Goal: Task Accomplishment & Management: Complete application form

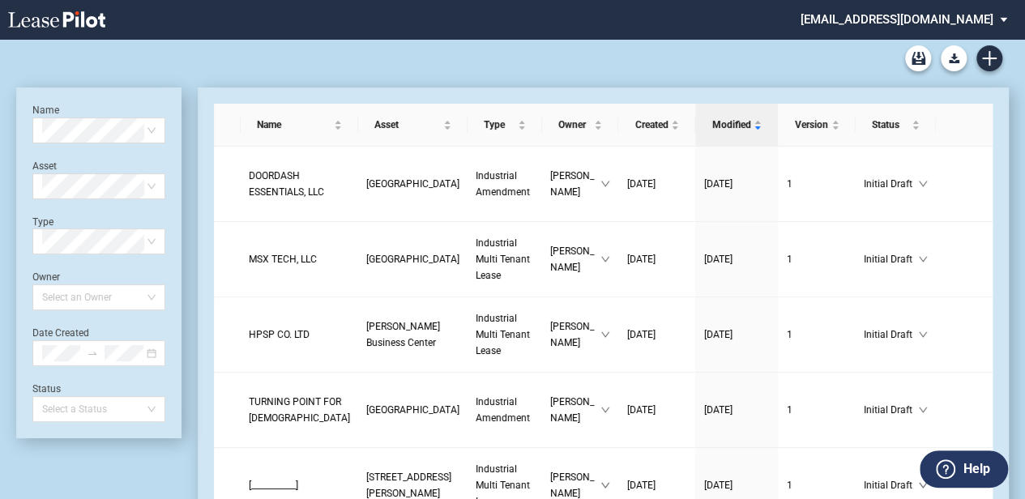
click at [1003, 53] on div "Industrial Amendment Blank Form Single Tenant As-Is Blank Form Single Tenant Mi…" at bounding box center [512, 58] width 992 height 39
click at [995, 61] on icon "Create new document" at bounding box center [989, 58] width 15 height 15
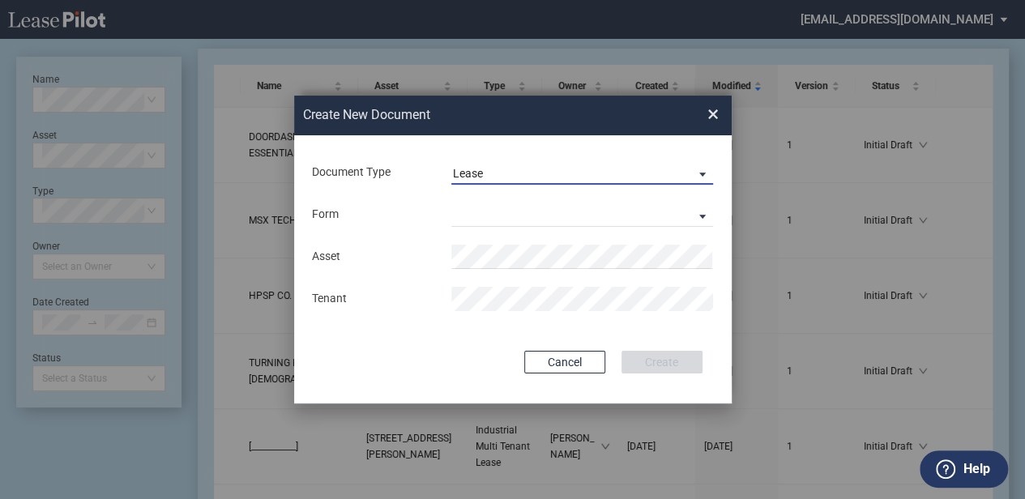
click at [505, 172] on span "Lease" at bounding box center [569, 174] width 232 height 16
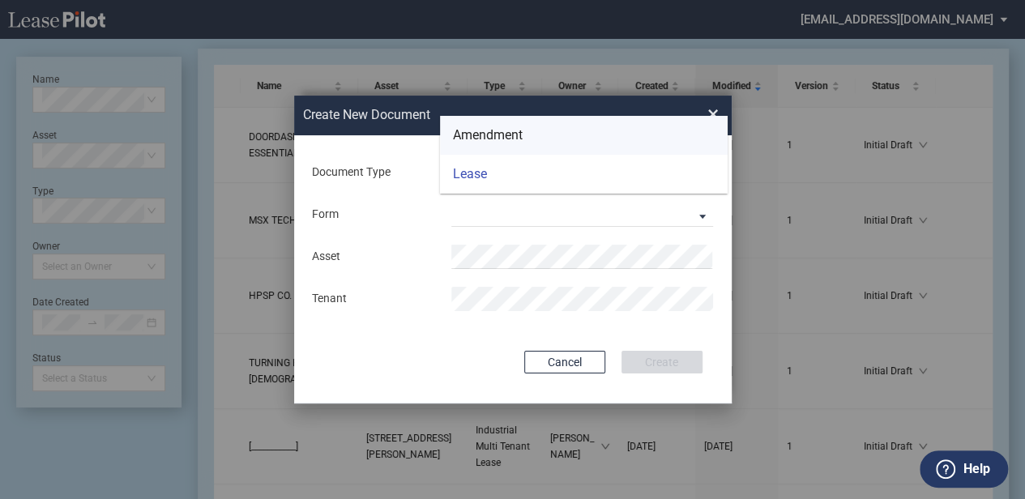
drag, startPoint x: 509, startPoint y: 143, endPoint x: 506, endPoint y: 175, distance: 31.8
click at [510, 143] on div "Amendment" at bounding box center [488, 135] width 70 height 18
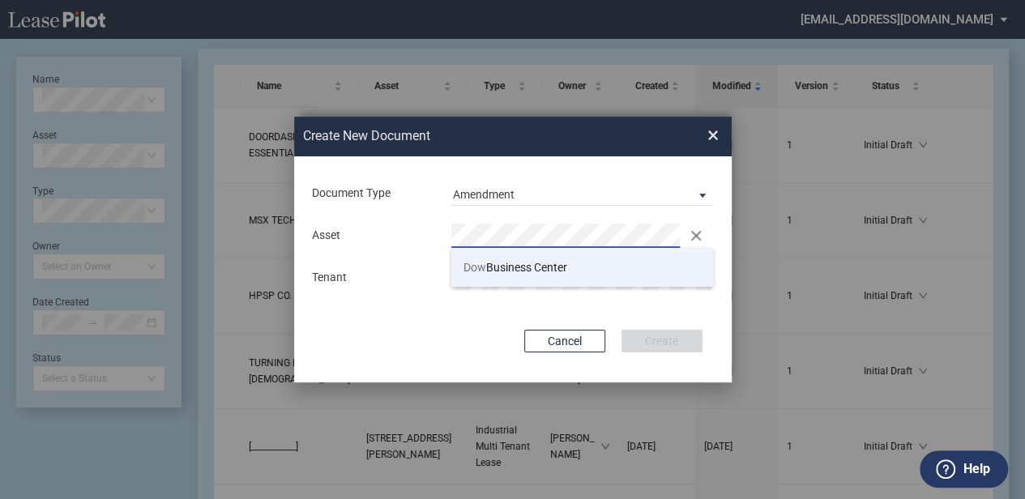
click at [504, 262] on span "Dow Business Center" at bounding box center [515, 267] width 104 height 13
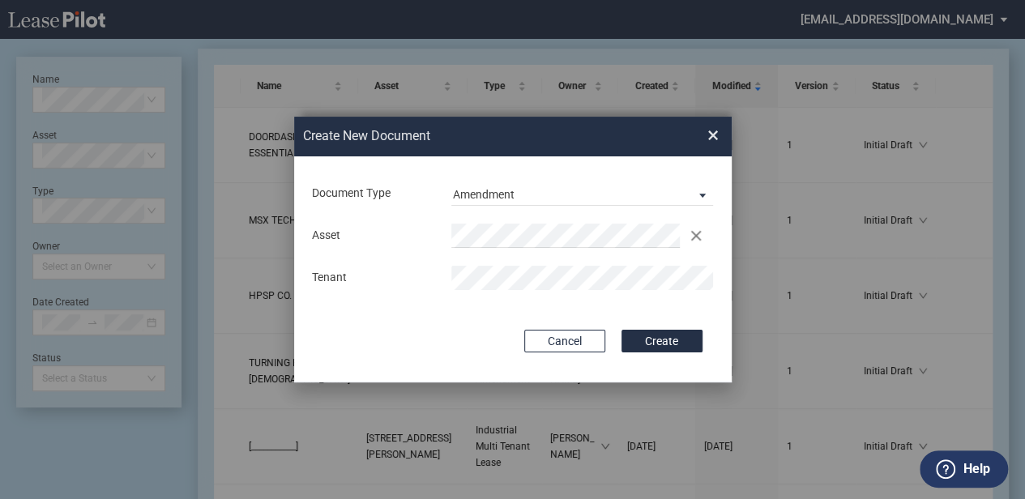
click at [677, 339] on button "Create" at bounding box center [661, 341] width 81 height 23
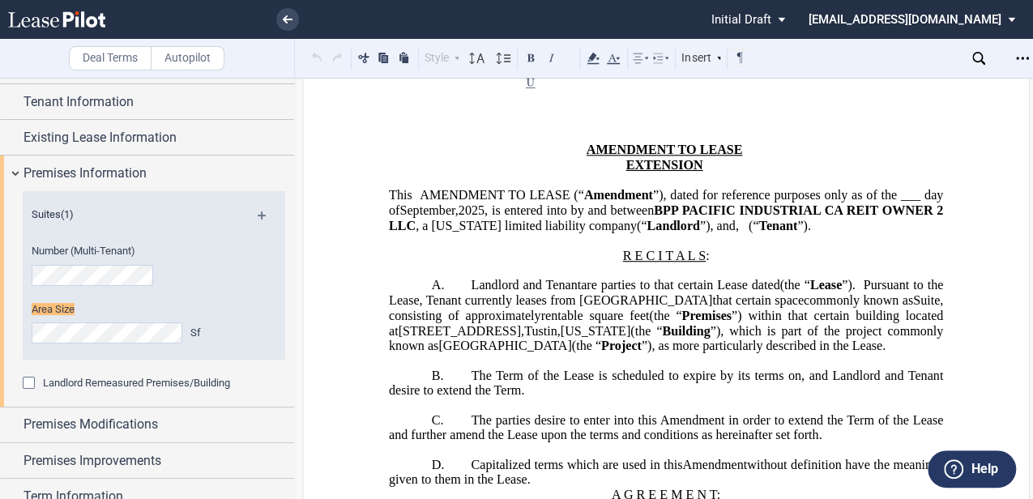
click at [662, 338] on span "(the “" at bounding box center [646, 330] width 32 height 15
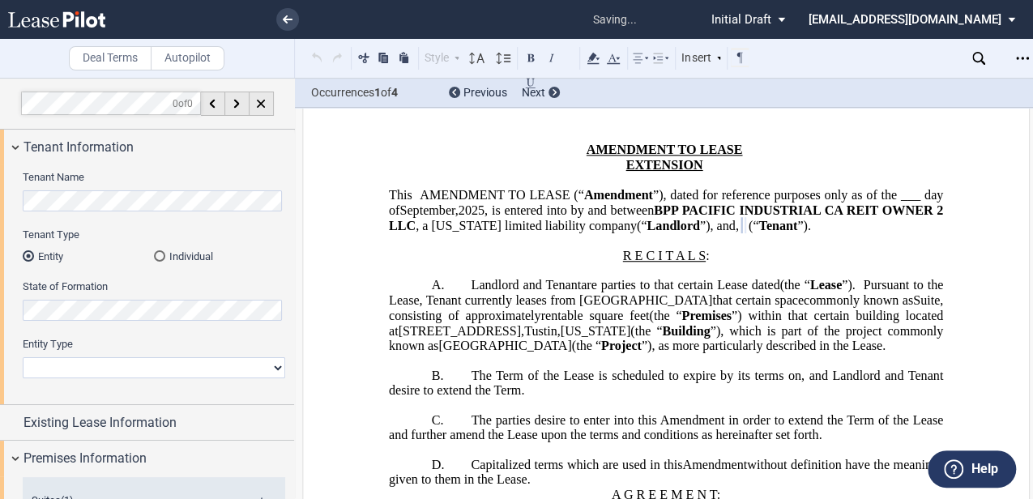
select select "corporation"
click at [558, 354] on p "A. Landlord and [PERSON_NAME] (as successor-in-interest to ﻿ ﻿ ) are parties to…" at bounding box center [666, 316] width 554 height 76
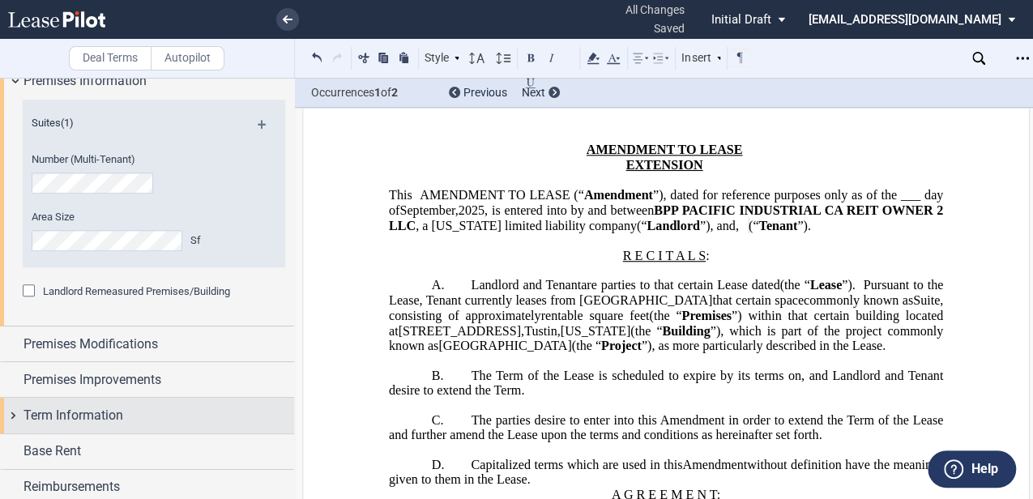
scroll to position [488, 0]
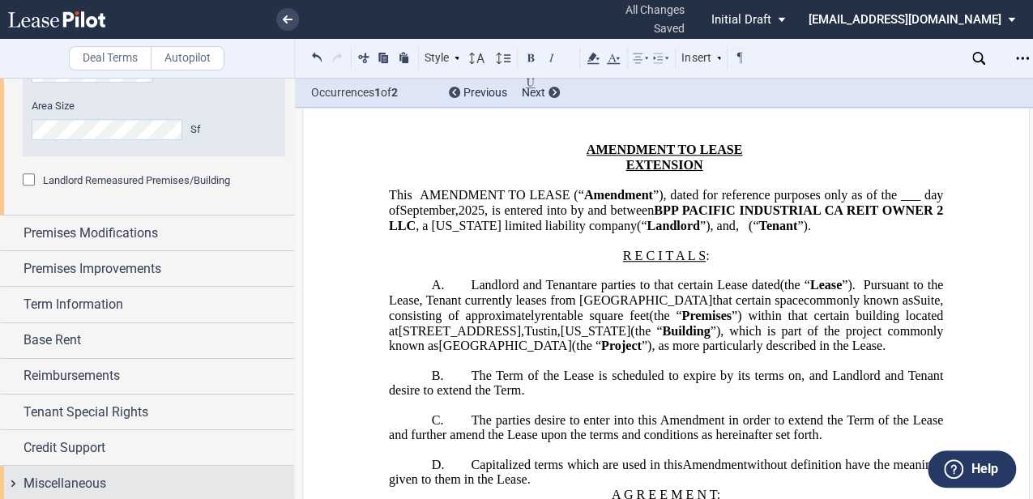
click at [164, 466] on div "Miscellaneous" at bounding box center [147, 483] width 294 height 35
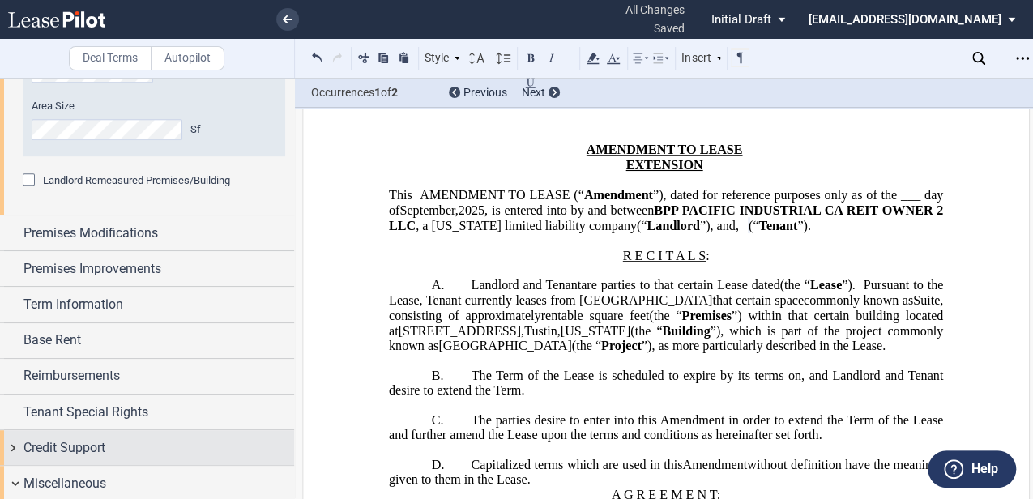
click at [181, 448] on div "Credit Support" at bounding box center [158, 447] width 271 height 19
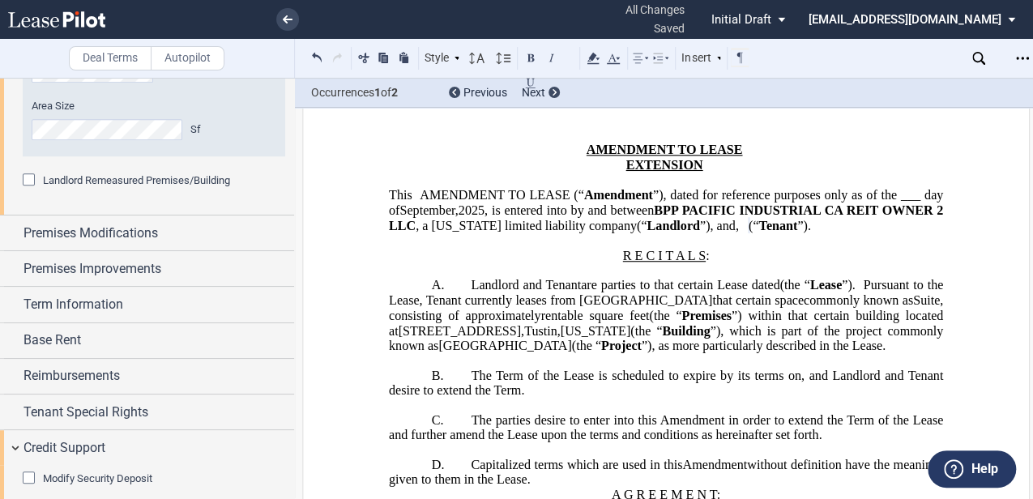
scroll to position [593, 0]
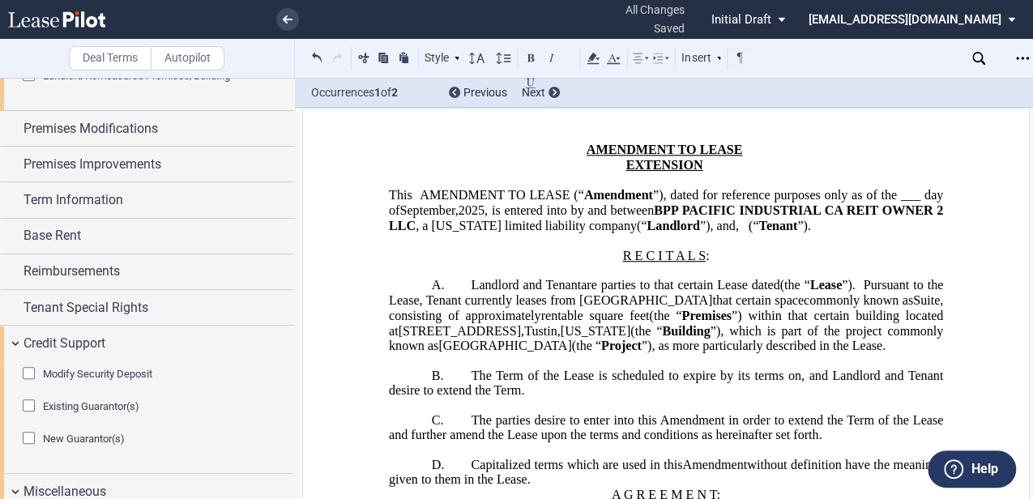
click at [123, 368] on span "Modify Security Deposit" at bounding box center [97, 374] width 109 height 12
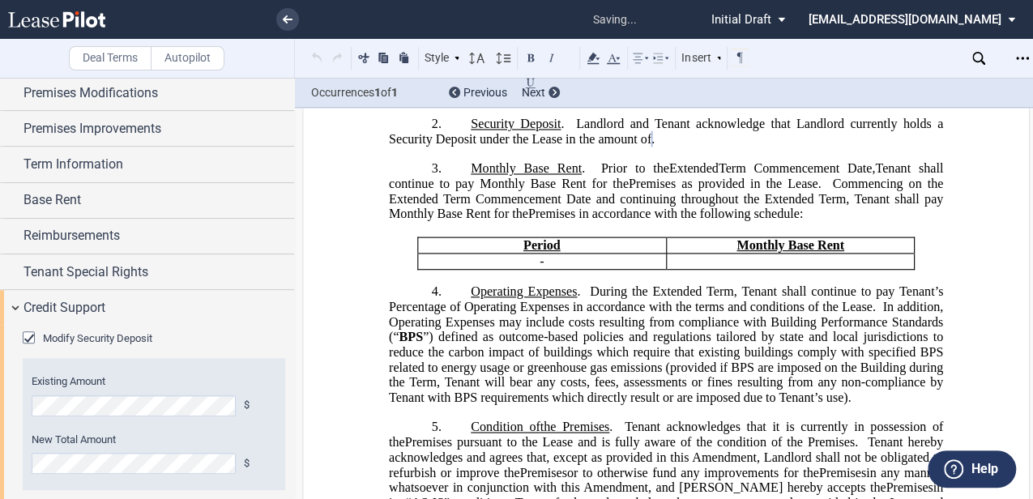
scroll to position [646, 0]
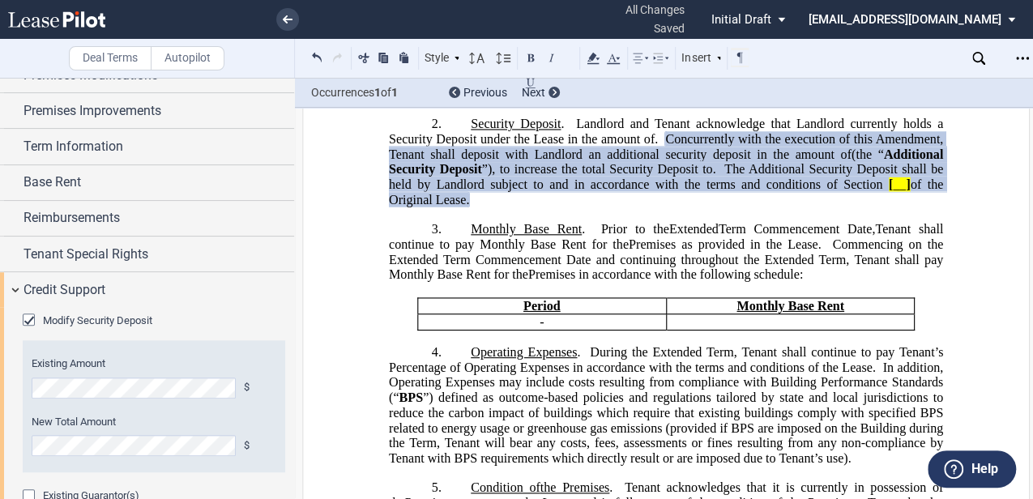
click at [609, 281] on span "Commencing on the Extended Term Commencement Date and continuing throughout the…" at bounding box center [667, 259] width 557 height 45
click at [674, 251] on span "Premises as provided in the Lease." at bounding box center [725, 244] width 193 height 15
drag, startPoint x: 611, startPoint y: 355, endPoint x: 629, endPoint y: 327, distance: 32.8
click at [611, 297] on p "﻿" at bounding box center [666, 289] width 554 height 15
click at [640, 281] on span "Commencing on the Extended Term Commencement Date and continuing throughout the…" at bounding box center [667, 259] width 557 height 45
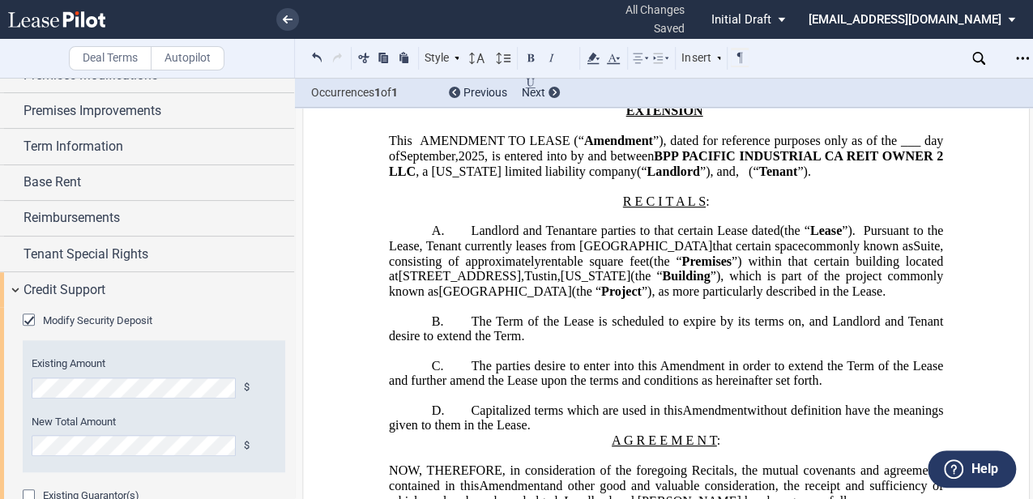
scroll to position [162, 0]
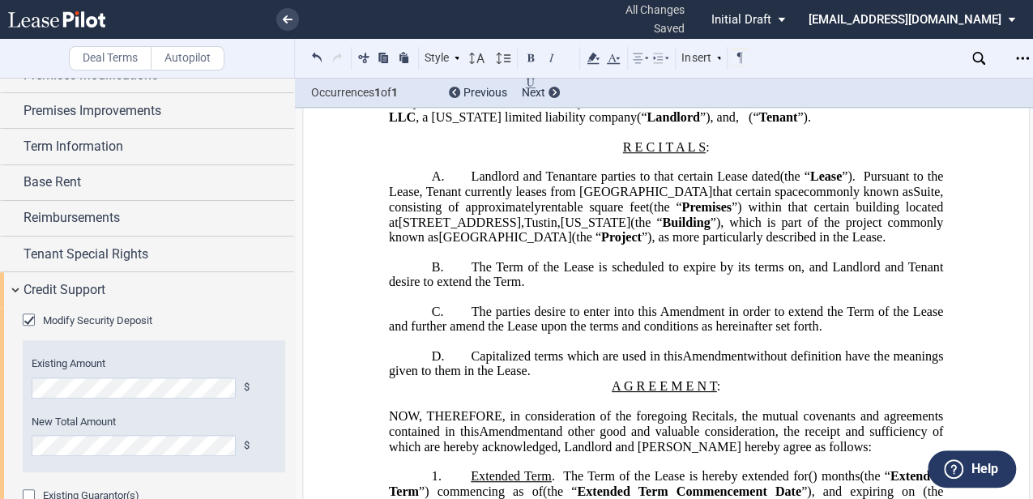
click at [518, 184] on span "Landlord and Tenant" at bounding box center [526, 176] width 110 height 15
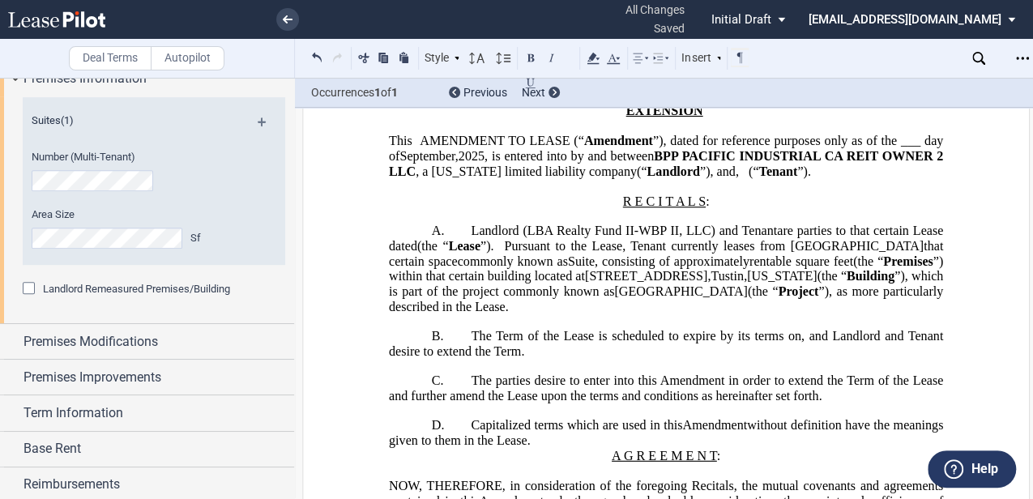
scroll to position [377, 0]
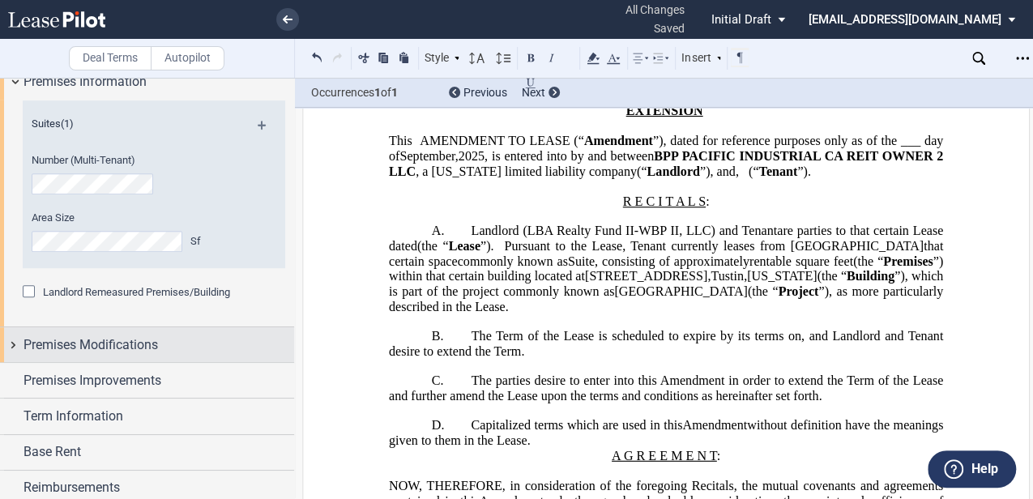
drag, startPoint x: 130, startPoint y: 344, endPoint x: 141, endPoint y: 337, distance: 13.5
click at [130, 344] on span "Premises Modifications" at bounding box center [90, 344] width 134 height 19
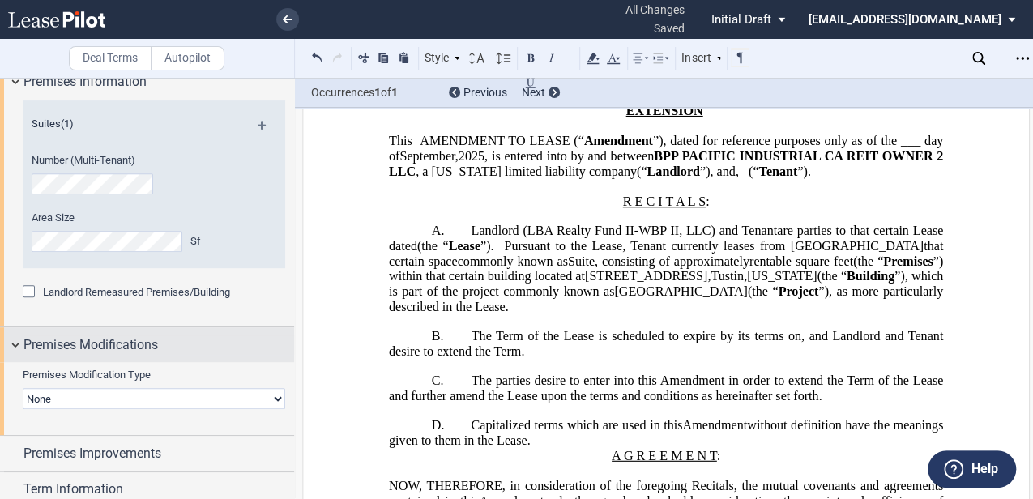
click at [154, 343] on span "Premises Modifications" at bounding box center [90, 344] width 134 height 19
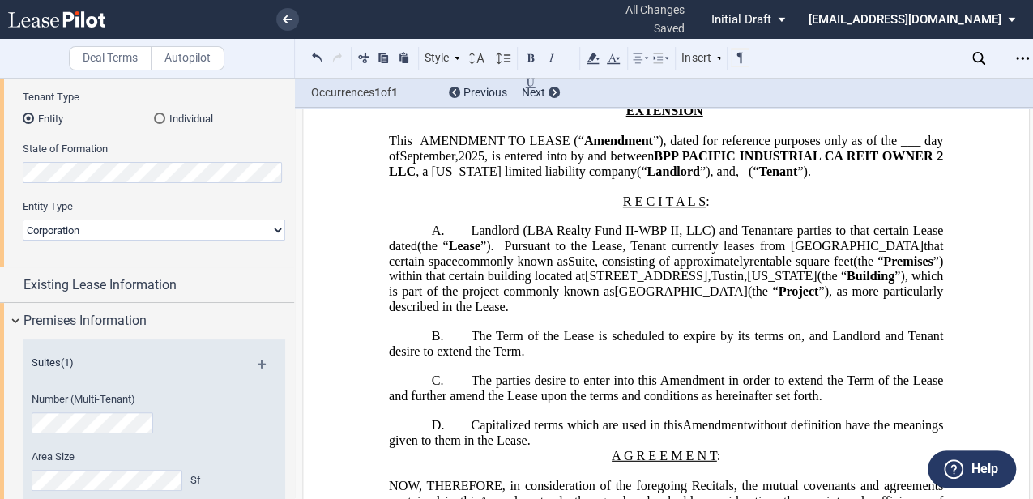
scroll to position [107, 0]
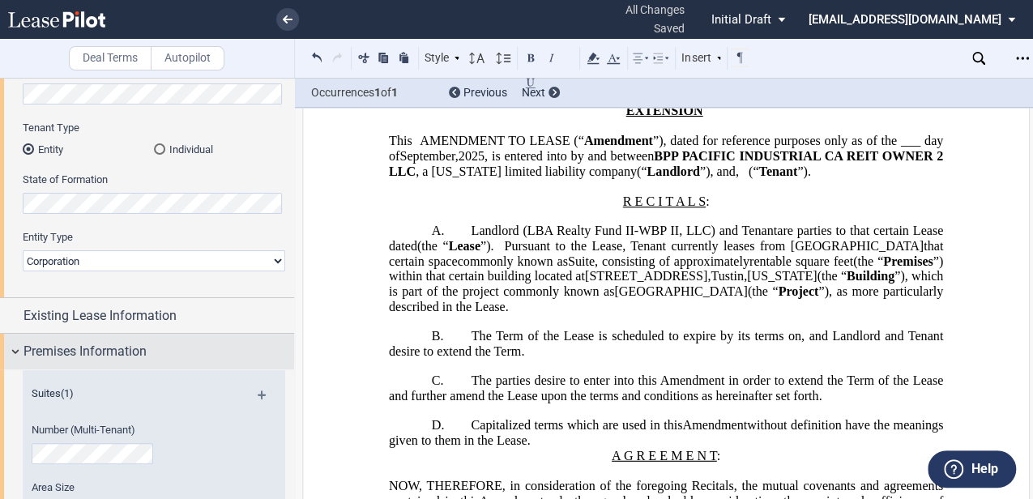
click at [143, 343] on span "Premises Information" at bounding box center [84, 351] width 123 height 19
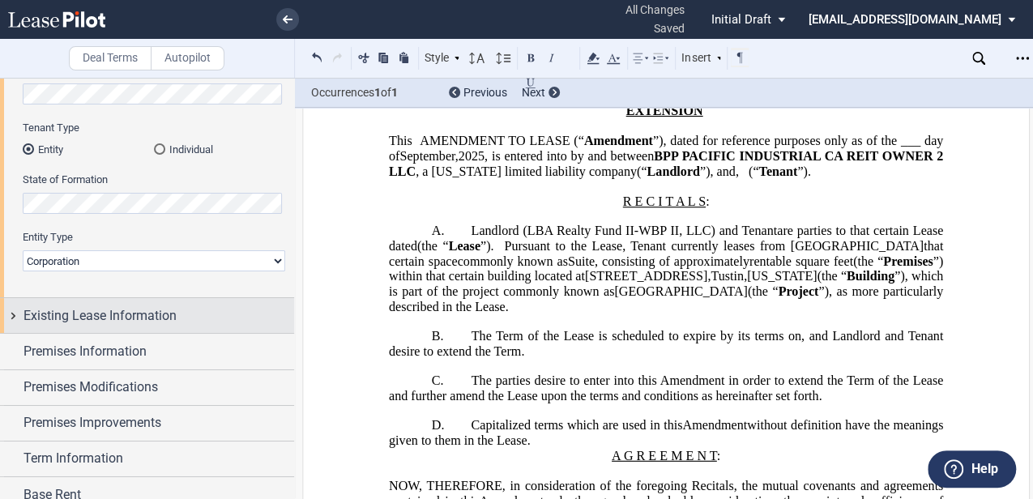
click at [154, 310] on span "Existing Lease Information" at bounding box center [99, 315] width 153 height 19
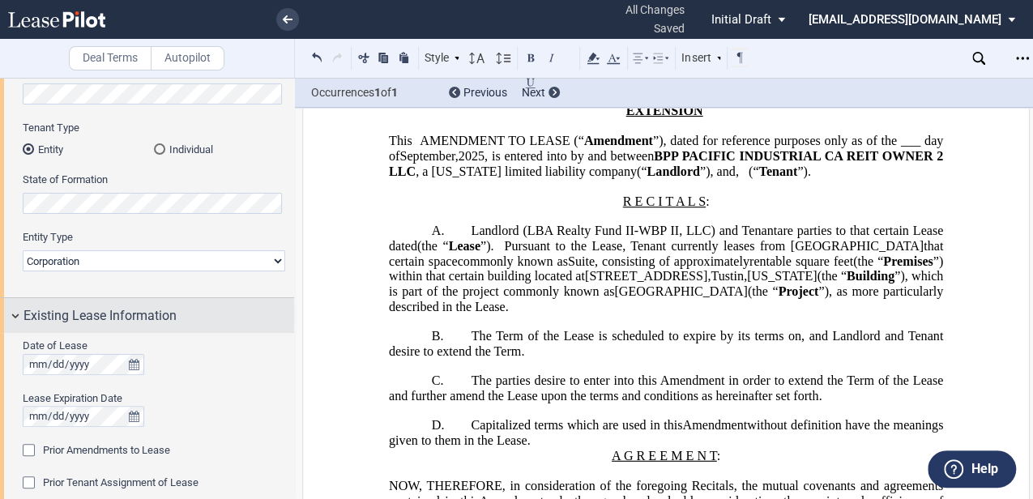
scroll to position [160, 0]
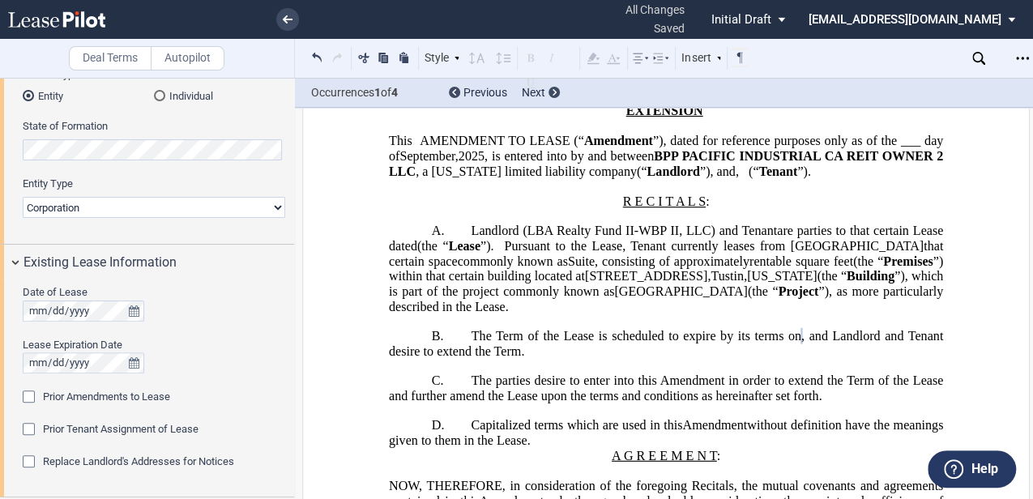
drag, startPoint x: 153, startPoint y: 399, endPoint x: 243, endPoint y: 408, distance: 90.4
click at [153, 399] on span "Prior Amendments to Lease" at bounding box center [106, 396] width 127 height 12
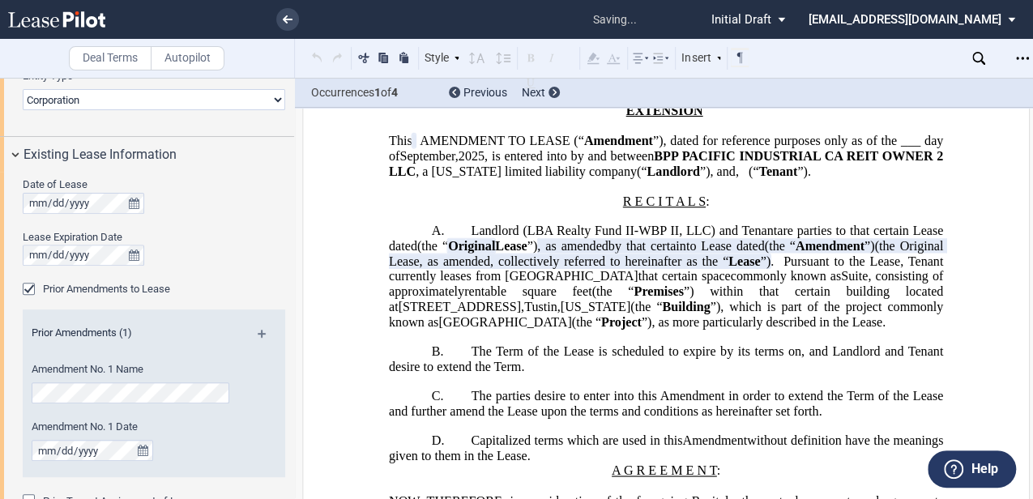
scroll to position [269, 0]
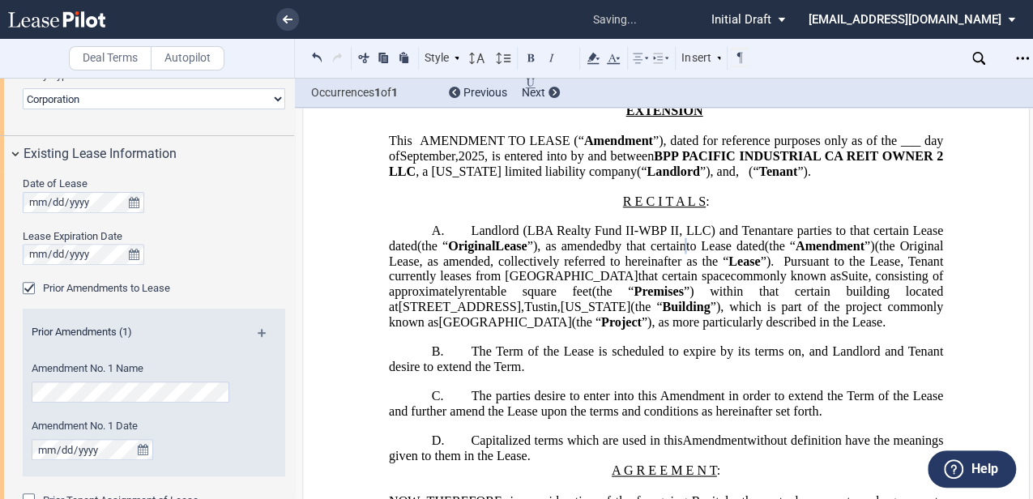
click at [875, 254] on span "by that certain to [PERSON_NAME] dated (the “ Amendment ”)" at bounding box center [741, 246] width 267 height 15
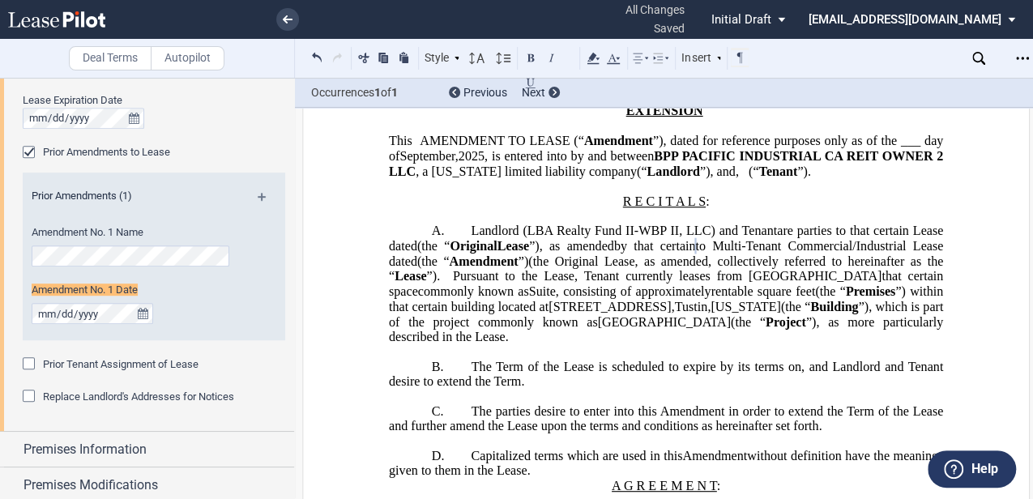
scroll to position [407, 0]
click at [87, 360] on span "Prior Tenant Assignment of Lease" at bounding box center [121, 362] width 156 height 12
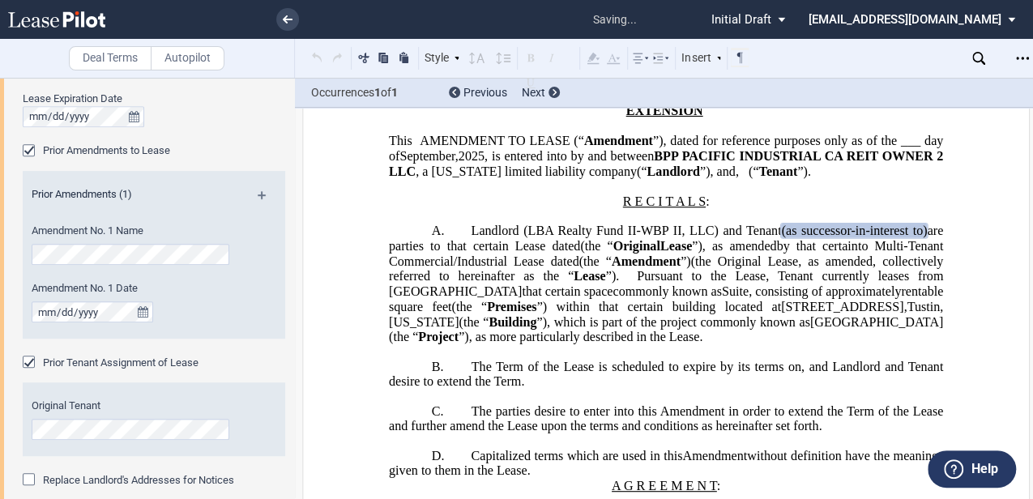
click at [92, 364] on span "Prior Tenant Assignment of Lease" at bounding box center [121, 362] width 156 height 12
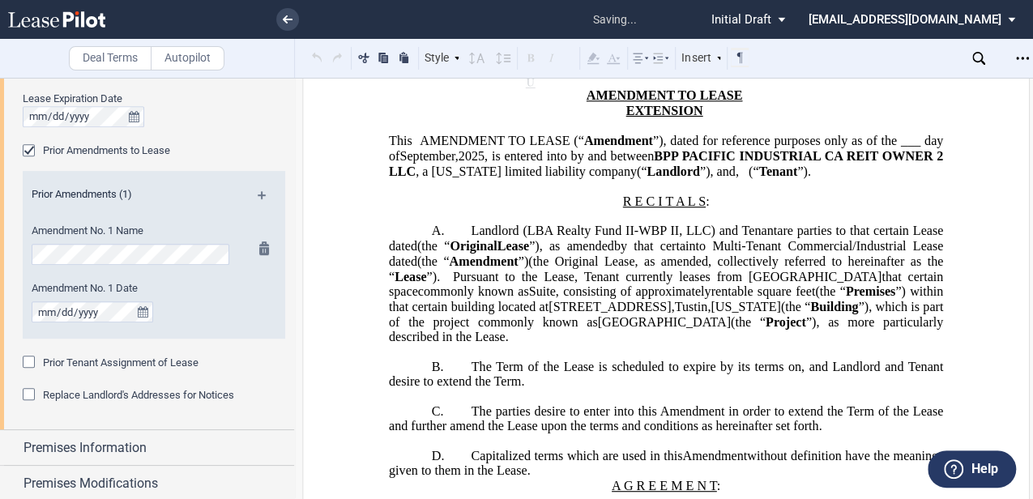
click at [258, 199] on md-icon at bounding box center [269, 200] width 22 height 19
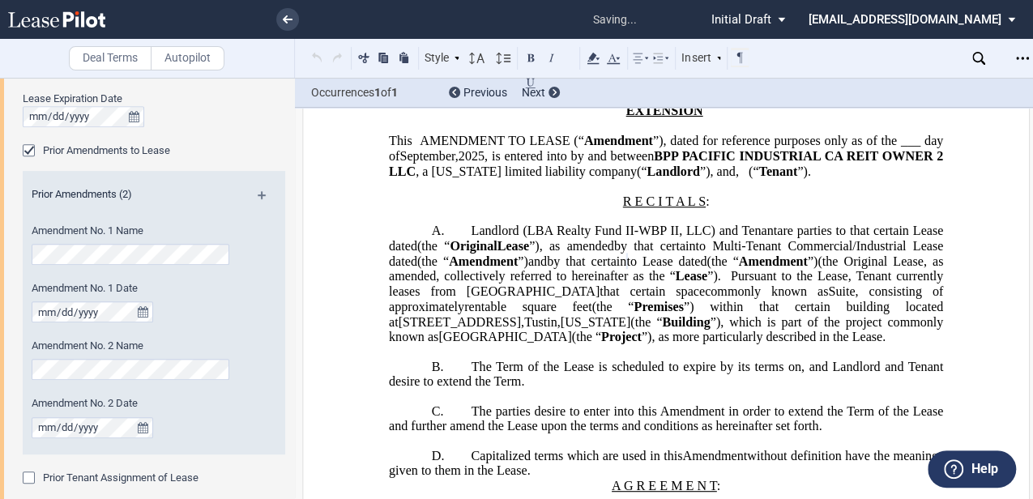
click at [547, 268] on span "by that certain to [PERSON_NAME] dated (the “ Amendment ”)" at bounding box center [682, 261] width 271 height 15
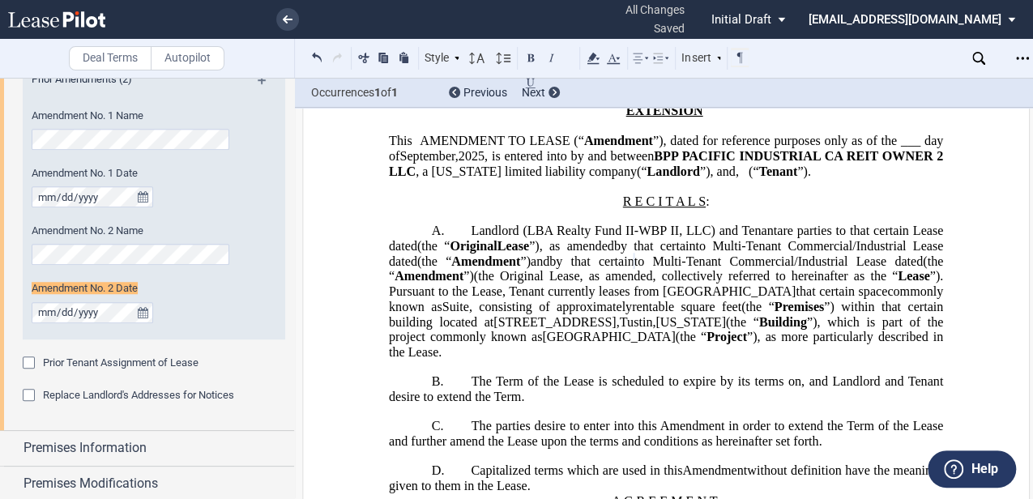
scroll to position [522, 0]
click at [259, 83] on md-icon at bounding box center [269, 85] width 22 height 19
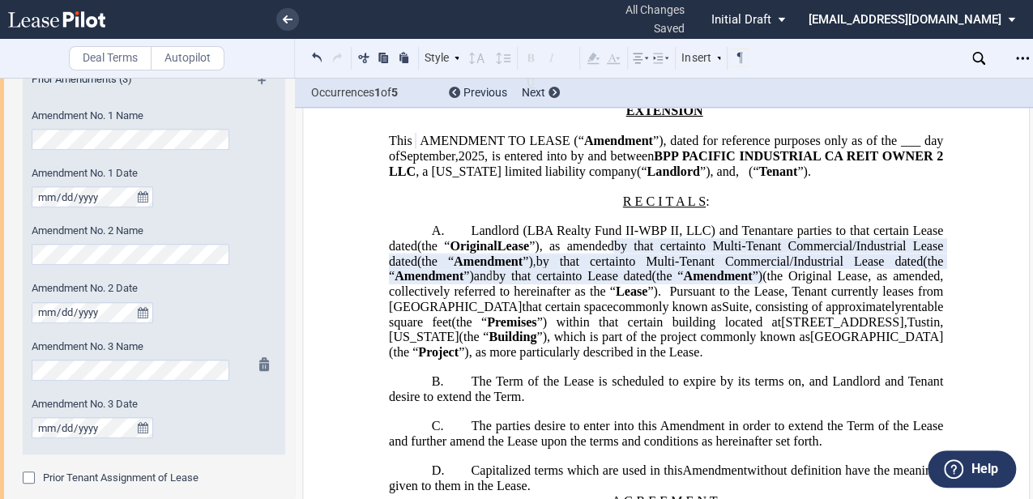
click at [105, 357] on div "Amendment No. 3 Name" at bounding box center [132, 359] width 201 height 41
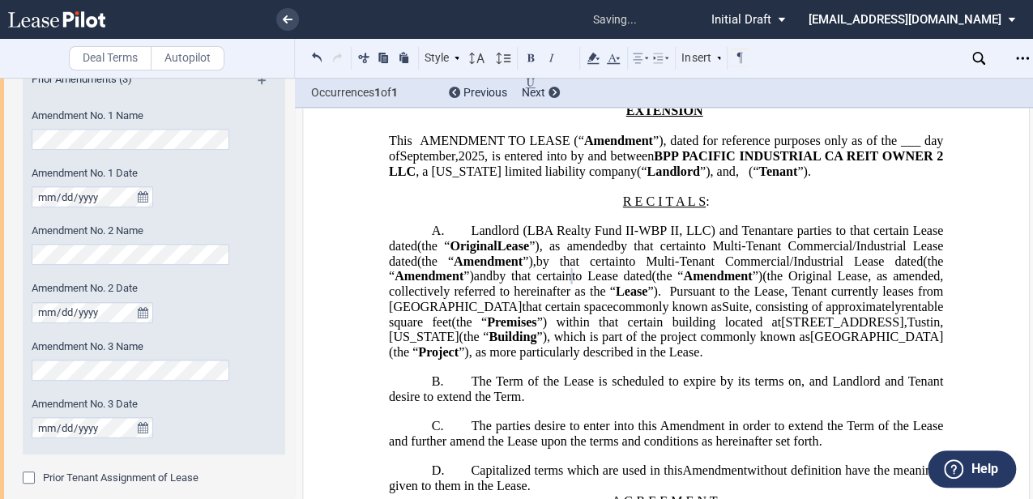
click at [740, 284] on span "by that certain to [PERSON_NAME] dated (the “ Amendment ”)" at bounding box center [628, 276] width 270 height 15
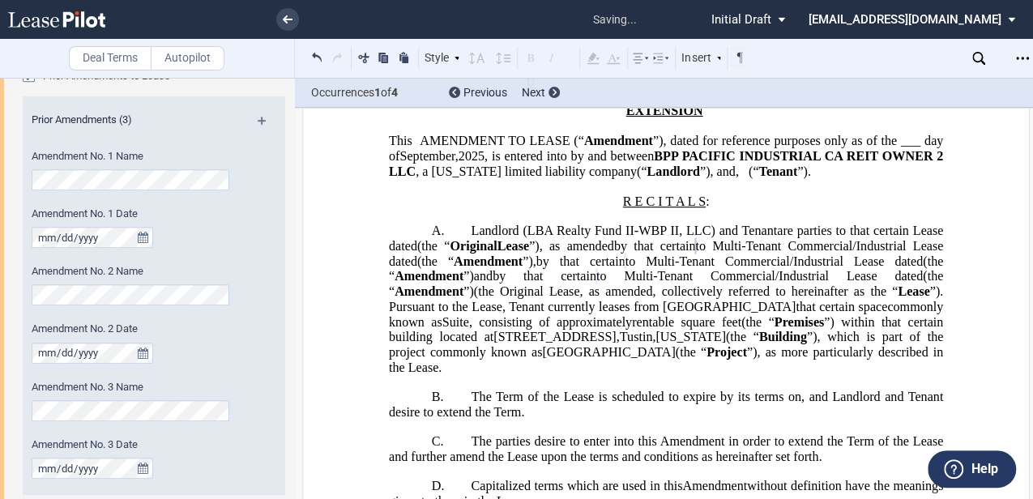
scroll to position [421, 0]
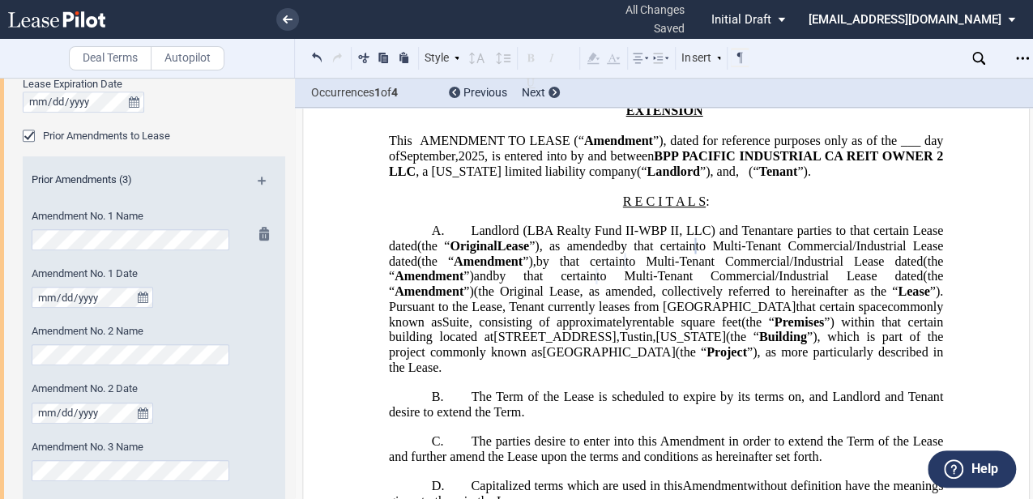
drag, startPoint x: 256, startPoint y: 179, endPoint x: 229, endPoint y: 230, distance: 57.6
click at [258, 180] on md-icon at bounding box center [269, 186] width 22 height 19
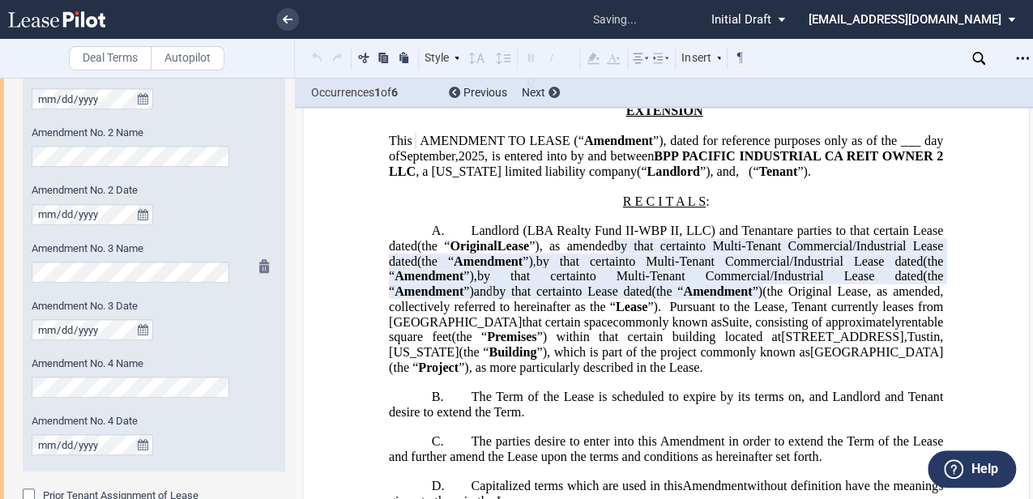
scroll to position [637, 0]
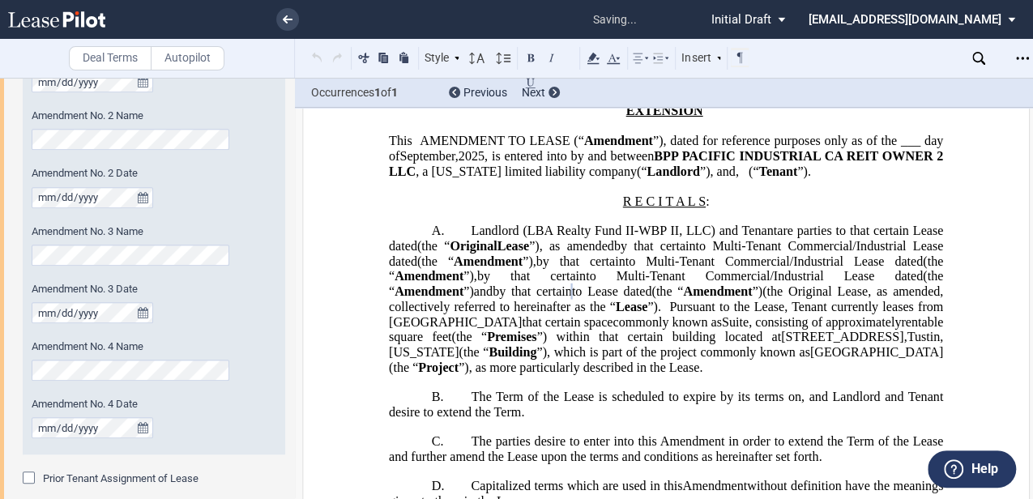
click at [762, 299] on span "by that certain to [PERSON_NAME] dated (the “ Amendment ”)" at bounding box center [628, 291] width 270 height 15
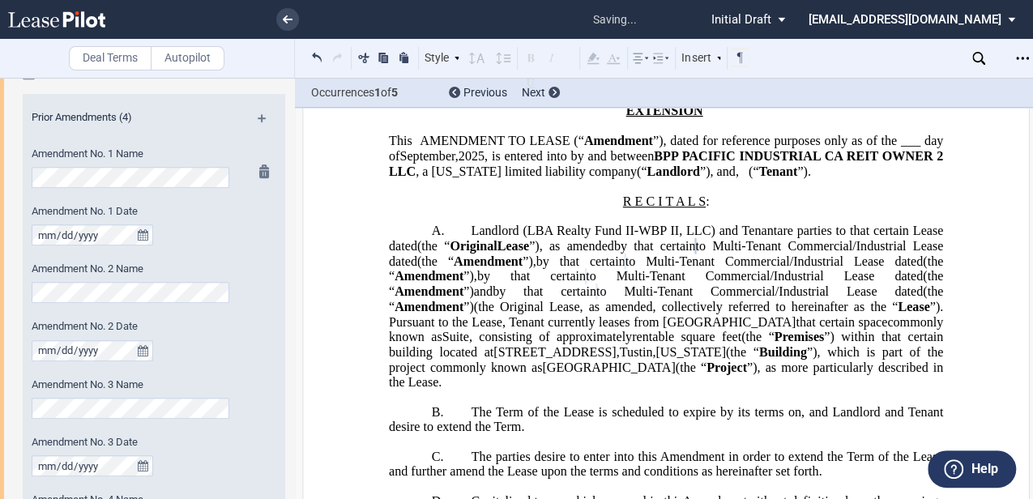
scroll to position [483, 0]
drag, startPoint x: 259, startPoint y: 116, endPoint x: 247, endPoint y: 204, distance: 89.1
click at [259, 117] on md-icon at bounding box center [269, 124] width 22 height 19
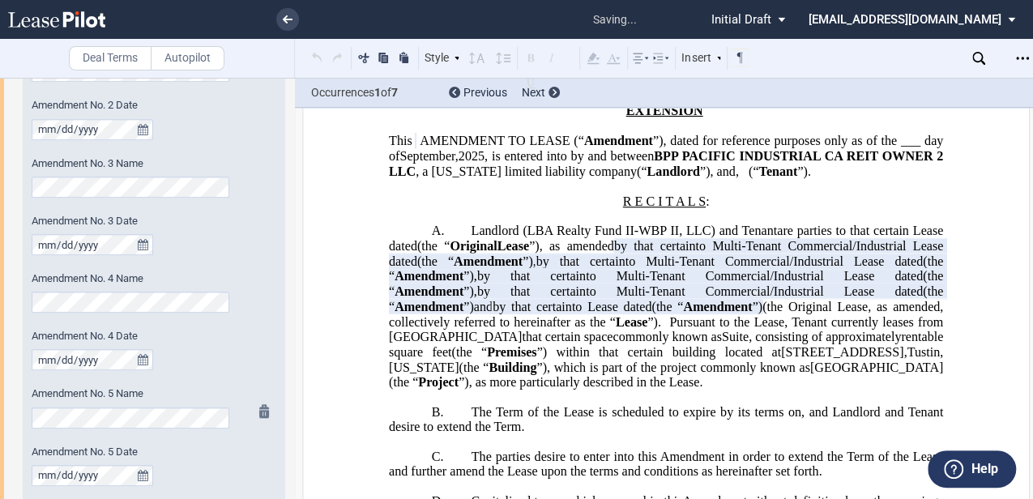
scroll to position [807, 0]
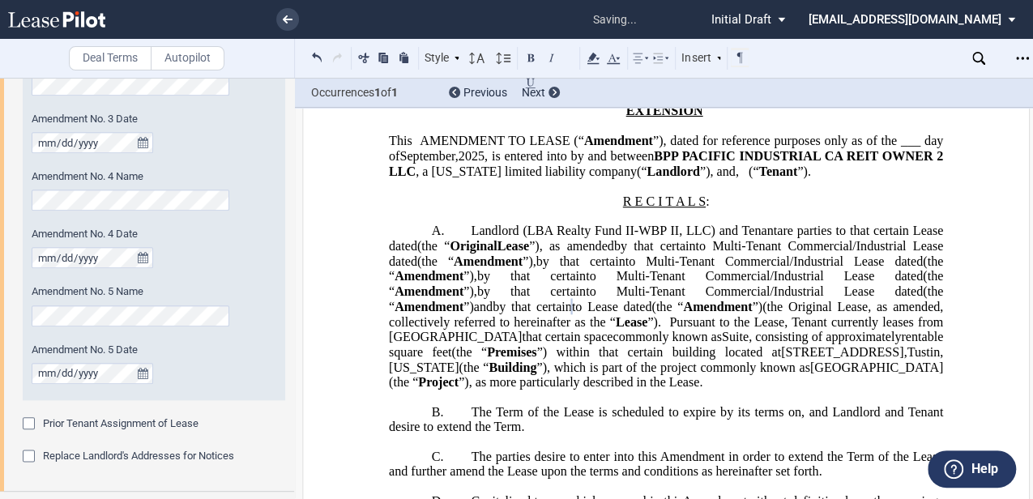
click at [510, 314] on span "by that certain to [PERSON_NAME] dated (the “ Amendment ”)" at bounding box center [628, 307] width 270 height 15
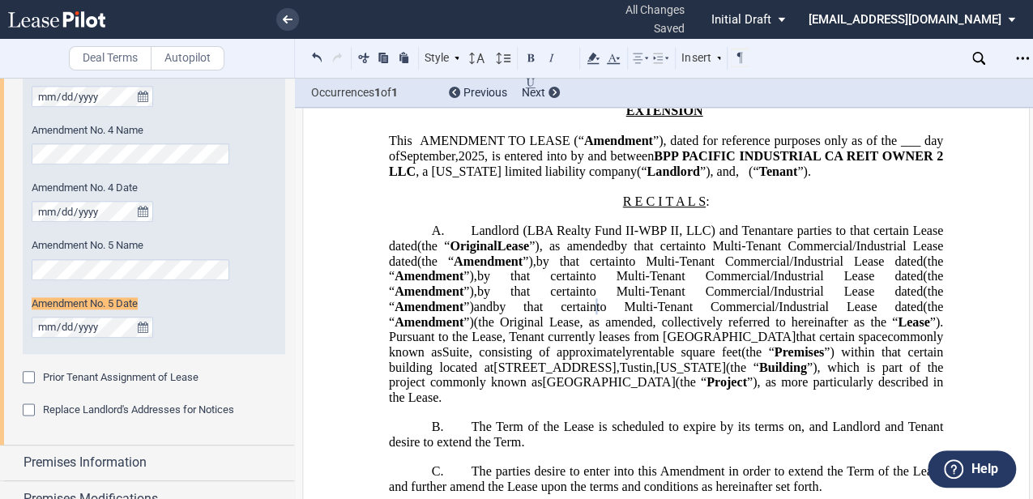
scroll to position [868, 0]
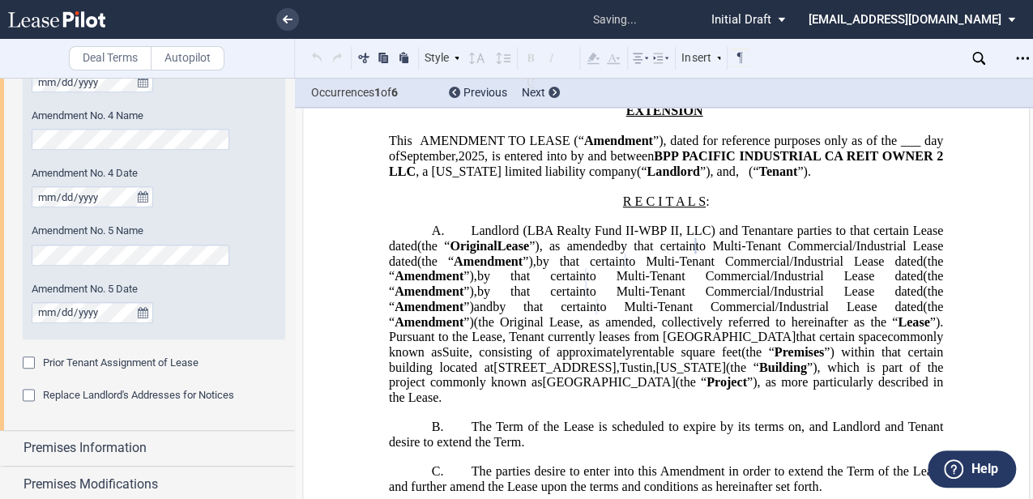
click at [623, 329] on span "by that certain to Multi-Tenant Commercial/Industrial Lease dated (the “ Amendm…" at bounding box center [667, 314] width 557 height 29
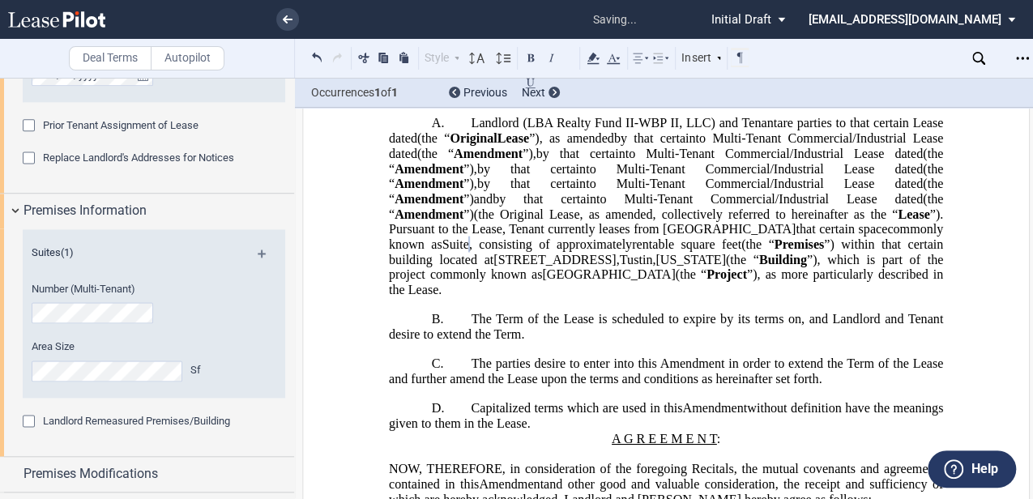
scroll to position [0, 0]
click at [703, 252] on span "Suite , consisting of approximately rentable square feet" at bounding box center [591, 244] width 299 height 15
drag, startPoint x: 530, startPoint y: 309, endPoint x: 616, endPoint y: 312, distance: 86.7
click at [616, 267] on span "”) within that certain building located at" at bounding box center [667, 251] width 557 height 29
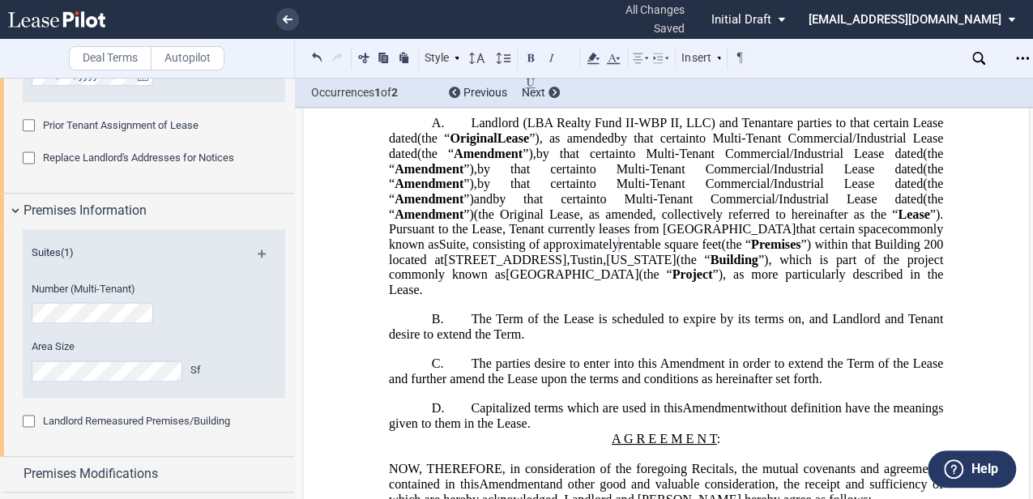
click at [516, 267] on span "”) within that Building 200 located at" at bounding box center [667, 251] width 557 height 29
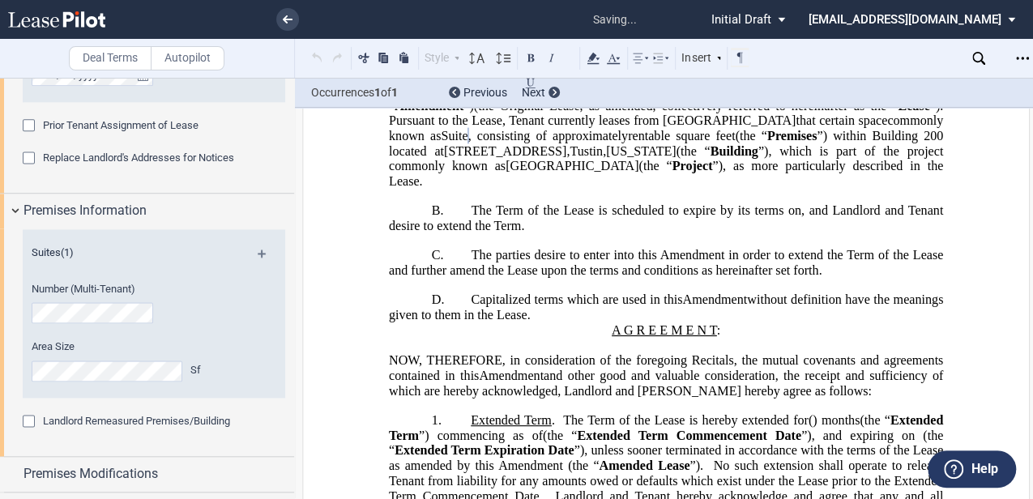
scroll to position [0, 16]
click at [165, 311] on div "Number (Multi-Tenant)" at bounding box center [132, 302] width 201 height 41
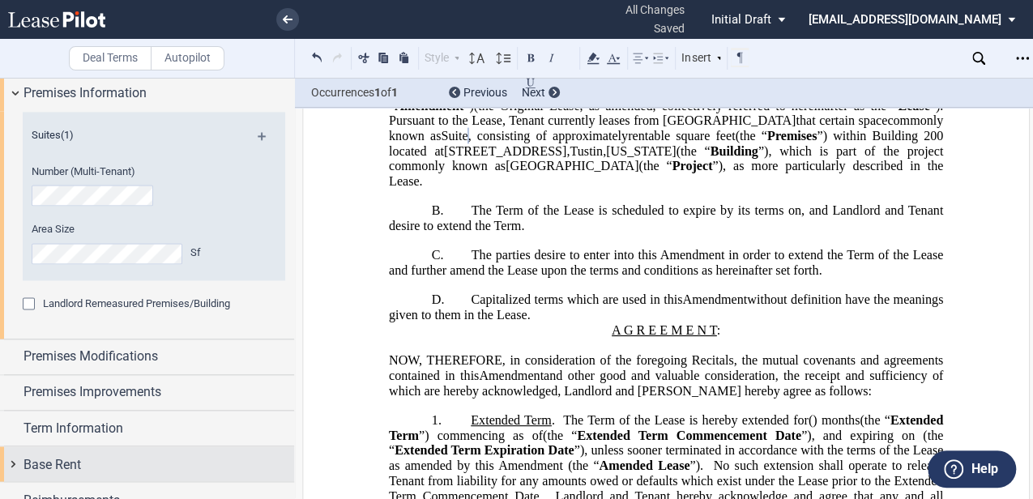
scroll to position [1242, 0]
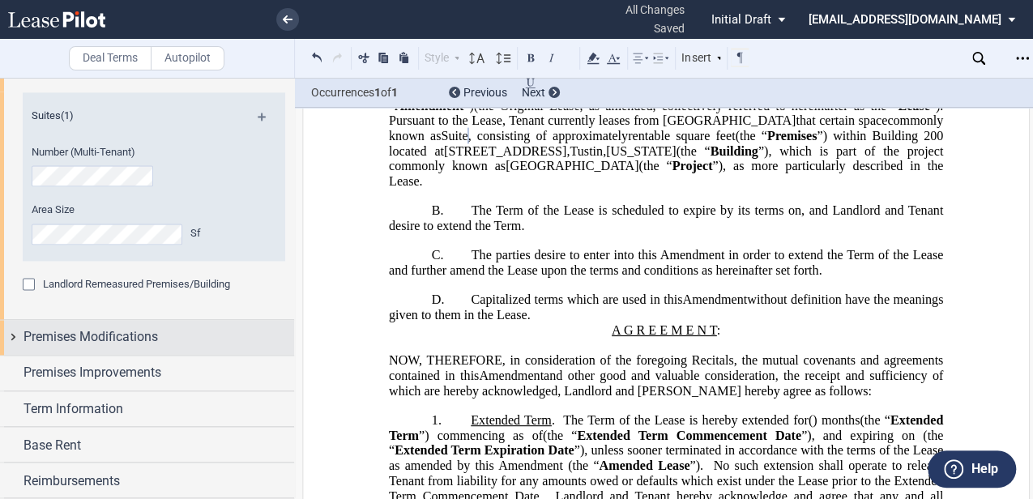
click at [184, 337] on div "Premises Modifications" at bounding box center [158, 336] width 271 height 19
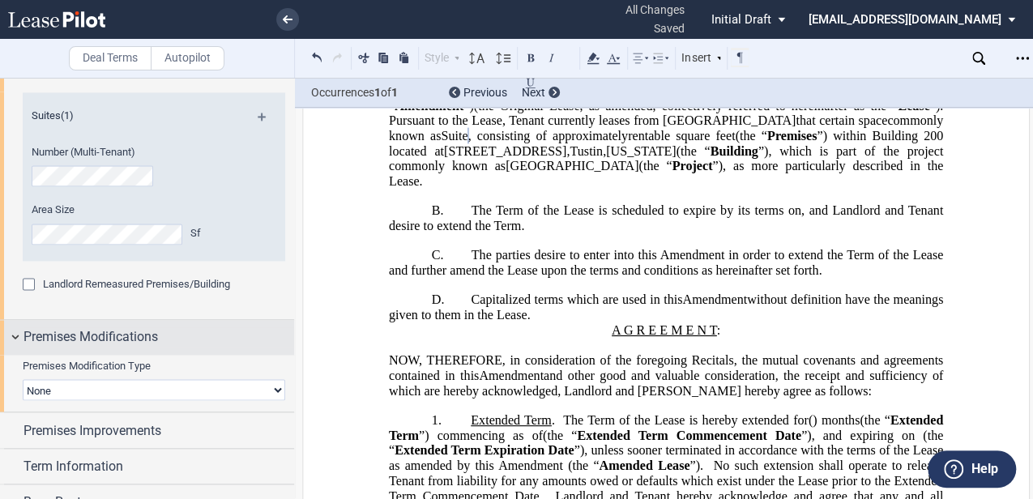
click at [184, 337] on div "Premises Modifications" at bounding box center [158, 336] width 271 height 19
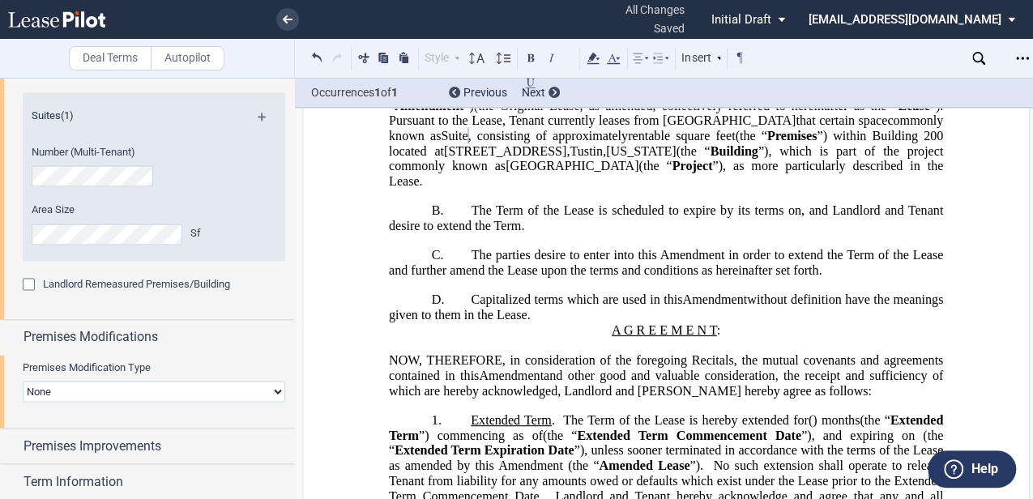
click at [189, 403] on div "Premises Modification Type None Expansion Relocation Reduction Termination Expa…" at bounding box center [154, 389] width 262 height 58
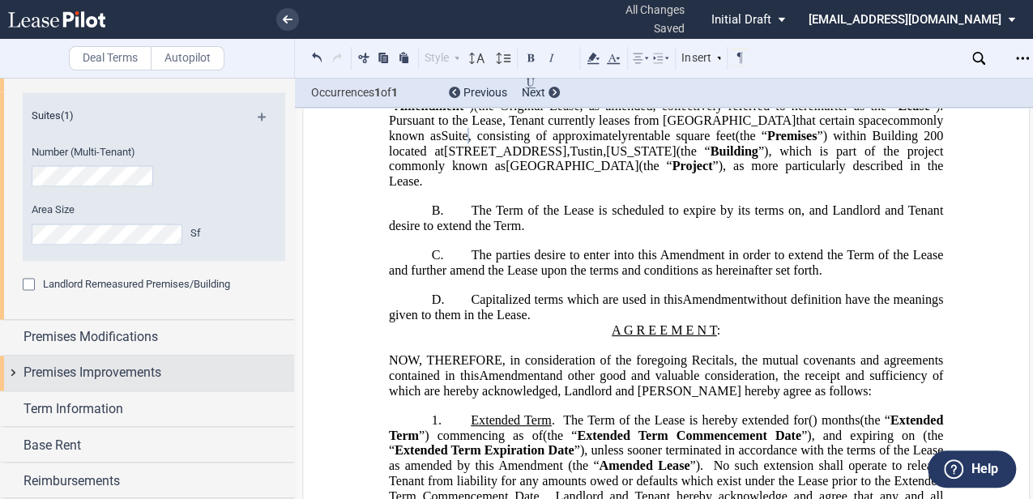
drag, startPoint x: 194, startPoint y: 342, endPoint x: 181, endPoint y: 384, distance: 44.1
click at [194, 341] on div "Premises Modifications" at bounding box center [158, 336] width 271 height 19
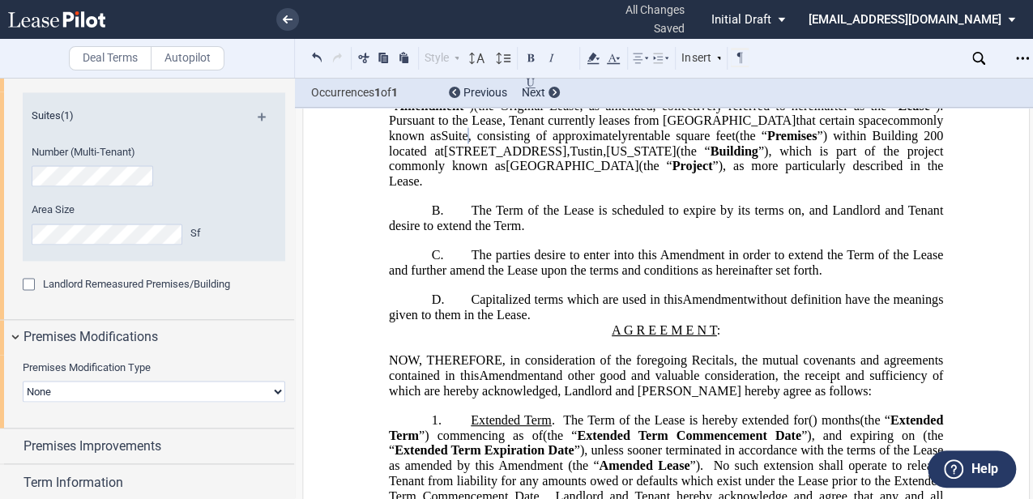
click at [178, 395] on select "None Expansion Relocation Reduction Termination" at bounding box center [154, 391] width 262 height 21
click at [270, 392] on select "None Expansion Relocation Reduction Termination" at bounding box center [154, 391] width 262 height 21
select select "reduction"
click at [23, 381] on select "None Expansion Relocation Reduction Termination" at bounding box center [154, 391] width 262 height 21
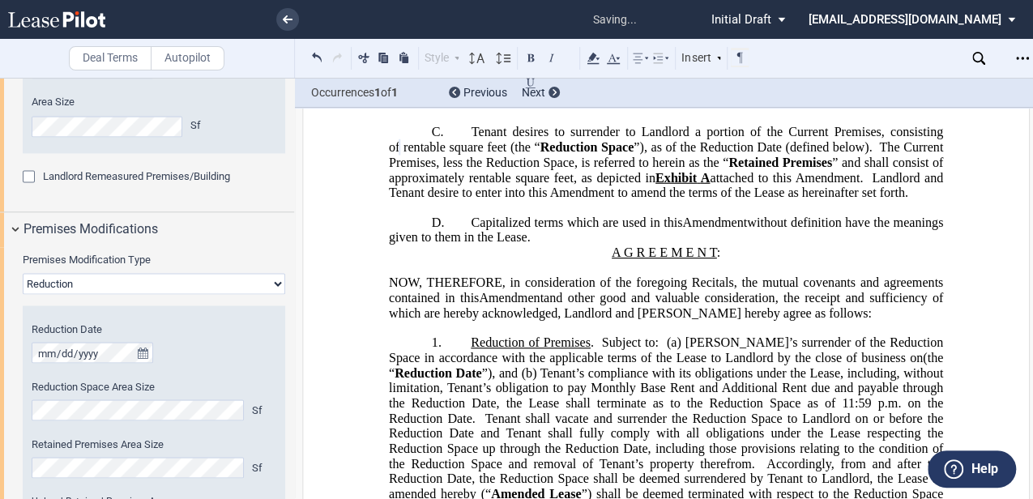
scroll to position [407, 0]
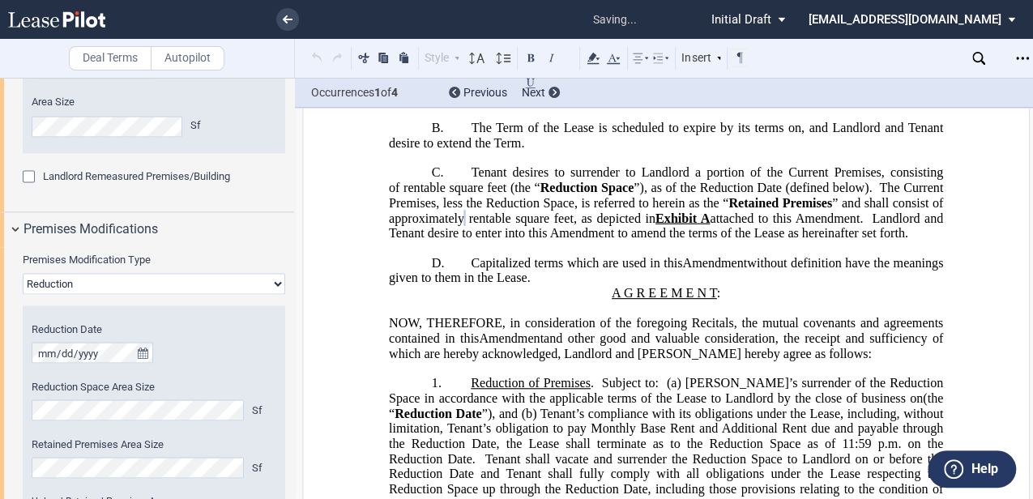
click at [528, 346] on span "Amendment" at bounding box center [511, 338] width 65 height 15
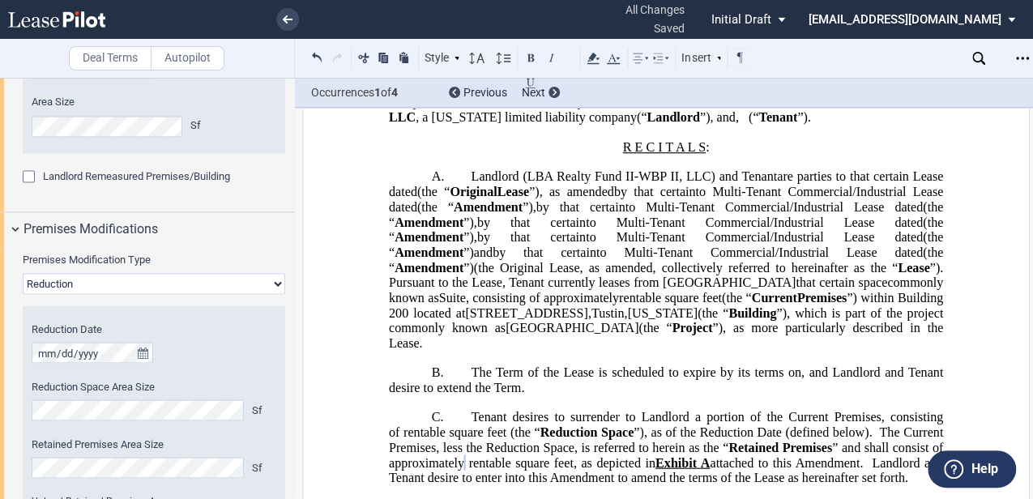
scroll to position [215, 0]
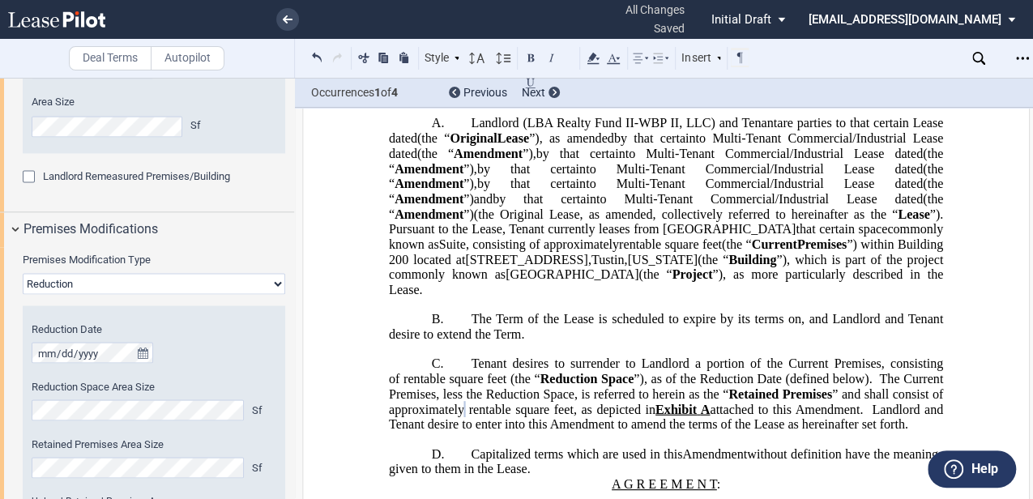
click at [512, 221] on span "by that certain to Multi-Tenant Commercial/Industrial Lease dated (the “ Amendm…" at bounding box center [667, 206] width 557 height 29
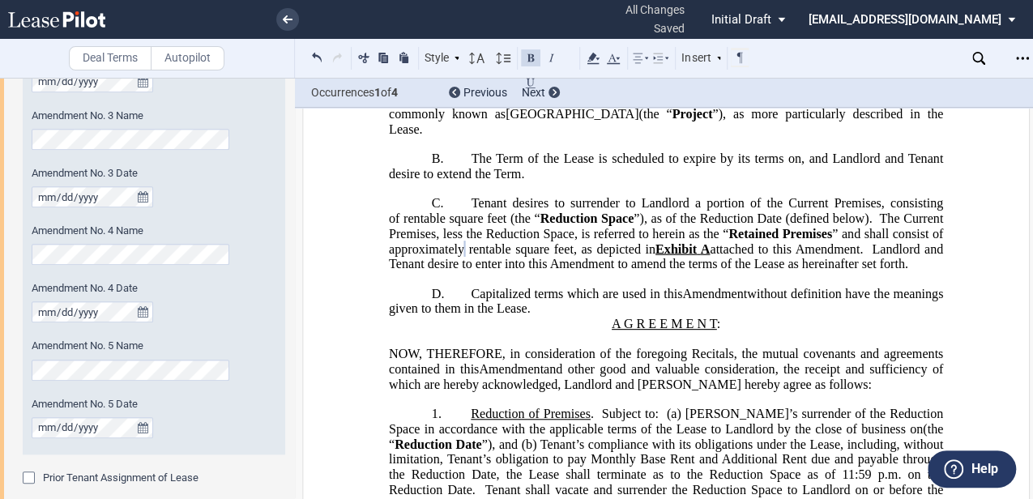
scroll to position [378, 0]
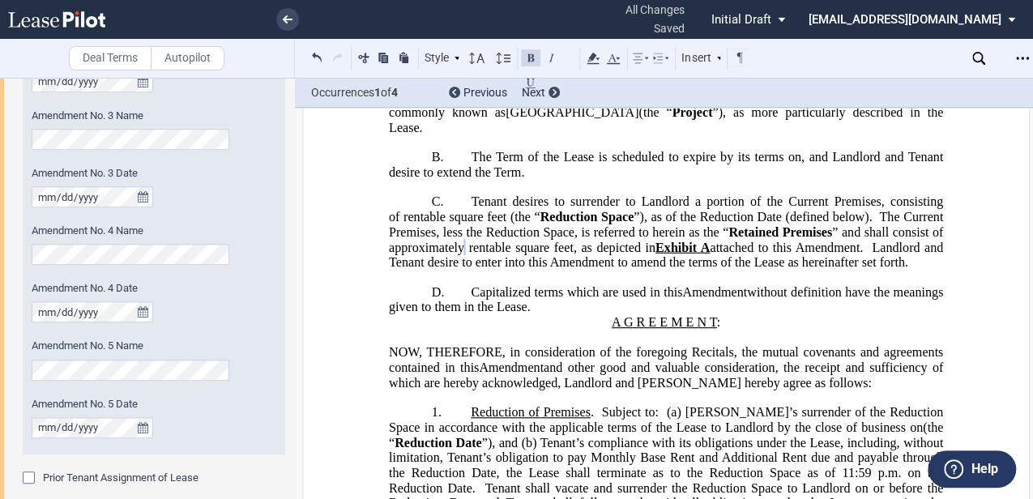
click at [674, 164] on span "The Term of the Lease is scheduled to expire by its terms on" at bounding box center [636, 157] width 330 height 15
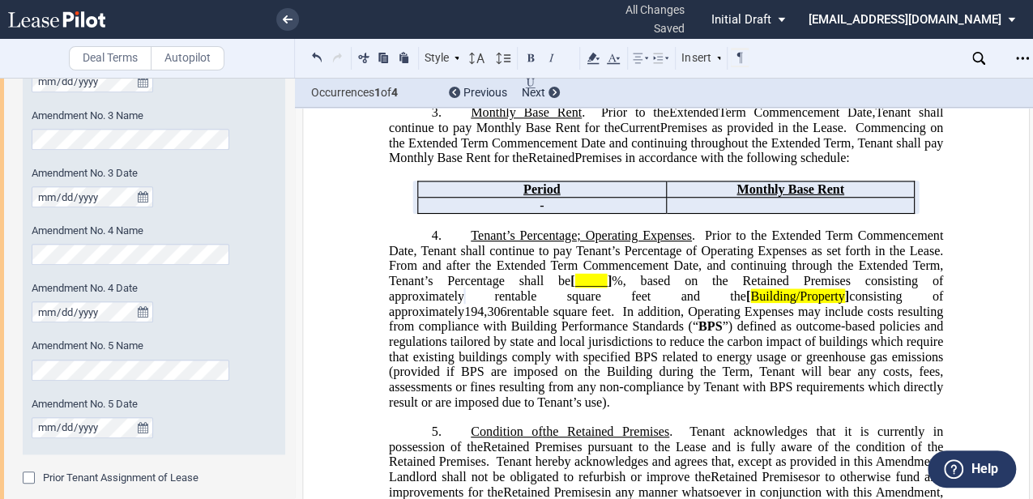
scroll to position [1026, 0]
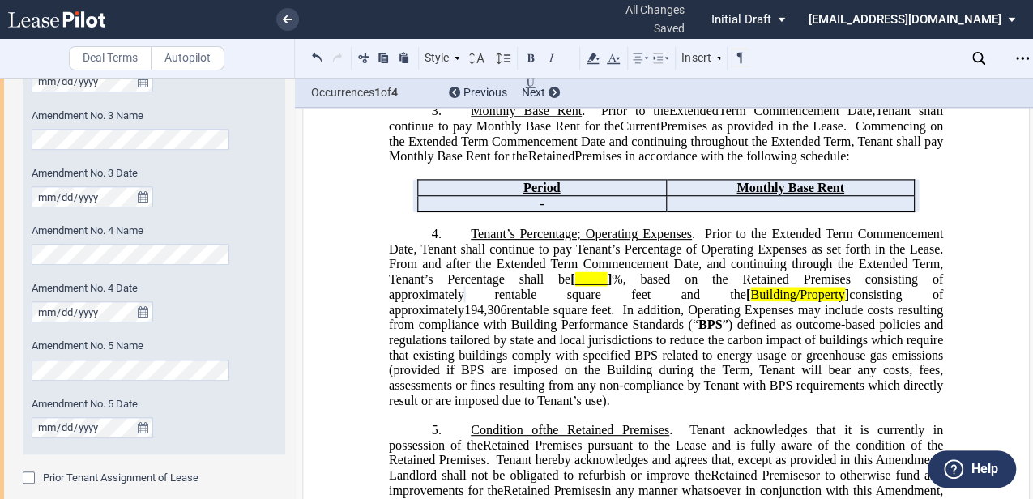
click at [750, 301] on span "Building/Property" at bounding box center [797, 294] width 94 height 15
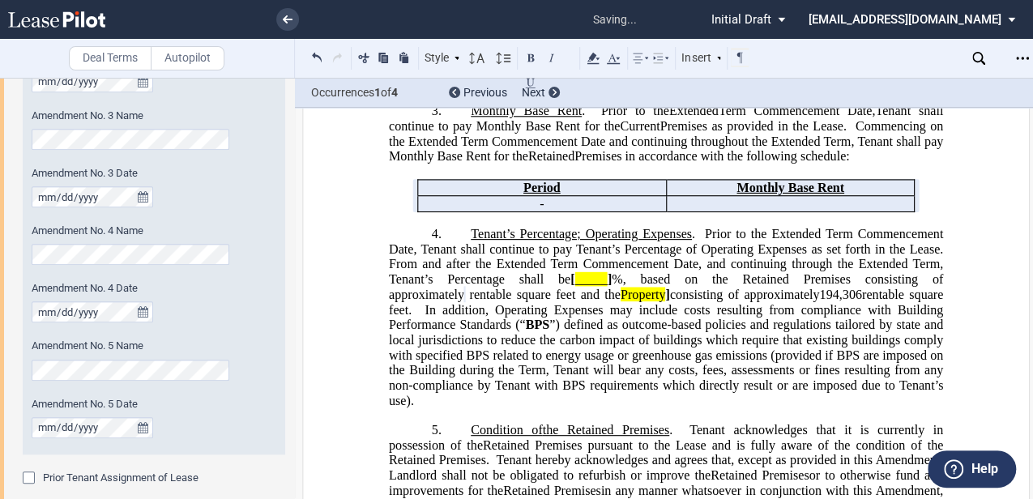
click at [670, 301] on span "consisting of approximately" at bounding box center [745, 294] width 150 height 15
drag, startPoint x: 604, startPoint y: 390, endPoint x: 554, endPoint y: 395, distance: 50.5
click at [557, 316] on span "Prior to the Extended Term Commencement Date, Tenant shall continue to pay Tena…" at bounding box center [669, 271] width 561 height 90
click at [593, 58] on use at bounding box center [593, 58] width 12 height 11
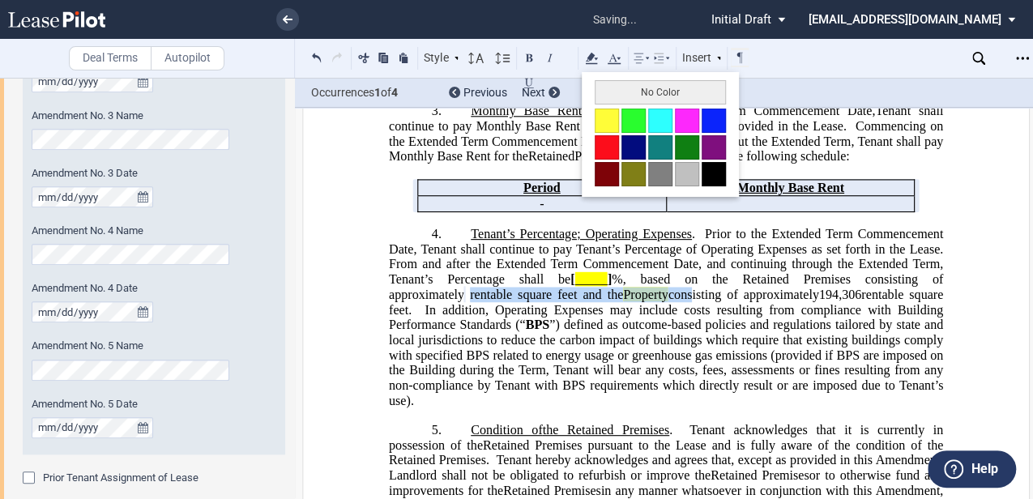
drag, startPoint x: 616, startPoint y: 85, endPoint x: 612, endPoint y: 144, distance: 59.3
click at [617, 87] on button "No Color" at bounding box center [660, 92] width 131 height 24
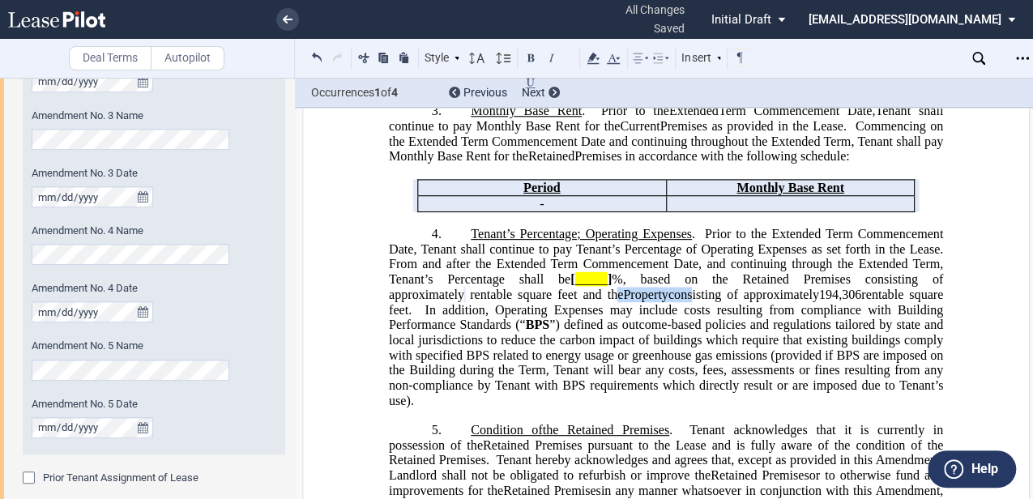
click at [740, 255] on span "Prior to the Extended Term Commencement Date, Tenant shall continue to pay Tena…" at bounding box center [667, 240] width 557 height 29
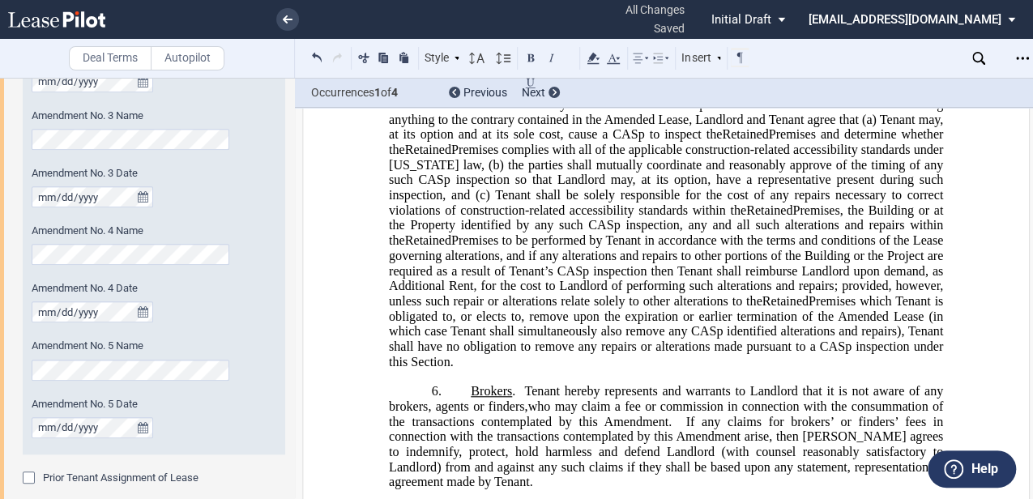
scroll to position [1674, 0]
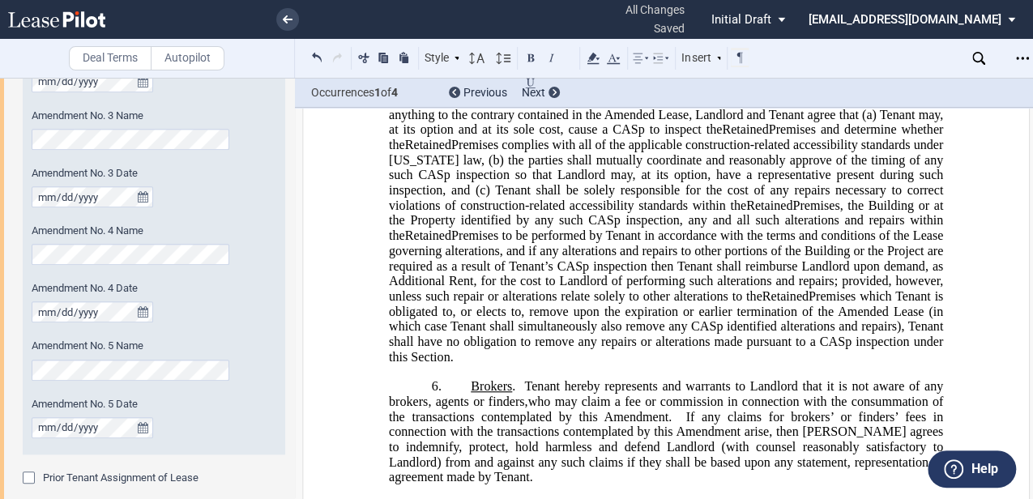
click at [695, 303] on span "Premises to be performed by Tenant in accordance with the terms and conditions …" at bounding box center [667, 265] width 557 height 75
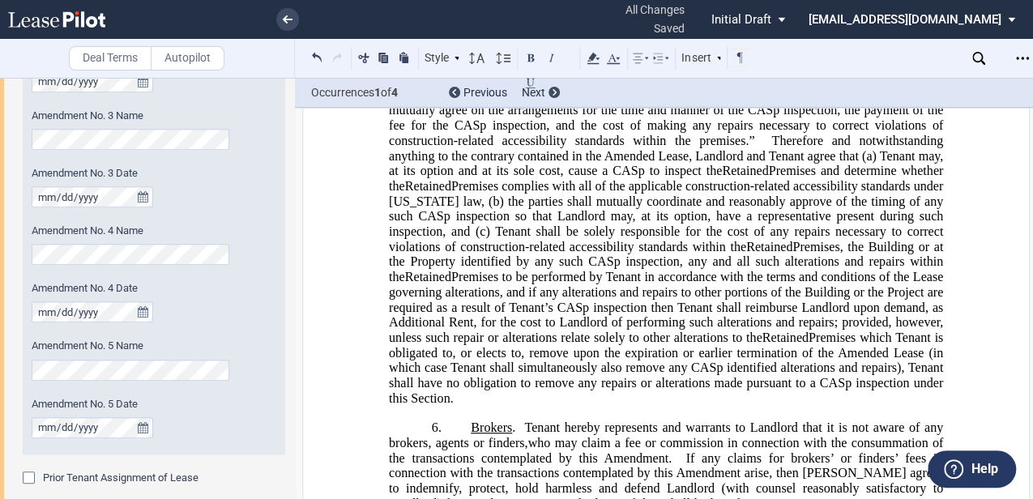
scroll to position [1620, 0]
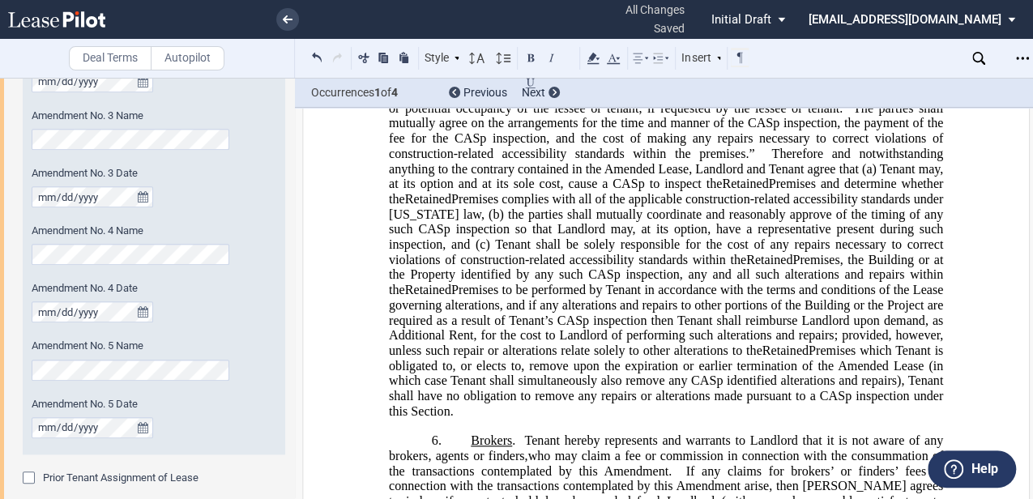
click at [804, 160] on span "The parties shall mutually agree on the arrangements for the time and manner of…" at bounding box center [667, 130] width 557 height 60
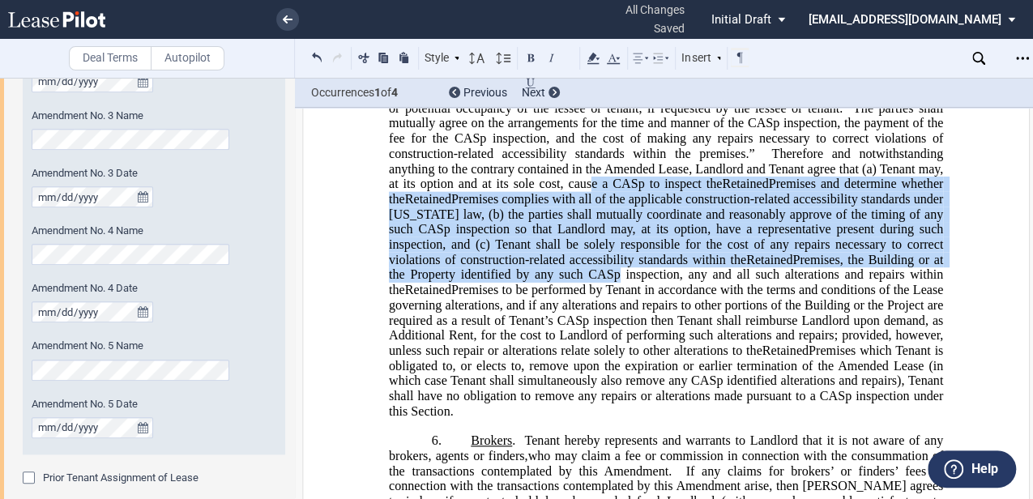
drag, startPoint x: 586, startPoint y: 288, endPoint x: 600, endPoint y: 383, distance: 96.7
click at [600, 382] on span "Pursuant to Section 1938 of the [US_STATE] Civil Code, Landlord hereby advises …" at bounding box center [667, 198] width 557 height 438
drag, startPoint x: 600, startPoint y: 383, endPoint x: 607, endPoint y: 439, distance: 56.3
click at [606, 356] on span "Premises to be performed by Tenant in accordance with the terms and conditions …" at bounding box center [667, 319] width 557 height 75
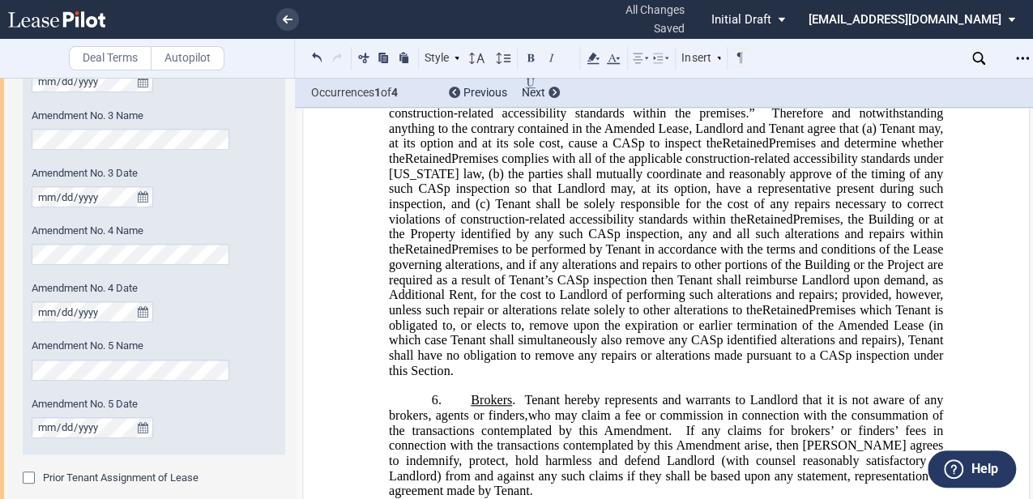
scroll to position [1728, 0]
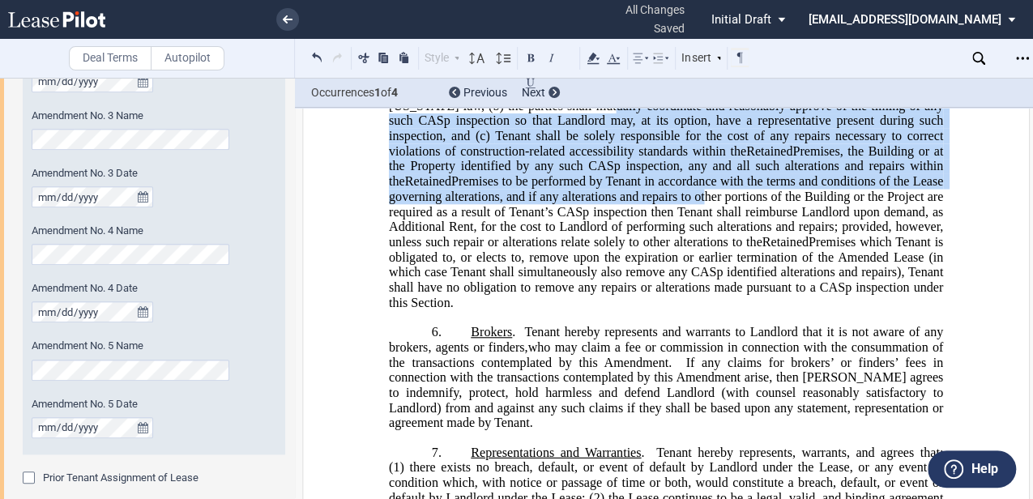
drag, startPoint x: 635, startPoint y: 216, endPoint x: 722, endPoint y: 324, distance: 138.3
click at [719, 309] on span "Pursuant to Section 1938 of the [US_STATE] Civil Code, Landlord hereby advises …" at bounding box center [667, 90] width 557 height 438
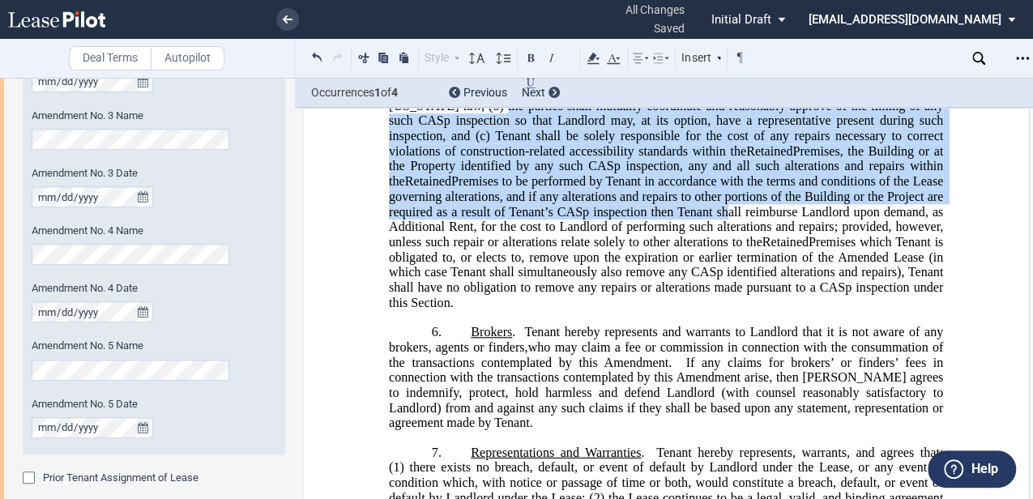
drag, startPoint x: 722, startPoint y: 324, endPoint x: 737, endPoint y: 360, distance: 39.6
click at [737, 309] on span "Premises which Tenant is obligated to, or elects to, remove upon the expiration…" at bounding box center [667, 272] width 557 height 75
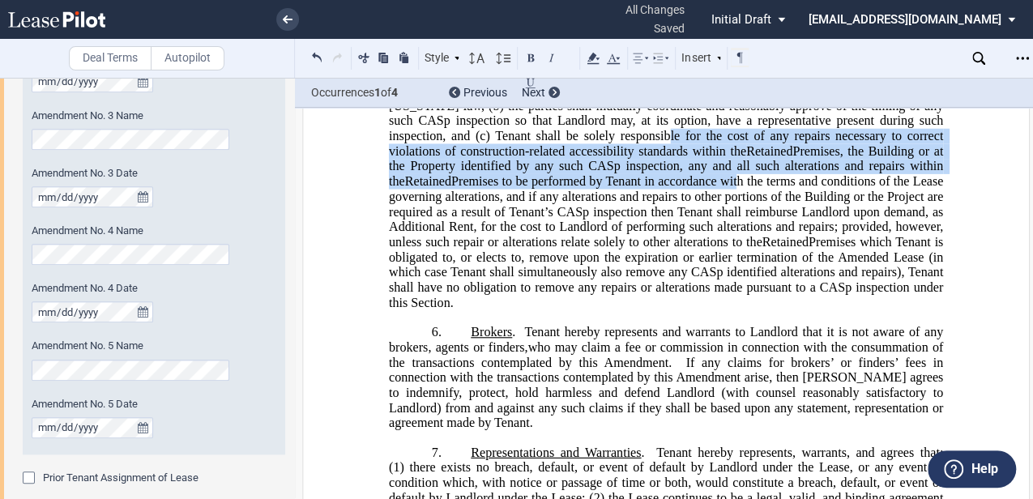
drag, startPoint x: 674, startPoint y: 246, endPoint x: 753, endPoint y: 309, distance: 101.5
click at [749, 306] on span "Pursuant to Section 1938 of the [US_STATE] Civil Code, Landlord hereby advises …" at bounding box center [667, 90] width 557 height 438
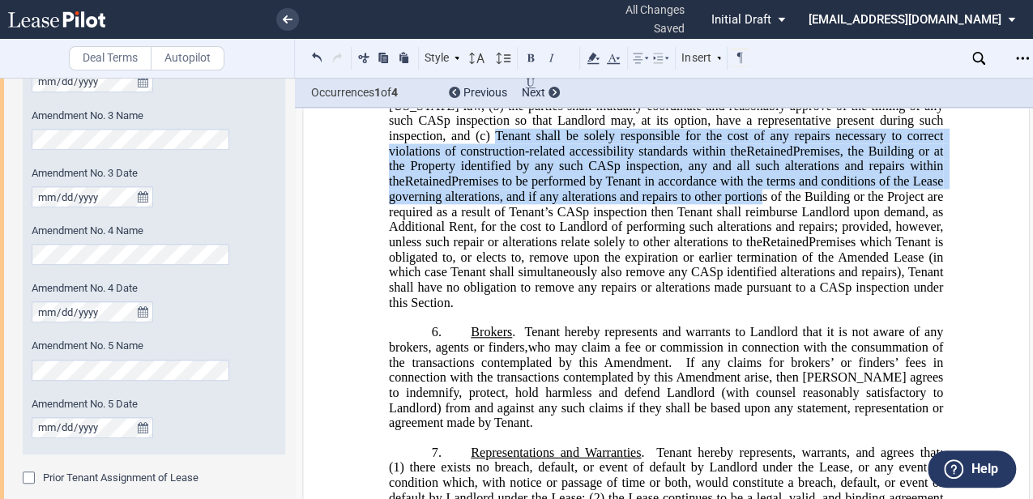
drag, startPoint x: 753, startPoint y: 309, endPoint x: 751, endPoint y: 371, distance: 61.6
click at [750, 309] on span "Premises which Tenant is obligated to, or elects to, remove upon the expiration…" at bounding box center [667, 272] width 557 height 75
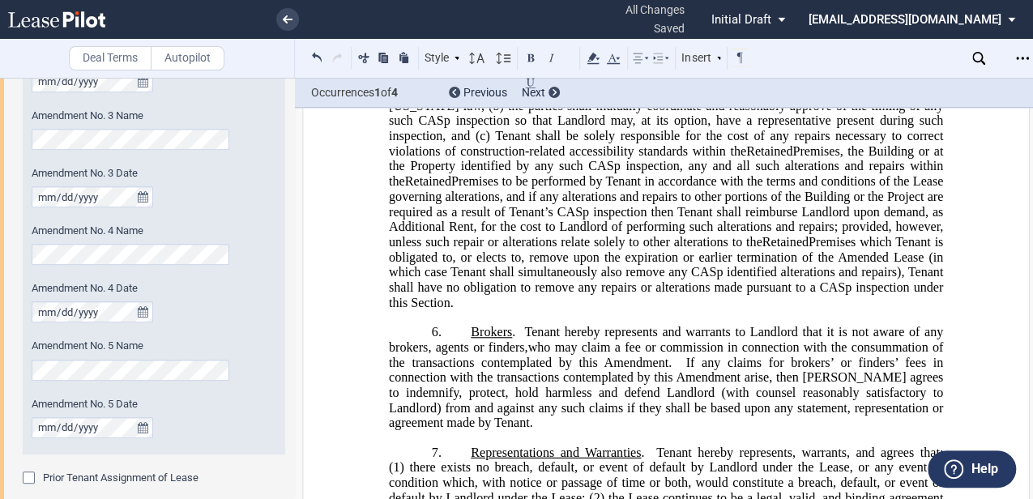
drag, startPoint x: 618, startPoint y: 268, endPoint x: 635, endPoint y: 258, distance: 20.0
click at [618, 189] on span "Premises, the Building or at the Property identified by any such CASp inspectio…" at bounding box center [667, 166] width 557 height 45
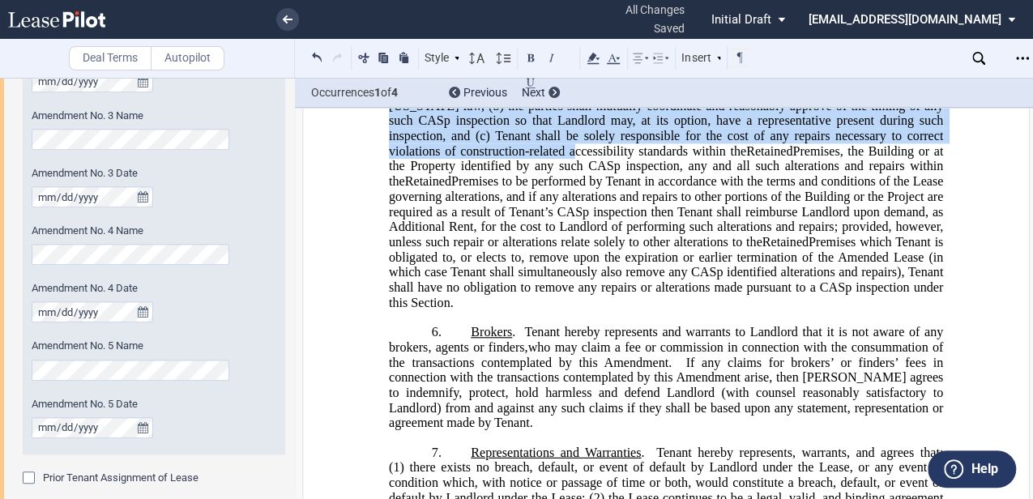
drag, startPoint x: 473, startPoint y: 177, endPoint x: 604, endPoint y: 290, distance: 173.5
click at [601, 288] on span "Pursuant to Section 1938 of the [US_STATE] Civil Code, Landlord hereby advises …" at bounding box center [667, 90] width 557 height 438
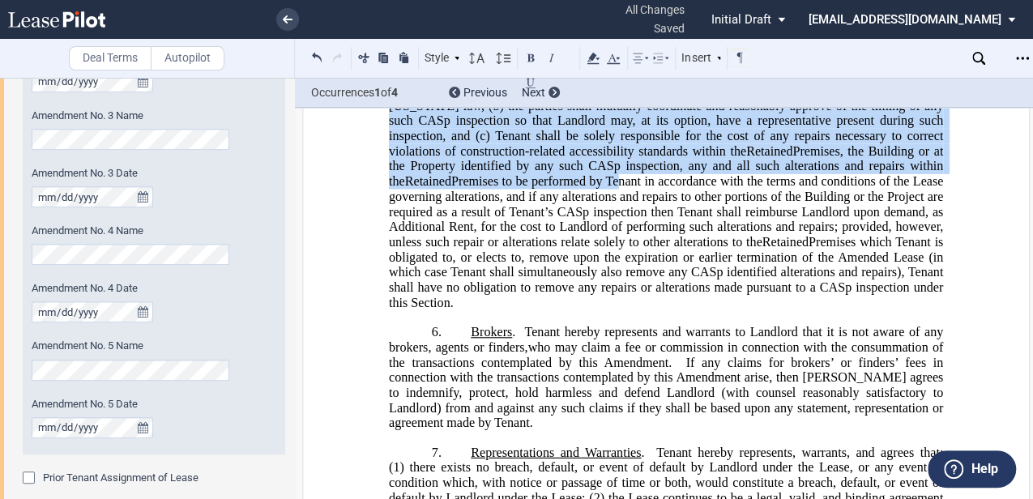
drag, startPoint x: 604, startPoint y: 290, endPoint x: 734, endPoint y: 327, distance: 134.9
click at [734, 249] on span "Premises to be performed by Tenant in accordance with the terms and conditions …" at bounding box center [667, 211] width 557 height 75
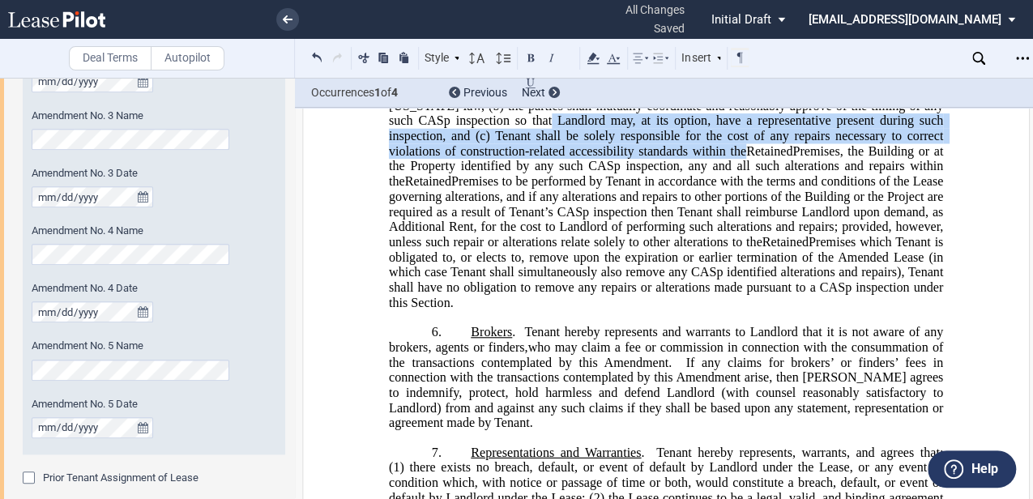
drag, startPoint x: 565, startPoint y: 234, endPoint x: 716, endPoint y: 297, distance: 163.4
click at [715, 297] on span "Pursuant to Section 1938 of the [US_STATE] Civil Code, Landlord hereby advises …" at bounding box center [667, 90] width 557 height 438
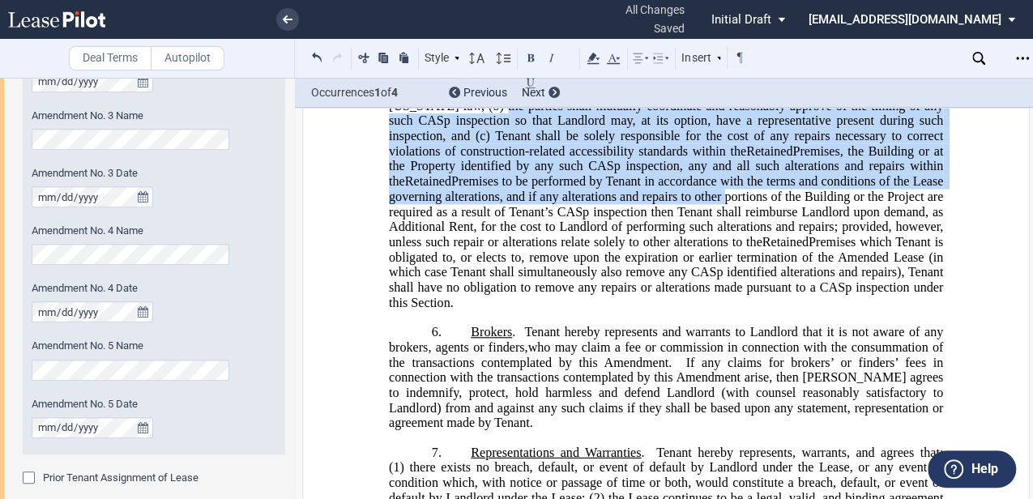
click at [719, 249] on span "Premises to be performed by Tenant in accordance with the terms and conditions …" at bounding box center [667, 211] width 557 height 75
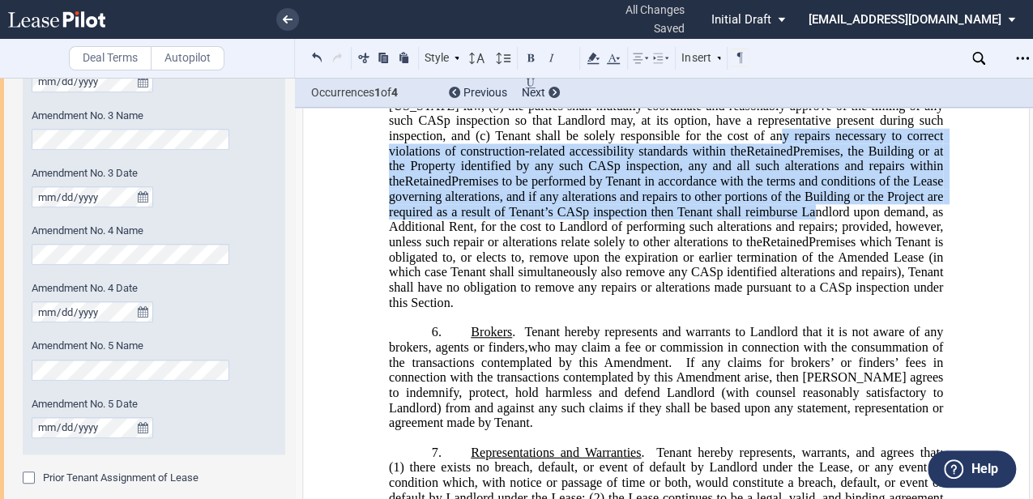
drag, startPoint x: 782, startPoint y: 244, endPoint x: 804, endPoint y: 325, distance: 84.1
click at [804, 309] on span "Pursuant to Section 1938 of the [US_STATE] Civil Code, Landlord hereby advises …" at bounding box center [667, 90] width 557 height 438
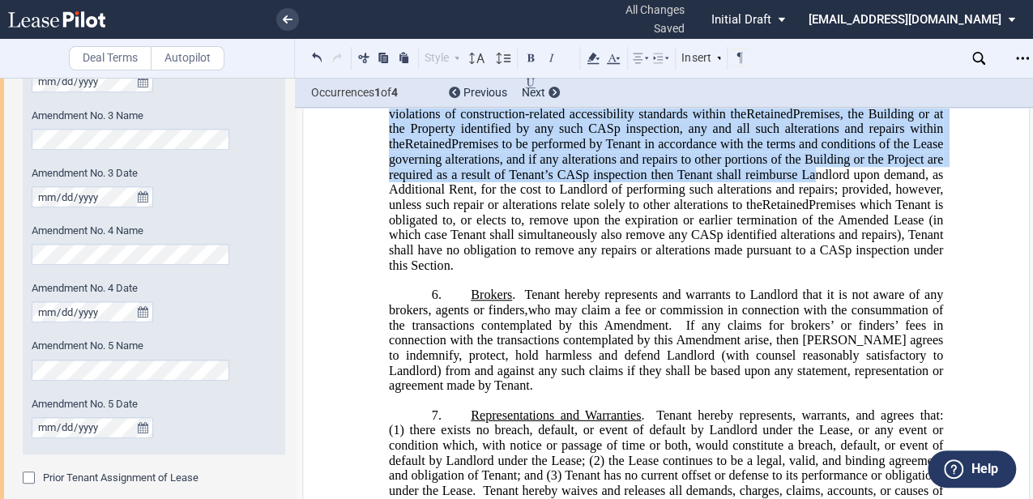
scroll to position [1782, 0]
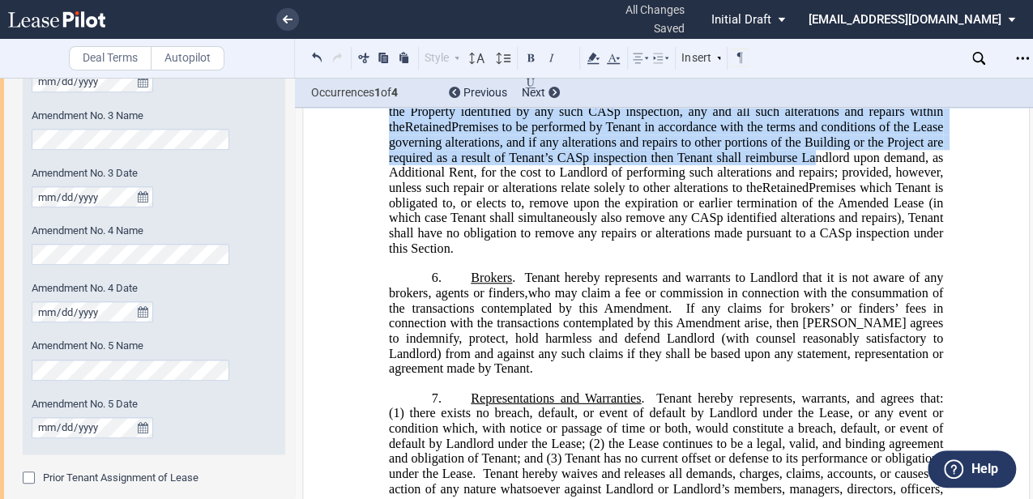
drag, startPoint x: 694, startPoint y: 284, endPoint x: 694, endPoint y: 314, distance: 29.2
click at [694, 255] on span "Pursuant to Section 1938 of the [US_STATE] Civil Code, Landlord hereby advises …" at bounding box center [667, 36] width 557 height 438
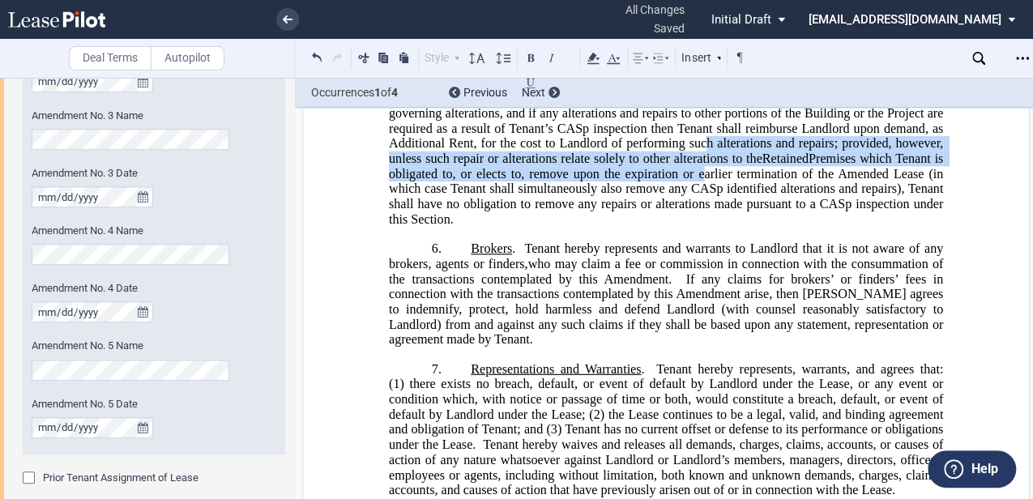
scroll to position [1836, 0]
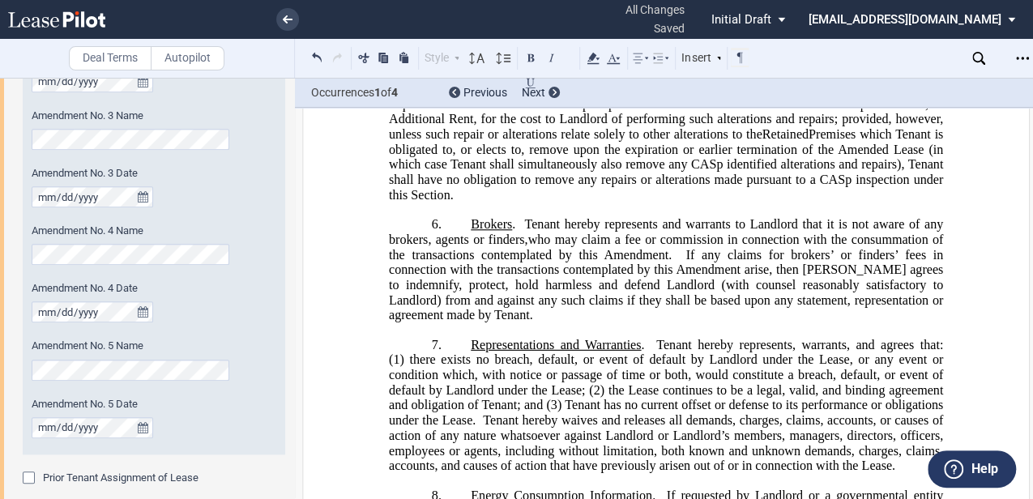
click at [658, 246] on span "Tenant hereby represents and warrants to Landlord that it is not aware of any b…" at bounding box center [667, 231] width 557 height 29
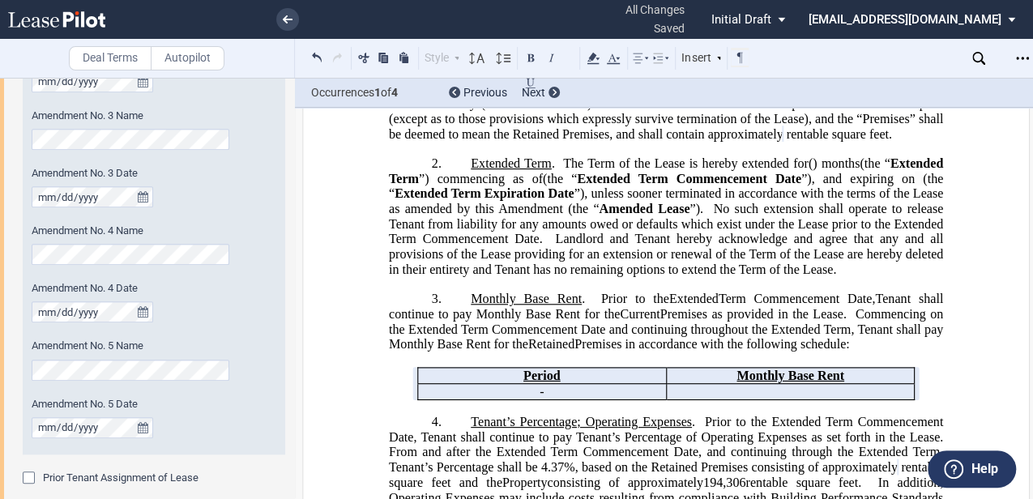
scroll to position [1411, 0]
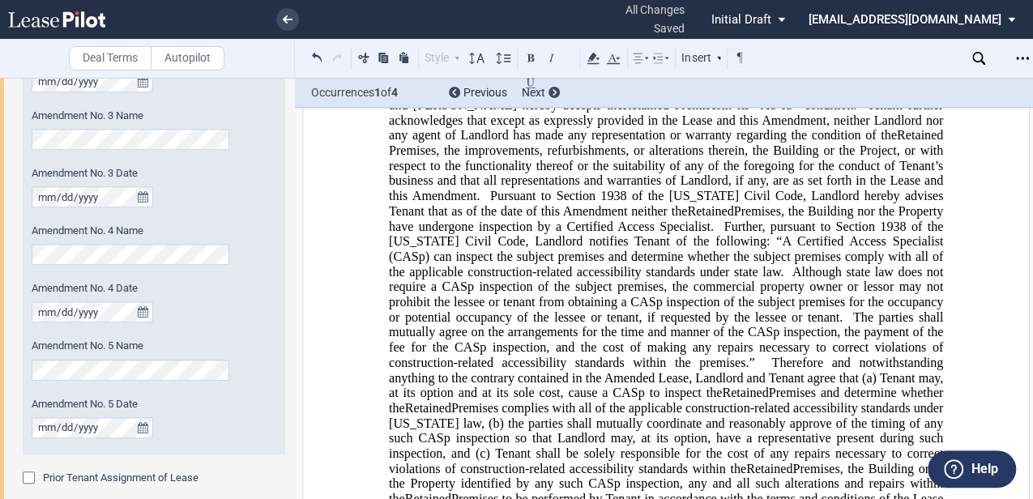
drag, startPoint x: 489, startPoint y: 306, endPoint x: 461, endPoint y: 294, distance: 30.8
click at [461, 294] on p "5. Condition of the Current Premises the Original Premises the Premises the Ret…" at bounding box center [666, 325] width 554 height 606
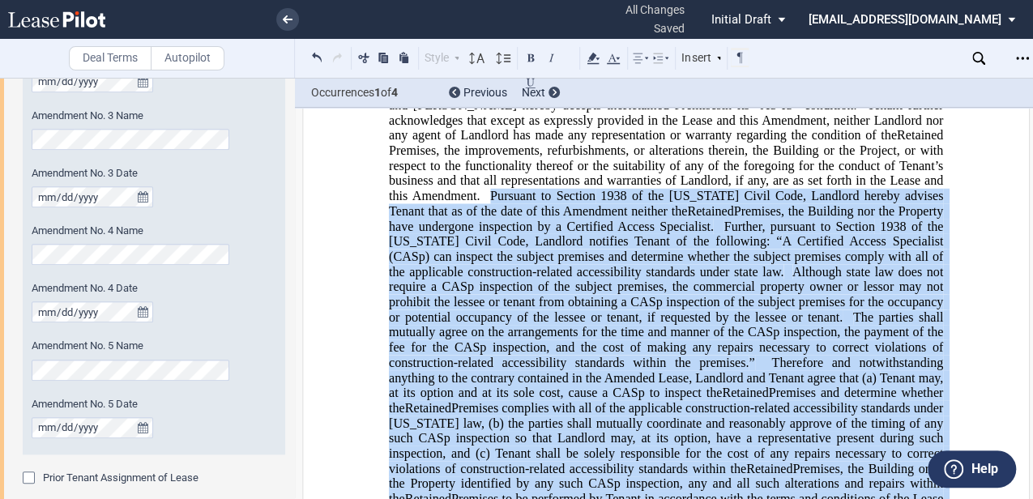
drag, startPoint x: 461, startPoint y: 294, endPoint x: 536, endPoint y: 315, distance: 78.2
click at [536, 217] on span "1938 of the [US_STATE] Civil Code, Landlord hereby advises Tenant that as of th…" at bounding box center [667, 202] width 557 height 29
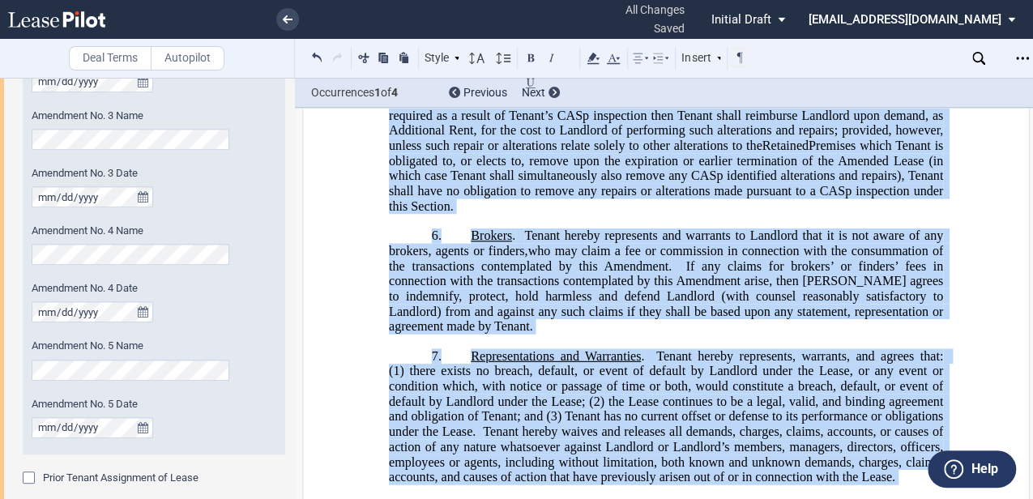
scroll to position [1940, 0]
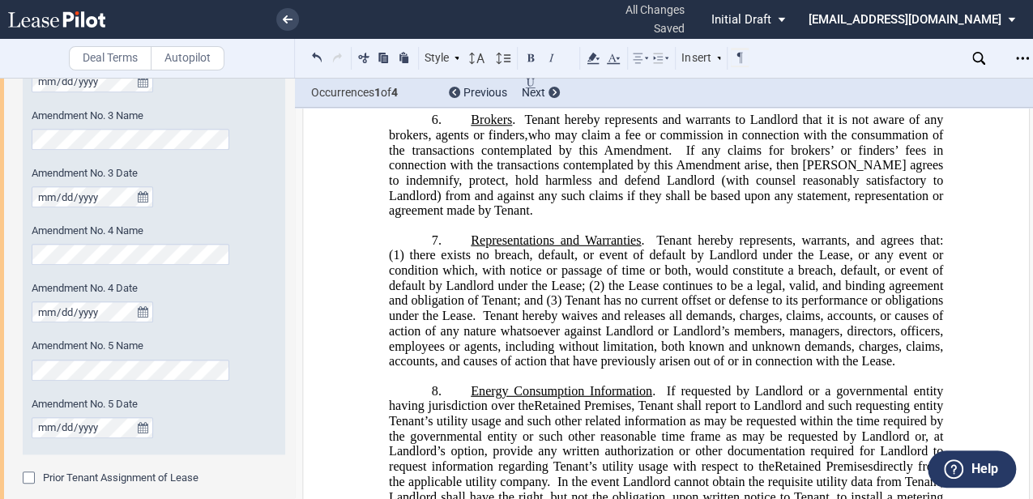
drag, startPoint x: 476, startPoint y: 288, endPoint x: 445, endPoint y: 199, distance: 94.5
drag, startPoint x: 445, startPoint y: 199, endPoint x: 488, endPoint y: 239, distance: 58.5
click at [543, 218] on span "If any claims for brokers’ or finders’ fees in connection with the transactions…" at bounding box center [667, 180] width 557 height 75
drag, startPoint x: 437, startPoint y: 196, endPoint x: 440, endPoint y: 136, distance: 60.0
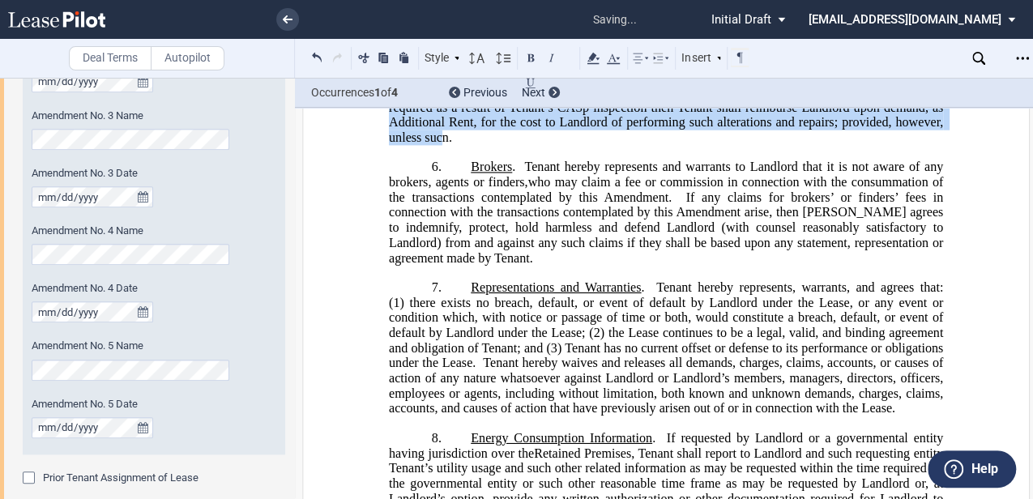
drag, startPoint x: 438, startPoint y: 232, endPoint x: 448, endPoint y: 164, distance: 68.7
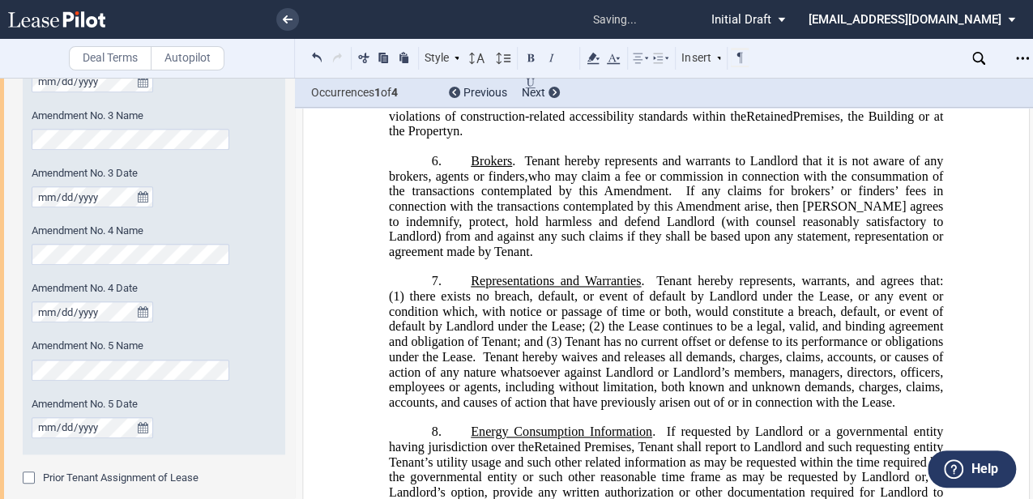
scroll to position [1670, 0]
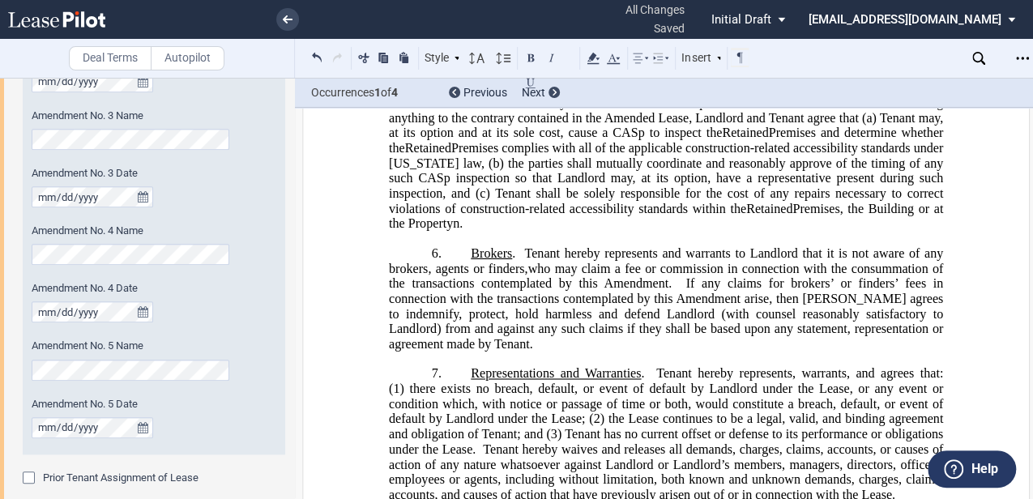
drag, startPoint x: 447, startPoint y: 335, endPoint x: 434, endPoint y: 233, distance: 102.9
click at [434, 231] on span "Pursuant to Section 1938 of the [US_STATE] Civil Code, Landlord hereby advises …" at bounding box center [667, 80] width 557 height 302
click at [629, 201] on span "the parties shall mutually coordinate and reasonably approve of the timing of a…" at bounding box center [667, 178] width 557 height 45
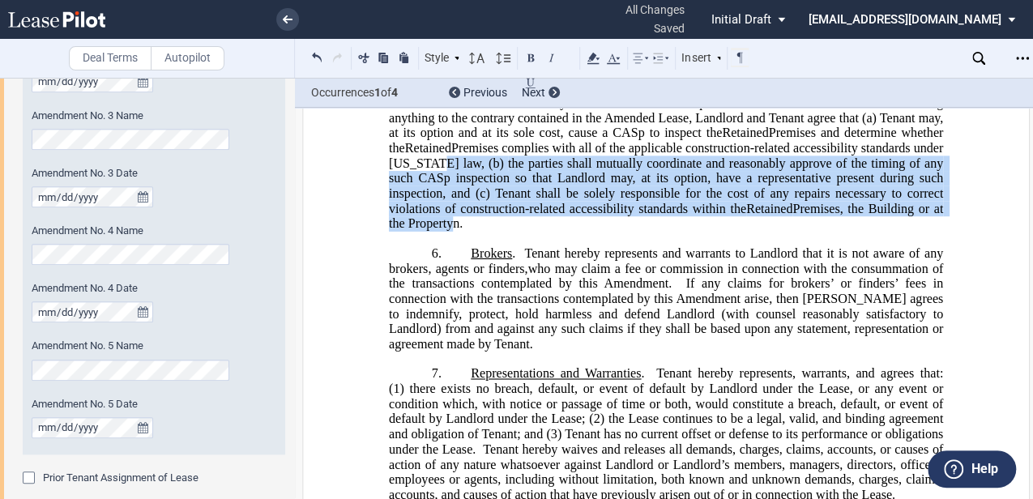
drag, startPoint x: 450, startPoint y: 334, endPoint x: 457, endPoint y: 275, distance: 58.7
click at [457, 231] on span "Pursuant to Section 1938 of the [US_STATE] Civil Code, Landlord hereby advises …" at bounding box center [667, 80] width 557 height 302
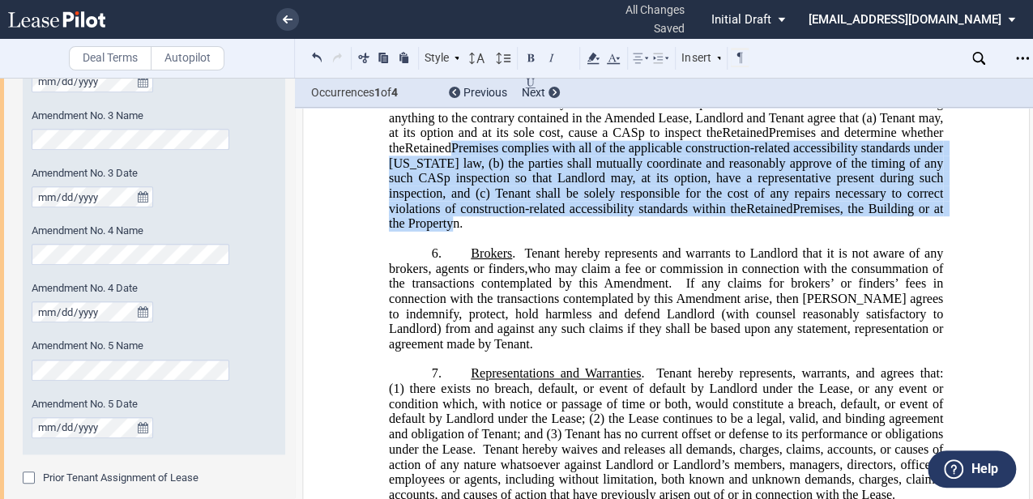
drag, startPoint x: 457, startPoint y: 275, endPoint x: 589, endPoint y: 294, distance: 133.4
click at [589, 215] on span "Tenant shall be solely responsible for the cost of any repairs necessary to cor…" at bounding box center [667, 200] width 557 height 29
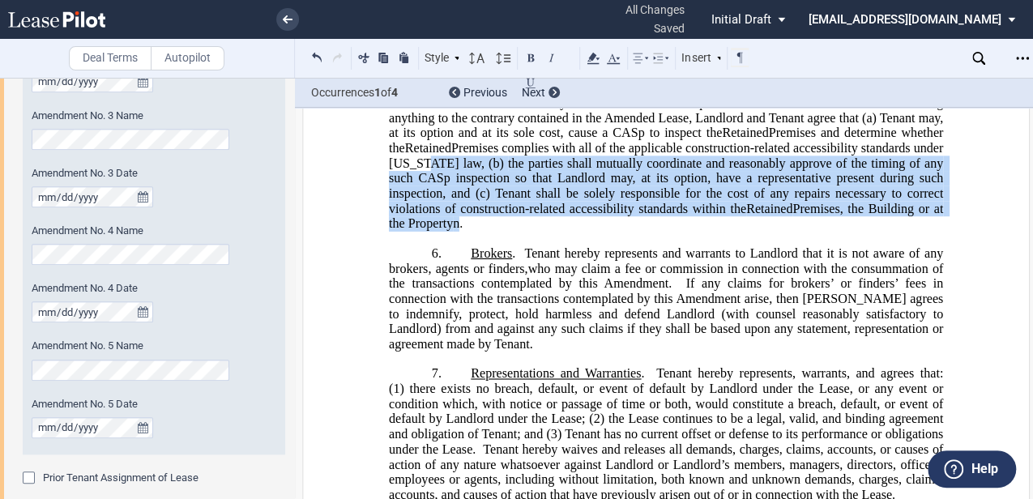
drag, startPoint x: 443, startPoint y: 272, endPoint x: 455, endPoint y: 326, distance: 55.6
click at [455, 231] on span "Pursuant to Section 1938 of the [US_STATE] Civil Code, Landlord hereby advises …" at bounding box center [667, 80] width 557 height 302
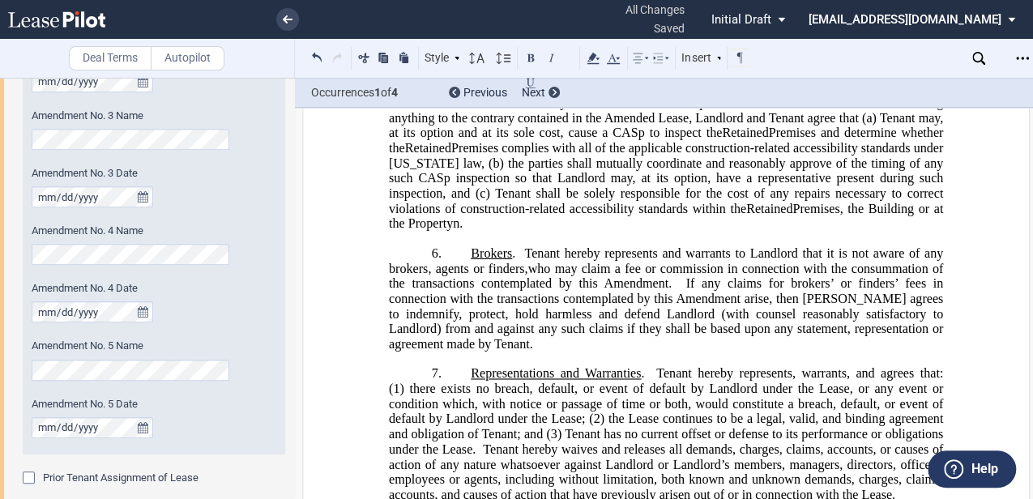
click at [454, 232] on span "n." at bounding box center [458, 224] width 10 height 15
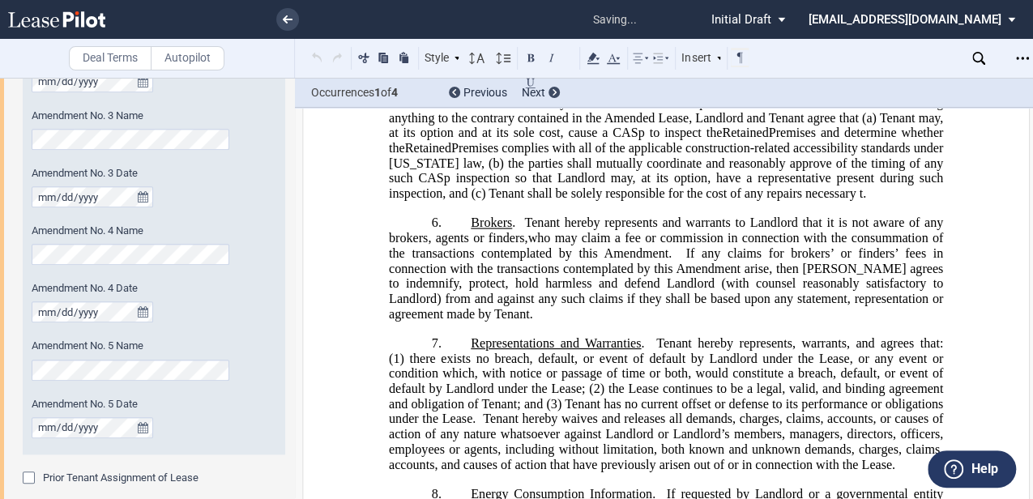
scroll to position [1616, 0]
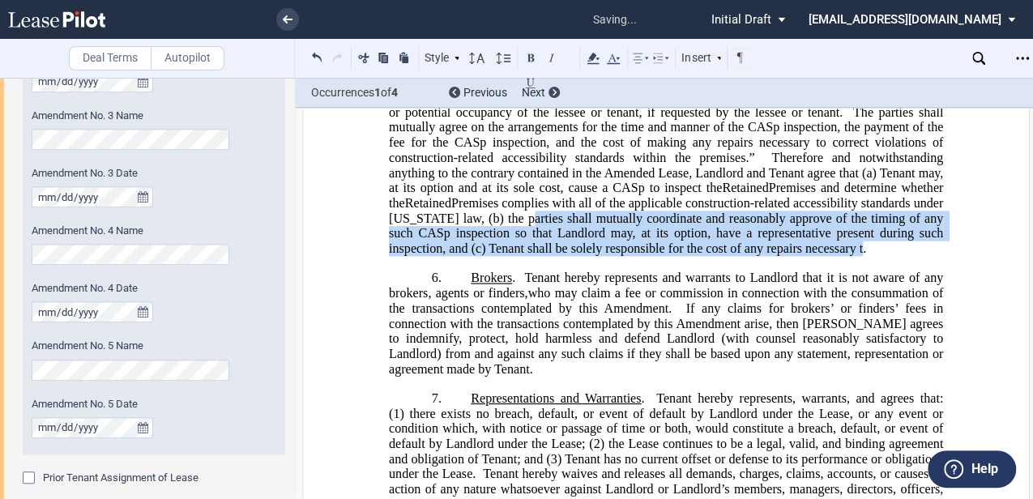
drag, startPoint x: 551, startPoint y: 324, endPoint x: 859, endPoint y: 355, distance: 309.4
click at [859, 255] on span "Pursuant to Section 1938 of the [US_STATE] Civil Code, Landlord hereby advises …" at bounding box center [667, 119] width 557 height 272
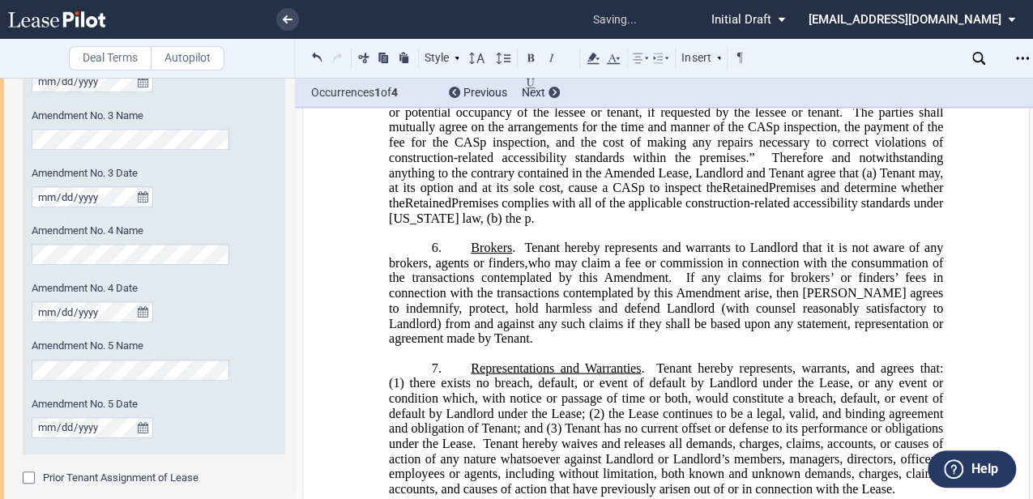
click at [531, 225] on span "the p" at bounding box center [519, 218] width 26 height 15
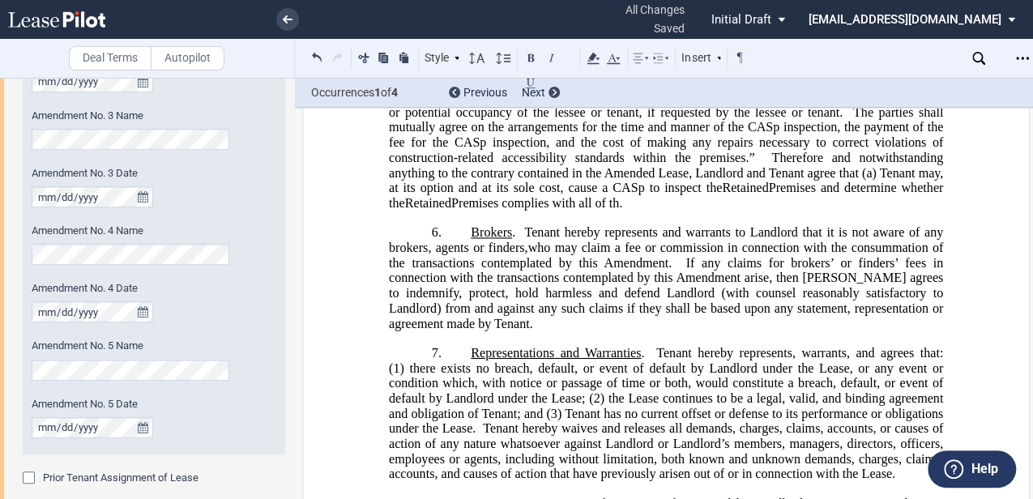
scroll to position [1562, 0]
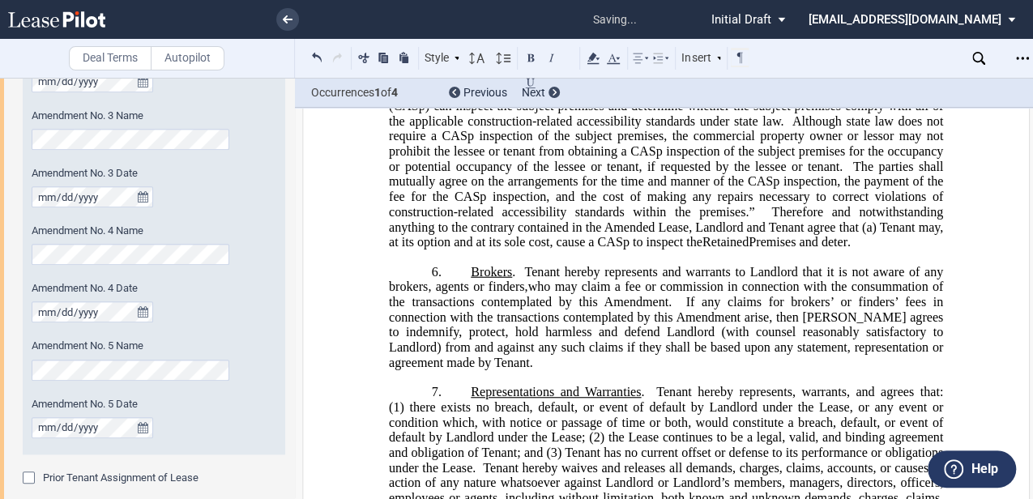
click at [734, 243] on span "Premises, the Building nor the Property have undergone inspection by a Certifie…" at bounding box center [667, 151] width 557 height 196
click at [714, 83] on span at bounding box center [719, 75] width 11 height 15
click at [729, 127] on span "A Certified Access Specialist (CASp) can inspect the subject premises and deter…" at bounding box center [667, 105] width 557 height 45
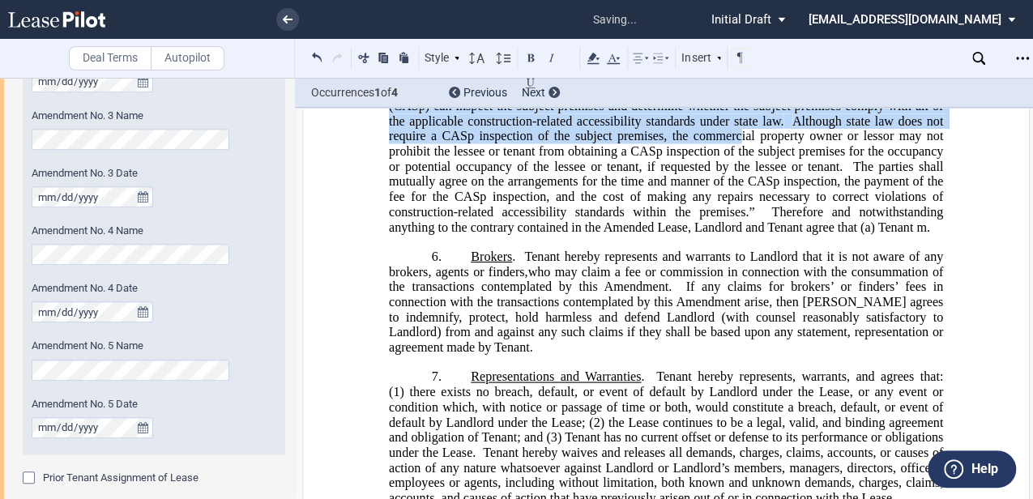
drag, startPoint x: 709, startPoint y: 177, endPoint x: 740, endPoint y: 277, distance: 104.5
click at [740, 233] on span "Premises, the Building nor the Property have undergone inspection by a Certifie…" at bounding box center [667, 143] width 557 height 181
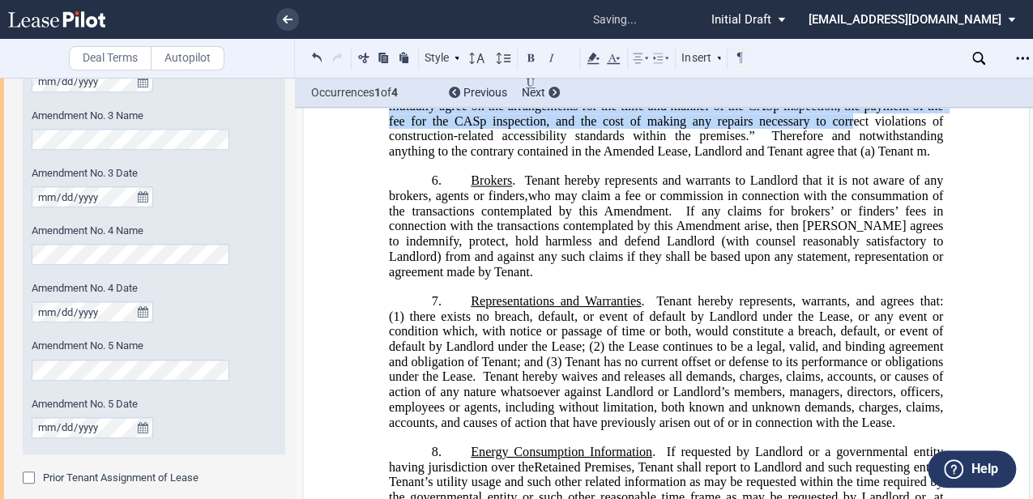
drag, startPoint x: 679, startPoint y: 178, endPoint x: 740, endPoint y: 230, distance: 79.9
click at [740, 158] on span "Premises, the Building nor the Property have undergone inspection by a Certifie…" at bounding box center [667, 105] width 557 height 105
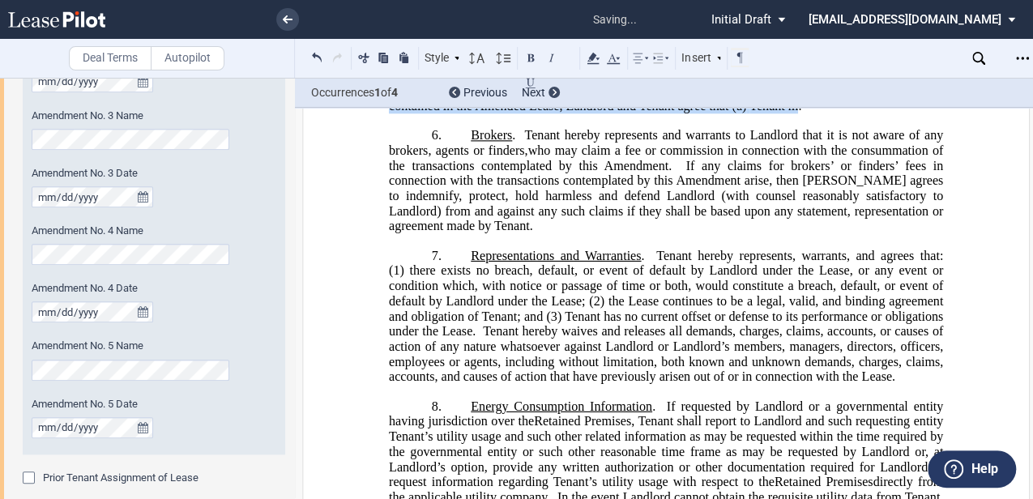
drag, startPoint x: 680, startPoint y: 177, endPoint x: 705, endPoint y: 206, distance: 38.0
click at [705, 113] on span "Premises, the Building nor the Property have undergone inspection by a Certifie…" at bounding box center [667, 83] width 557 height 60
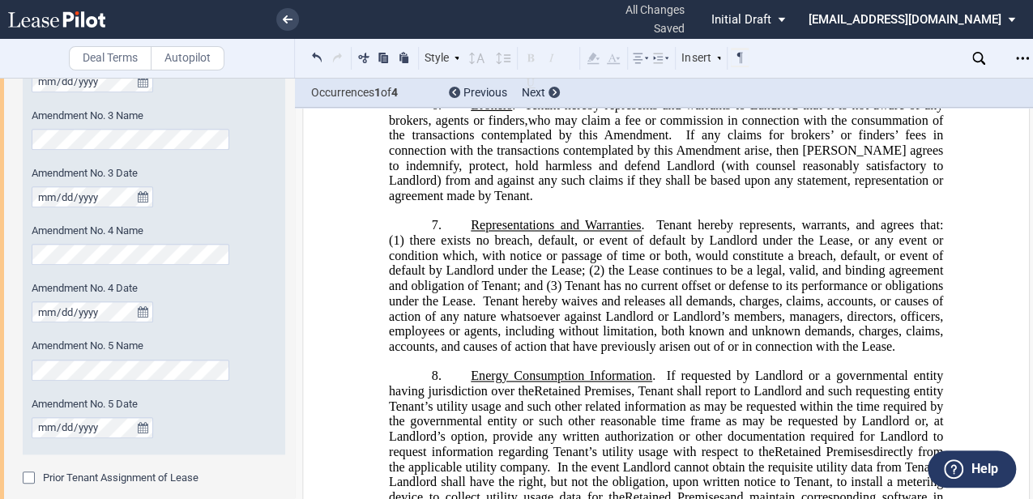
click at [707, 83] on span "." at bounding box center [708, 75] width 3 height 15
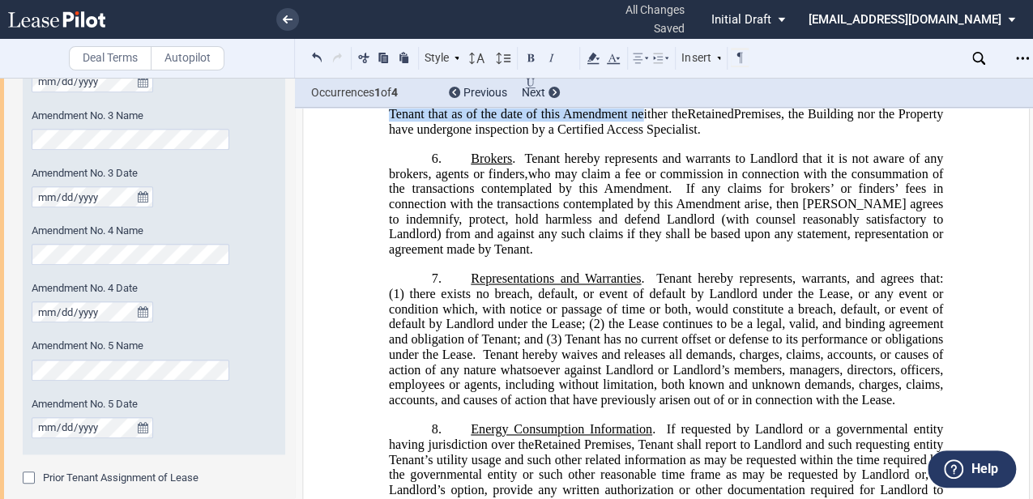
drag, startPoint x: 471, startPoint y: 198, endPoint x: 590, endPoint y: 215, distance: 119.6
click at [590, 120] on span "Pursuant to Section 1938 of the [US_STATE] Civil Code, Landlord hereby advises …" at bounding box center [667, 105] width 557 height 29
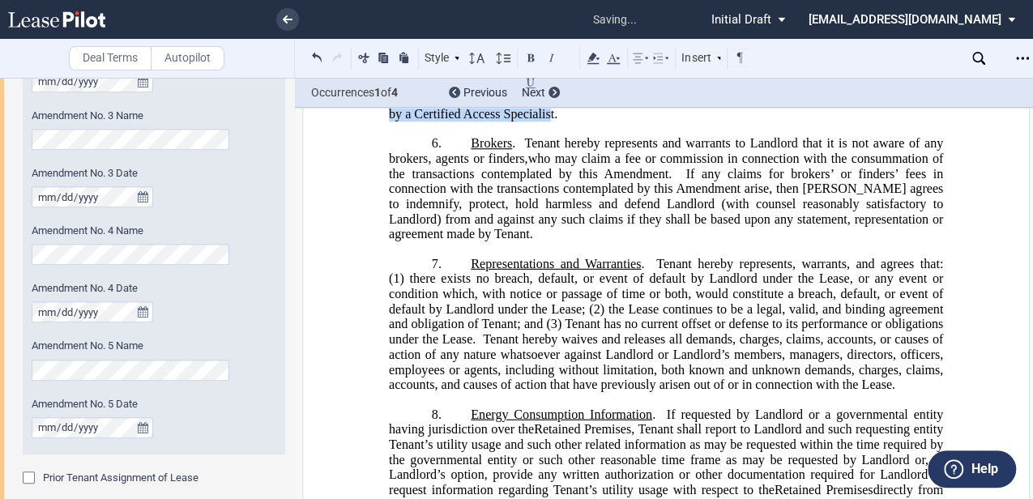
drag, startPoint x: 460, startPoint y: 200, endPoint x: 518, endPoint y: 213, distance: 59.7
click at [518, 120] on span "P ither the Retained Premises, the Building nor the Property have undergone ins…" at bounding box center [667, 105] width 557 height 29
drag, startPoint x: 518, startPoint y: 213, endPoint x: 475, endPoint y: 205, distance: 44.5
click at [495, 105] on span "ither the" at bounding box center [517, 98] width 45 height 15
drag, startPoint x: 464, startPoint y: 200, endPoint x: 519, endPoint y: 215, distance: 57.2
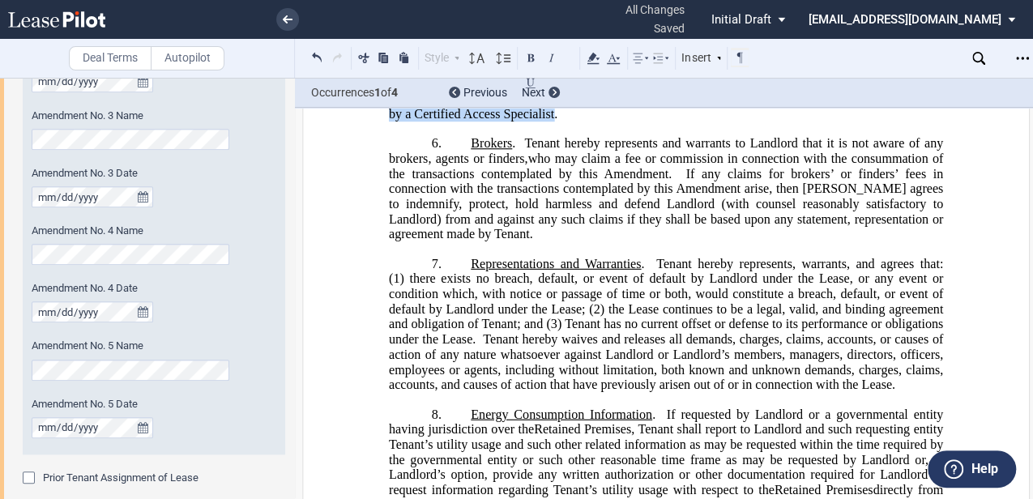
click at [519, 120] on span "P ither the Retained Premises, the Building nor the Property have undergone ins…" at bounding box center [667, 105] width 557 height 29
drag, startPoint x: 519, startPoint y: 215, endPoint x: 503, endPoint y: 213, distance: 16.4
click at [503, 120] on span "Premises, the Building nor the Property have undergone inspection by a Certifie…" at bounding box center [667, 105] width 557 height 29
click at [525, 120] on span "Premises, the Building nor the Property have undergone inspection by a Certifie…" at bounding box center [667, 105] width 557 height 29
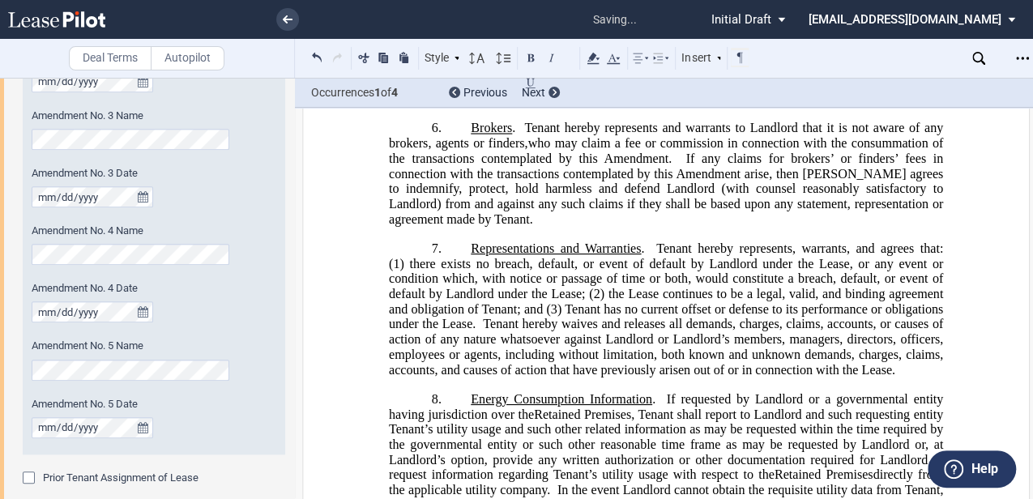
click at [470, 106] on p "5. Condition of the Current Premises the Original Premises the Premises the Ret…" at bounding box center [666, 15] width 554 height 181
drag, startPoint x: 463, startPoint y: 198, endPoint x: 470, endPoint y: 207, distance: 11.0
click at [488, 105] on span at bounding box center [491, 98] width 6 height 15
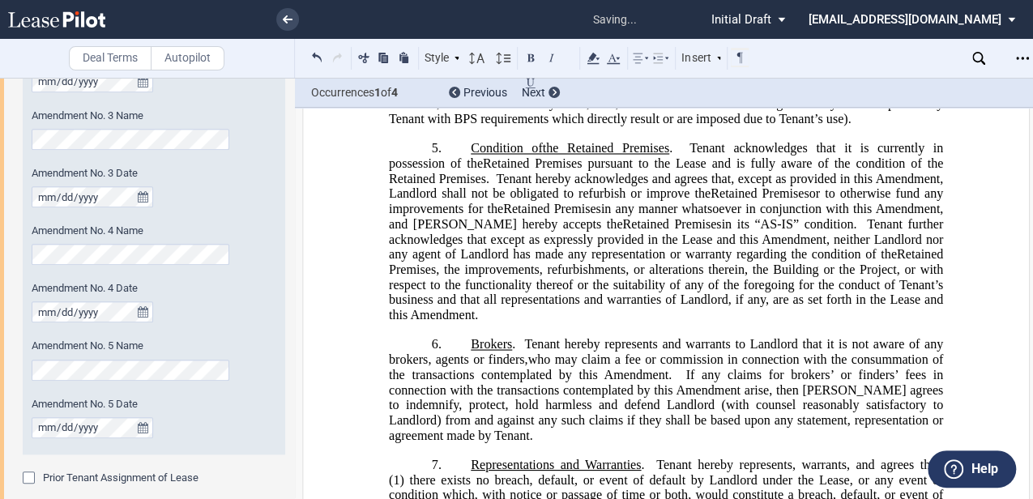
click at [585, 200] on span "Tenant hereby acknowledges and agrees that, except as provided in this Amendmen…" at bounding box center [667, 185] width 557 height 29
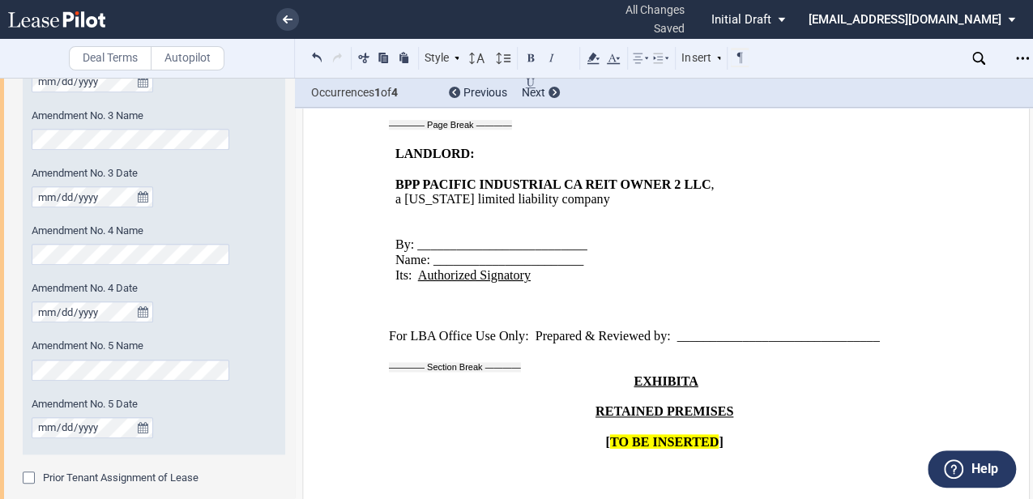
scroll to position [2669, 0]
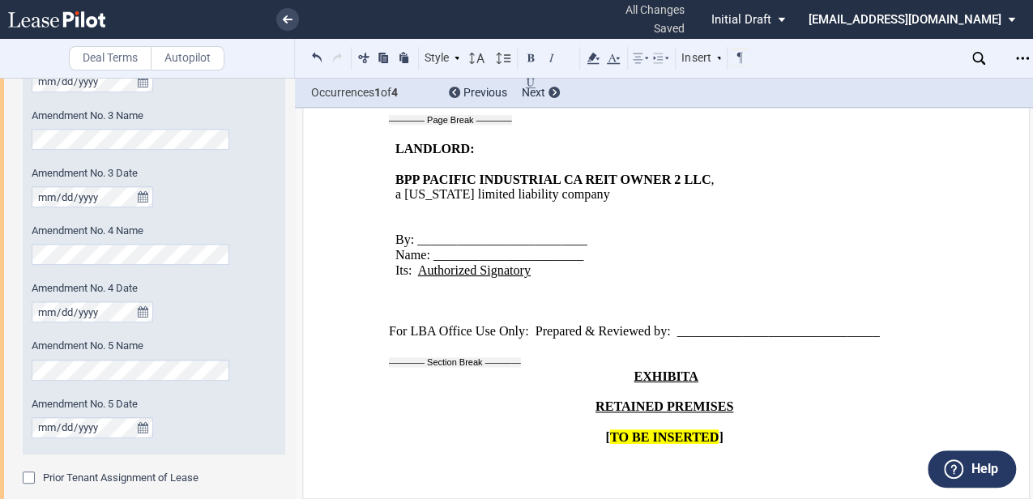
drag, startPoint x: 672, startPoint y: 293, endPoint x: 593, endPoint y: 335, distance: 88.8
click at [672, 293] on p "﻿" at bounding box center [666, 300] width 554 height 15
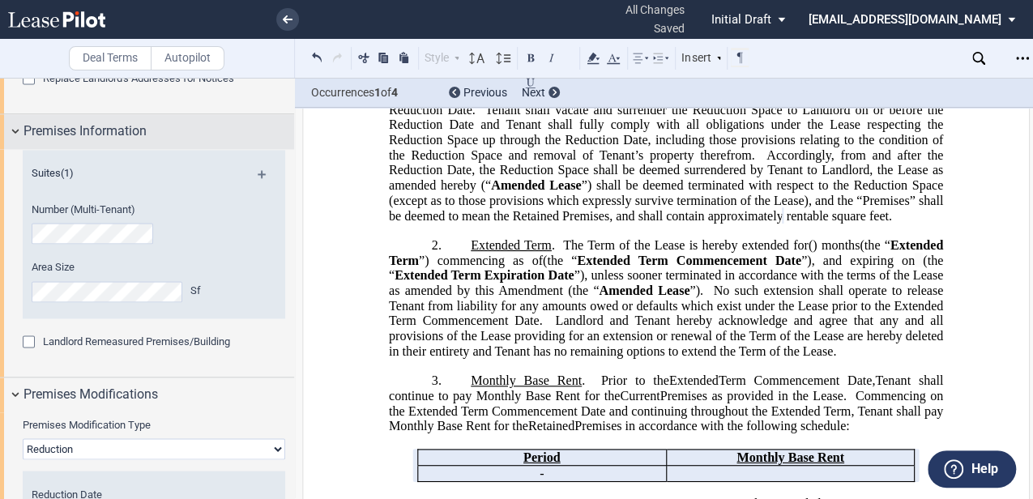
scroll to position [1022, 0]
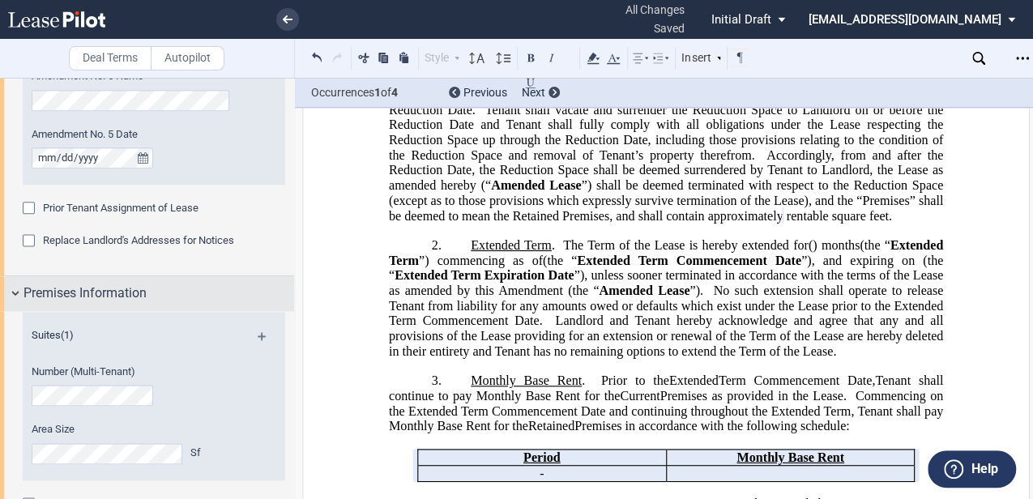
drag, startPoint x: 15, startPoint y: 292, endPoint x: 43, endPoint y: 299, distance: 29.3
click at [15, 292] on div "Premises Information" at bounding box center [147, 293] width 294 height 35
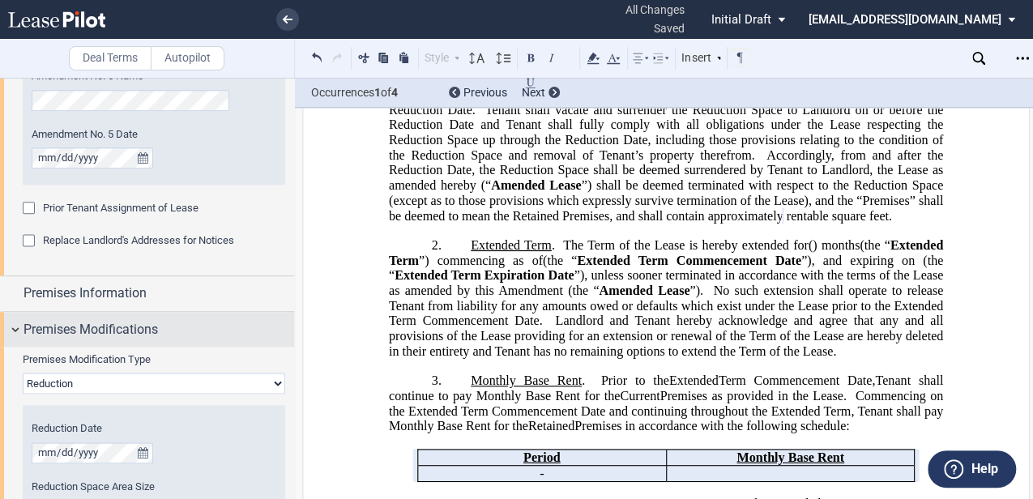
click at [126, 326] on span "Premises Modifications" at bounding box center [90, 329] width 134 height 19
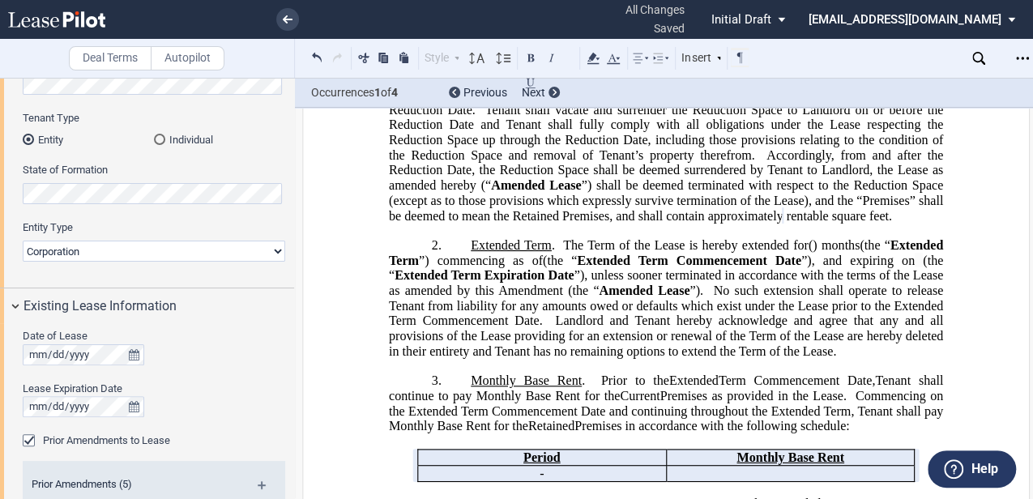
scroll to position [105, 0]
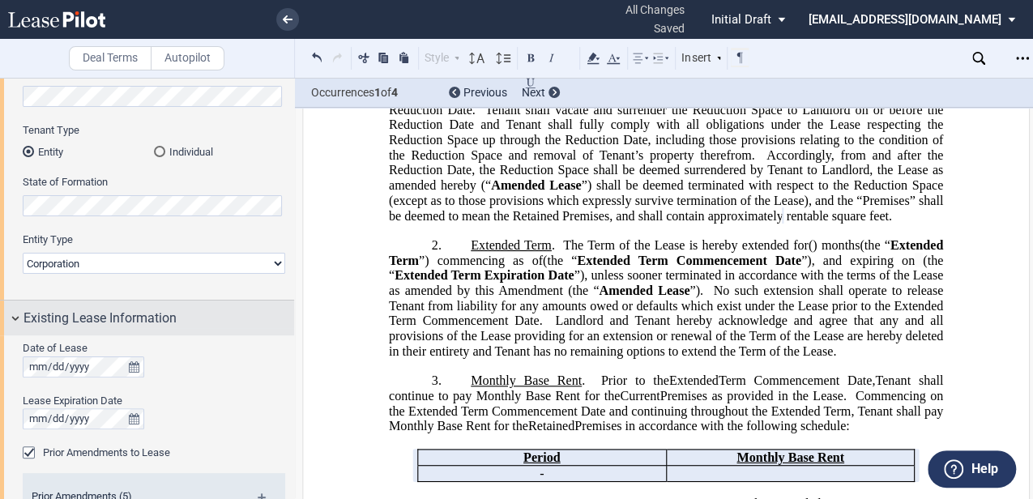
click at [34, 312] on span "Existing Lease Information" at bounding box center [99, 318] width 153 height 19
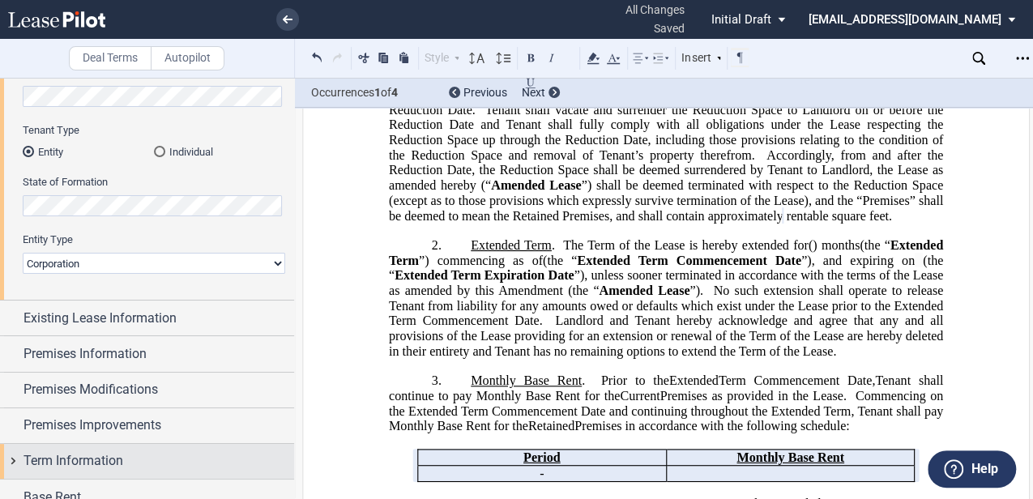
click at [123, 451] on span "Term Information" at bounding box center [73, 460] width 100 height 19
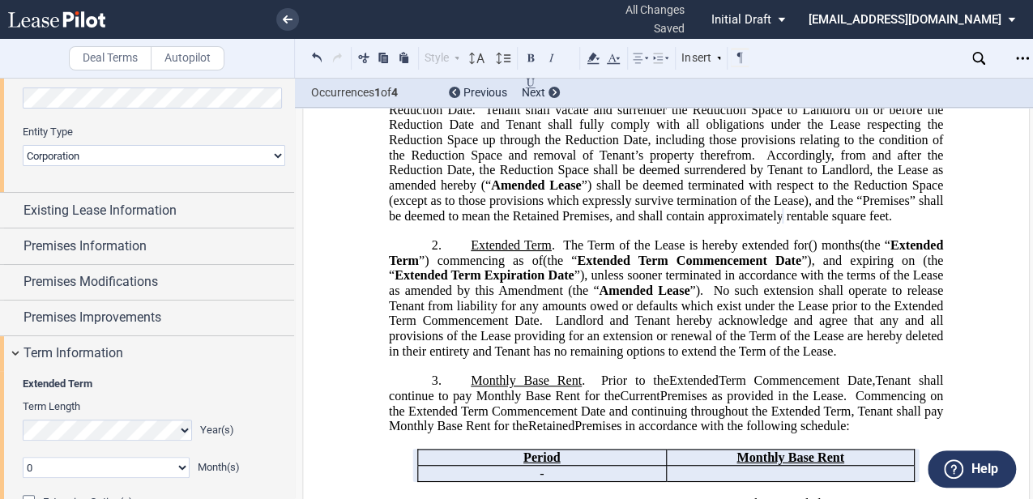
scroll to position [267, 0]
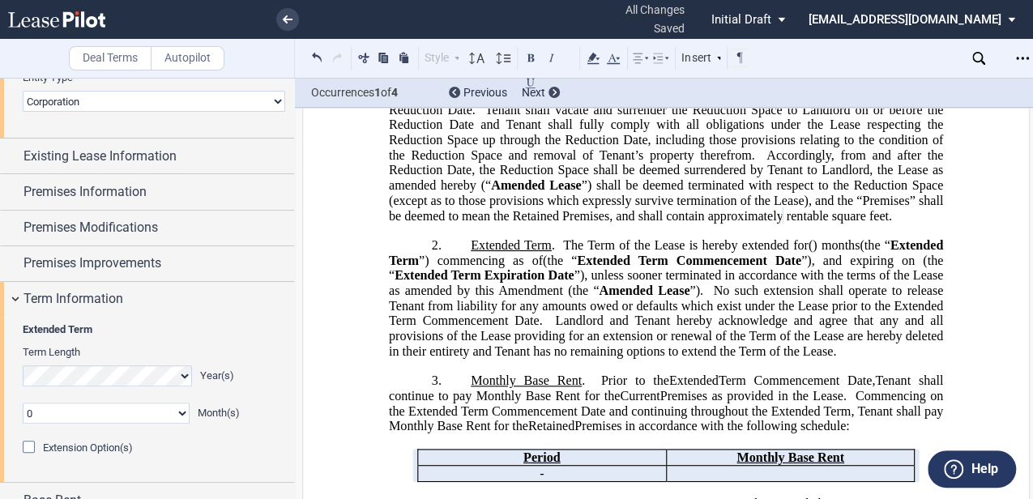
click at [109, 423] on div "Extended Term Term Length Year(s) 0 1 2 3 4 5 6 7 8 9 10 11 Month(s) Extended T…" at bounding box center [154, 380] width 262 height 117
click at [118, 410] on select "0 1 2 3 4 5 6 7 8 9 10 11" at bounding box center [106, 413] width 167 height 21
click at [23, 403] on select "0 1 2 3 4 5 6 7 8 9 10 11" at bounding box center [106, 413] width 167 height 21
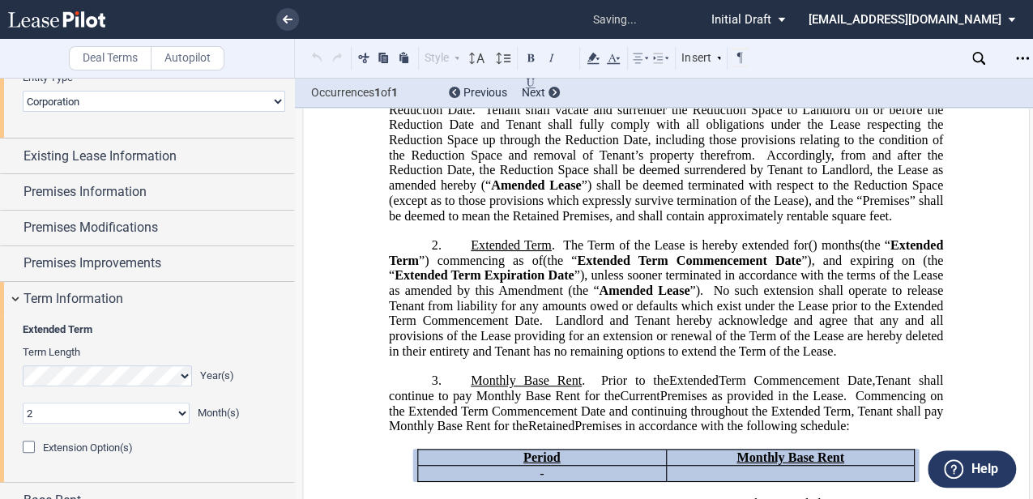
click at [70, 411] on select "0 1 2 3 4 5 6 7 8 9 10 11" at bounding box center [106, 413] width 167 height 21
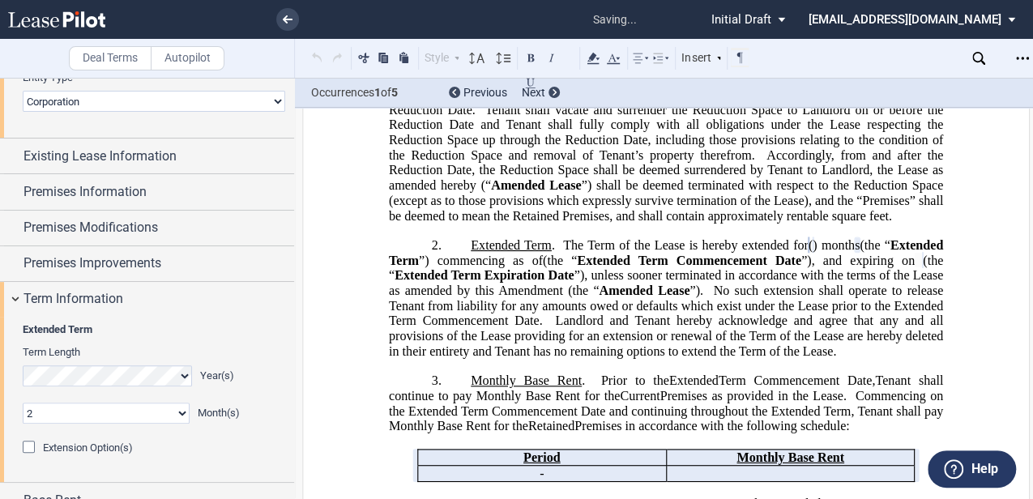
select select "number:3"
click at [23, 403] on select "0 1 2 3 4 5 6 7 8 9 10 11" at bounding box center [106, 413] width 167 height 21
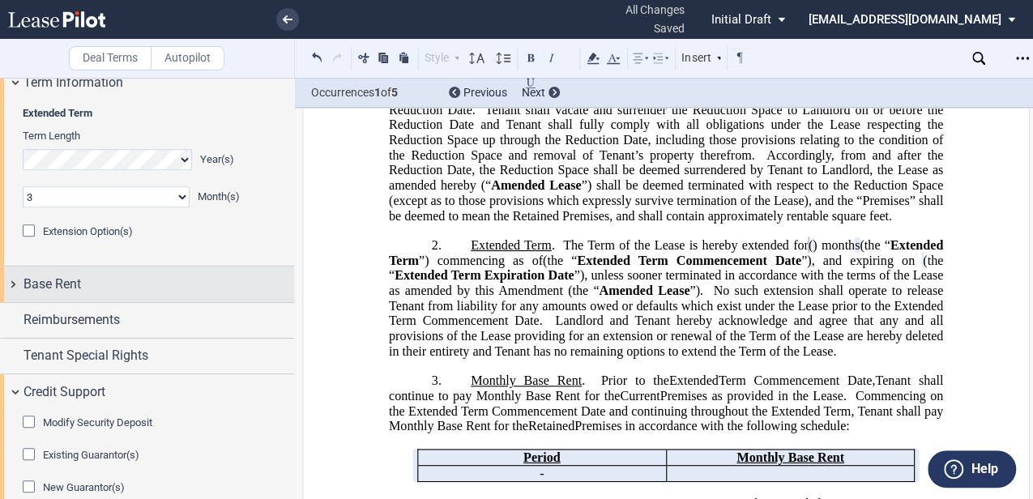
click at [92, 279] on div "Base Rent" at bounding box center [158, 284] width 271 height 19
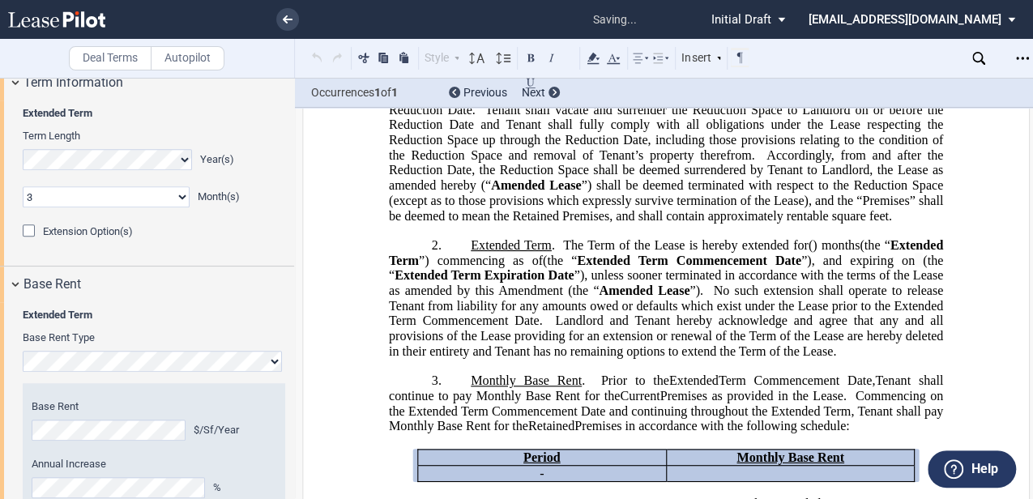
scroll to position [1074, 0]
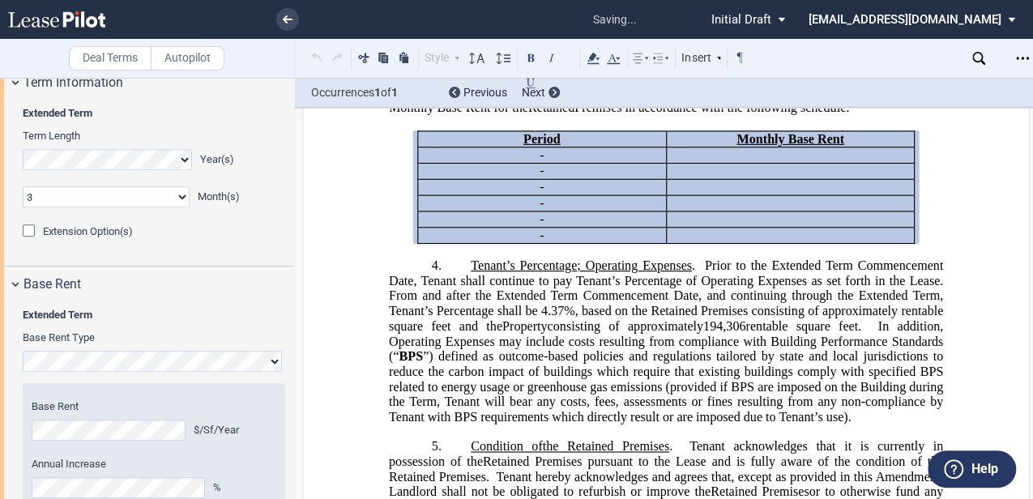
click at [621, 333] on span "consisting of approximately" at bounding box center [625, 325] width 156 height 15
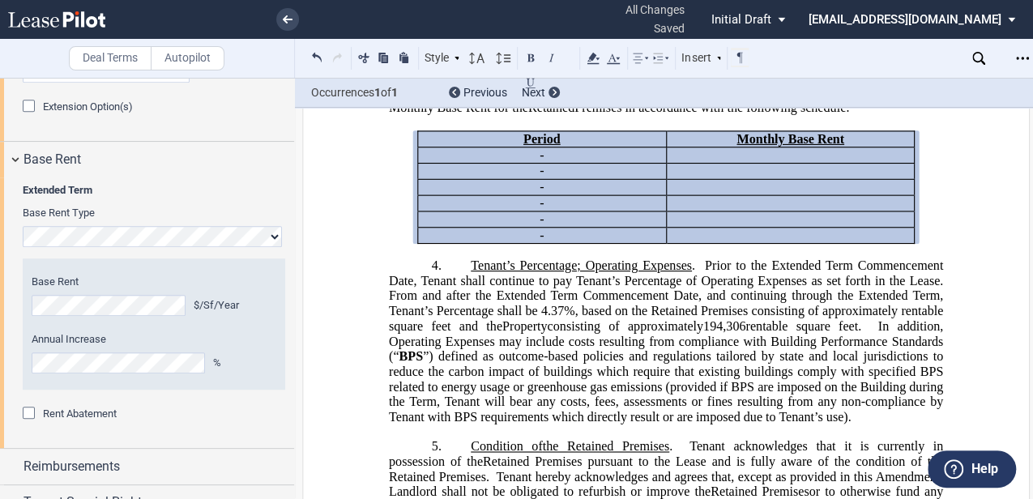
scroll to position [645, 0]
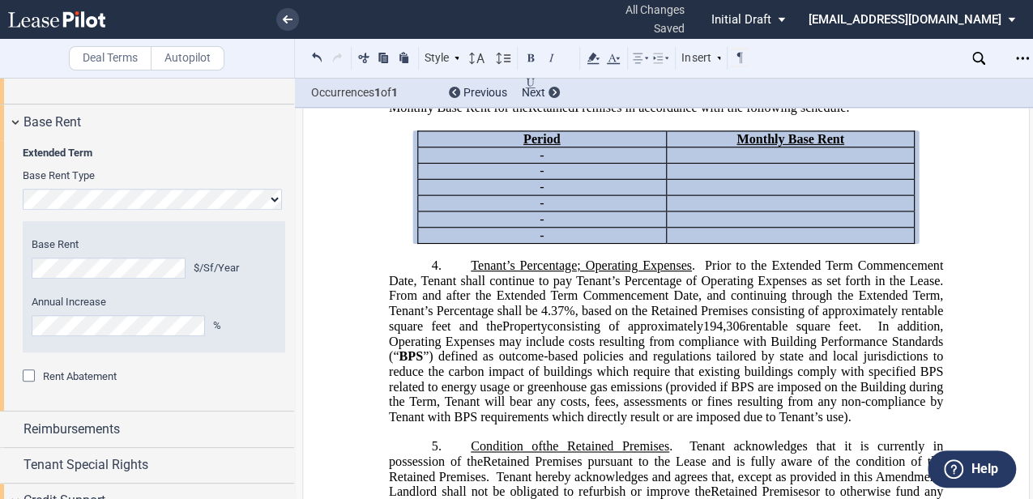
click at [53, 375] on span "Rent Abatement" at bounding box center [80, 376] width 74 height 12
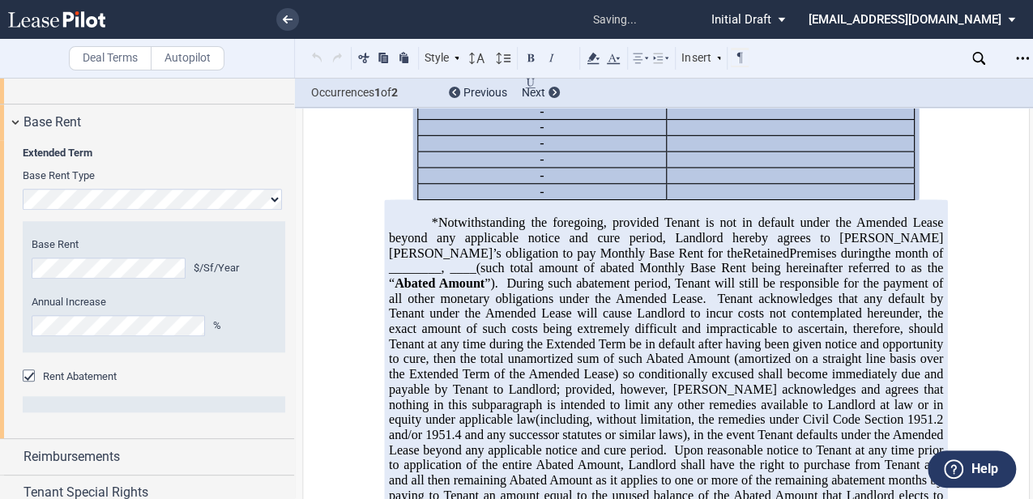
scroll to position [1128, 0]
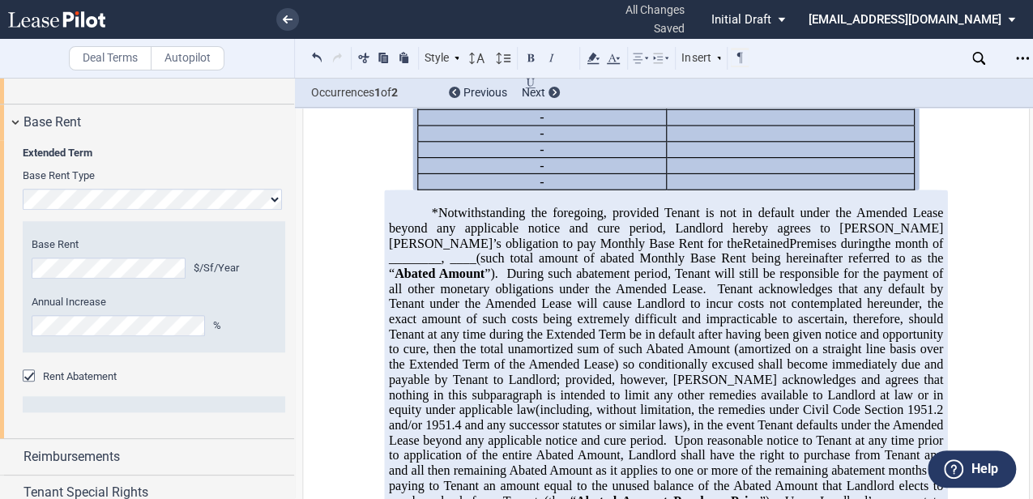
drag, startPoint x: 697, startPoint y: 355, endPoint x: 700, endPoint y: 345, distance: 10.2
click at [697, 280] on span "(such total amount of abated Monthly Base Rent being hereinafter referred to as…" at bounding box center [667, 265] width 557 height 29
click at [687, 265] on span "the month of ________," at bounding box center [667, 250] width 557 height 29
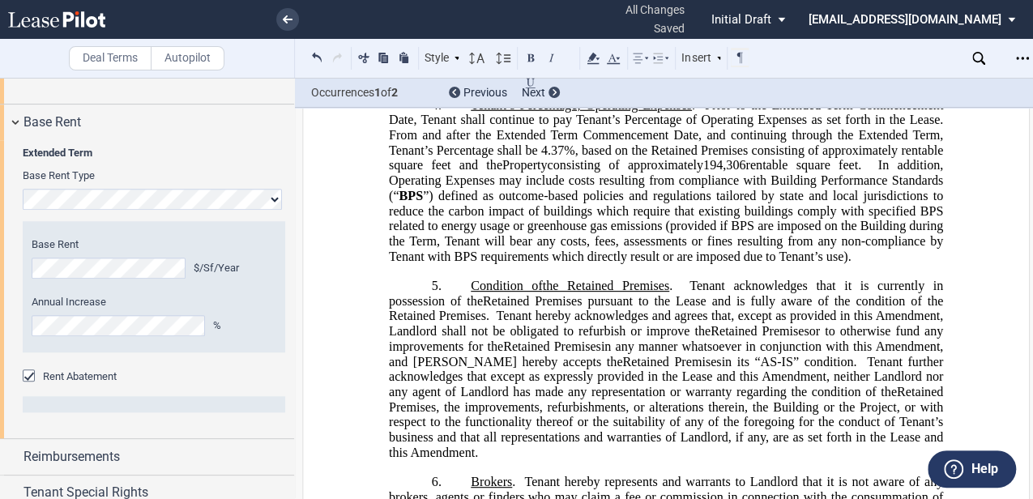
scroll to position [536, 0]
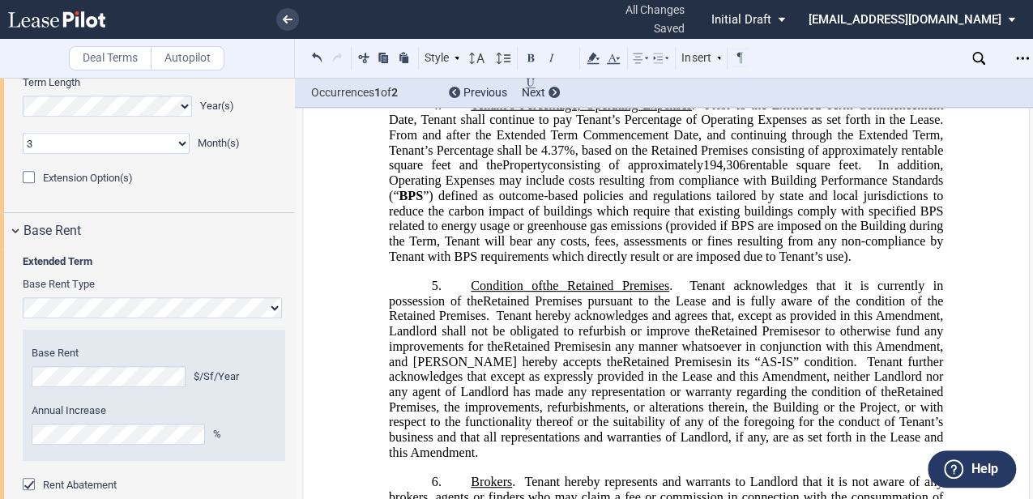
drag, startPoint x: 49, startPoint y: 232, endPoint x: 65, endPoint y: 261, distance: 33.4
click at [49, 232] on span "Base Rent" at bounding box center [52, 230] width 58 height 19
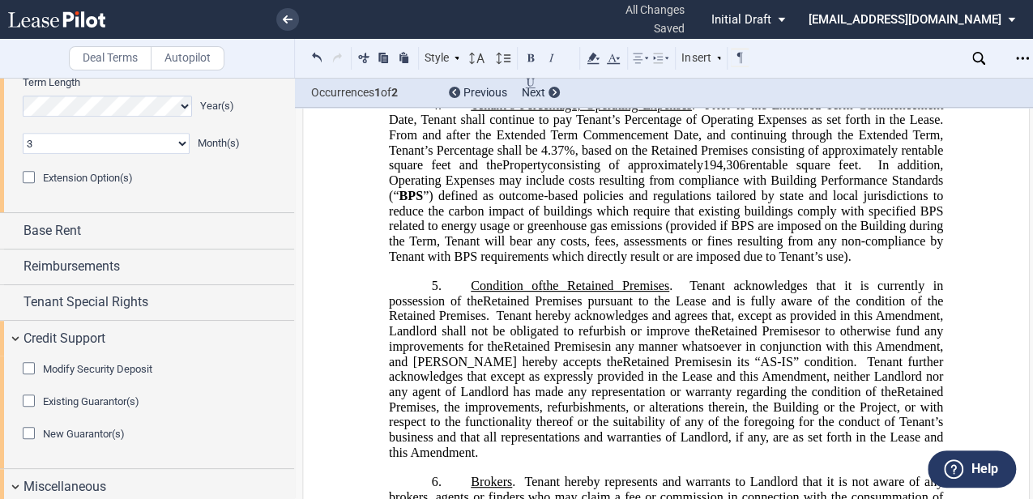
drag, startPoint x: 81, startPoint y: 121, endPoint x: 123, endPoint y: 251, distance: 137.1
click at [81, 47] on div "Term Information" at bounding box center [147, 29] width 294 height 35
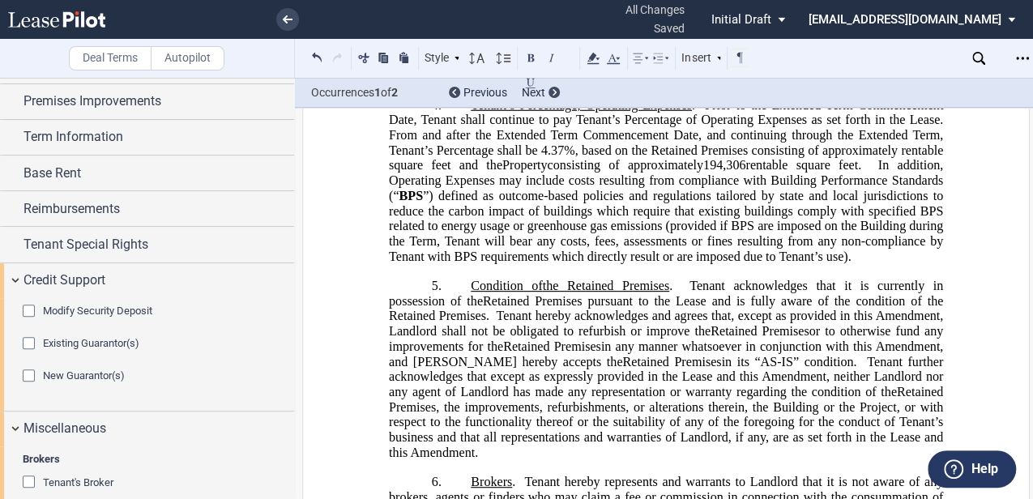
click at [134, 281] on div "Credit Support" at bounding box center [158, 280] width 271 height 19
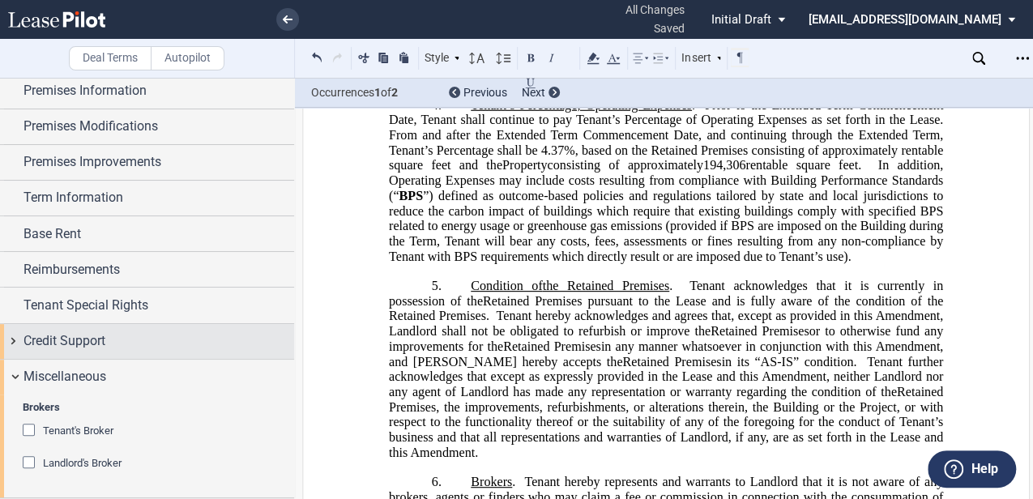
scroll to position [365, 0]
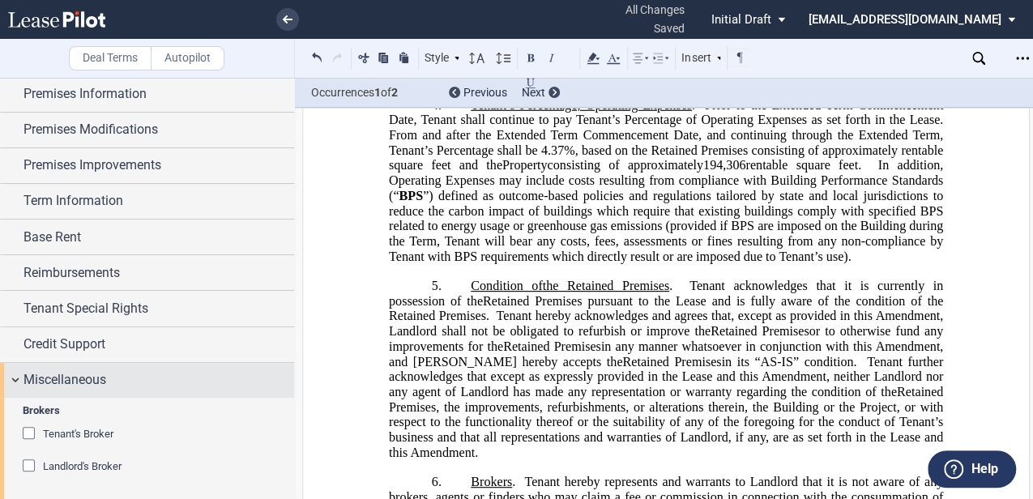
click at [96, 370] on span "Miscellaneous" at bounding box center [64, 379] width 83 height 19
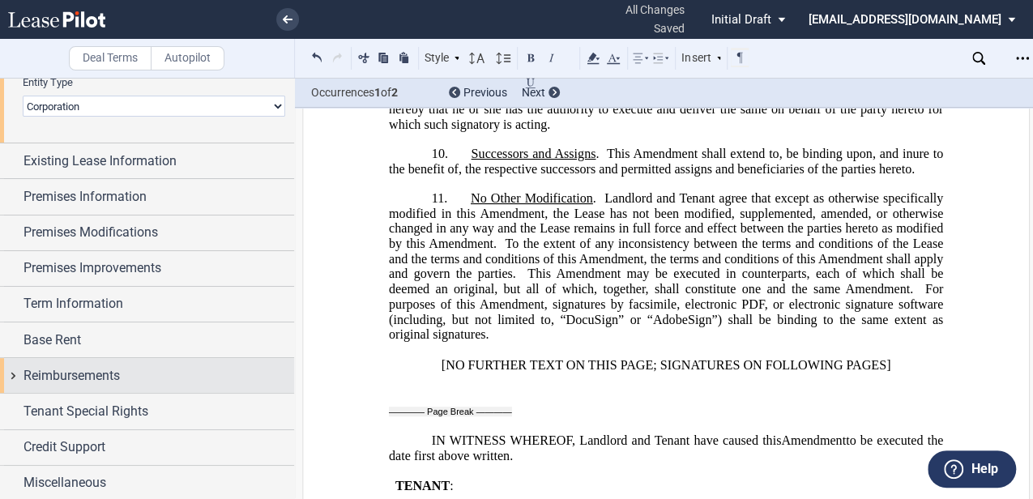
scroll to position [2478, 0]
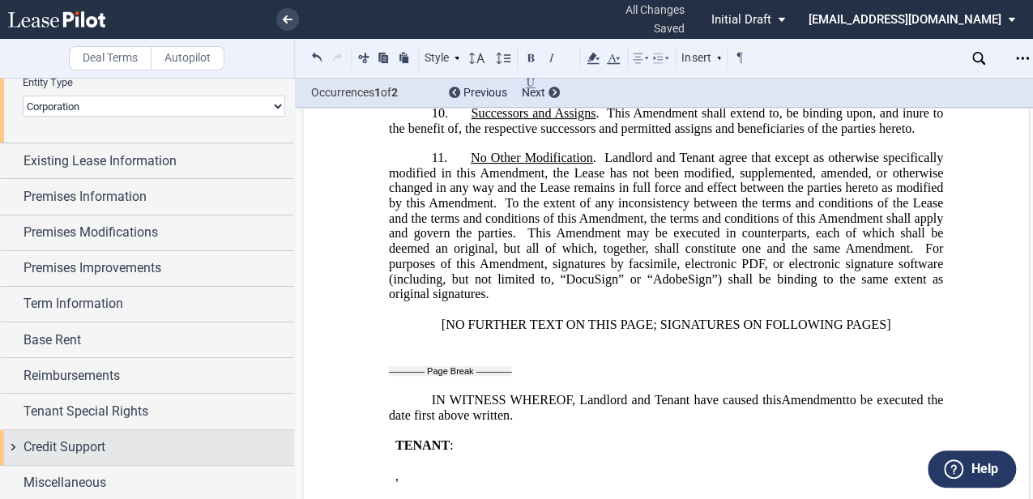
click at [118, 440] on div "Credit Support" at bounding box center [158, 446] width 271 height 19
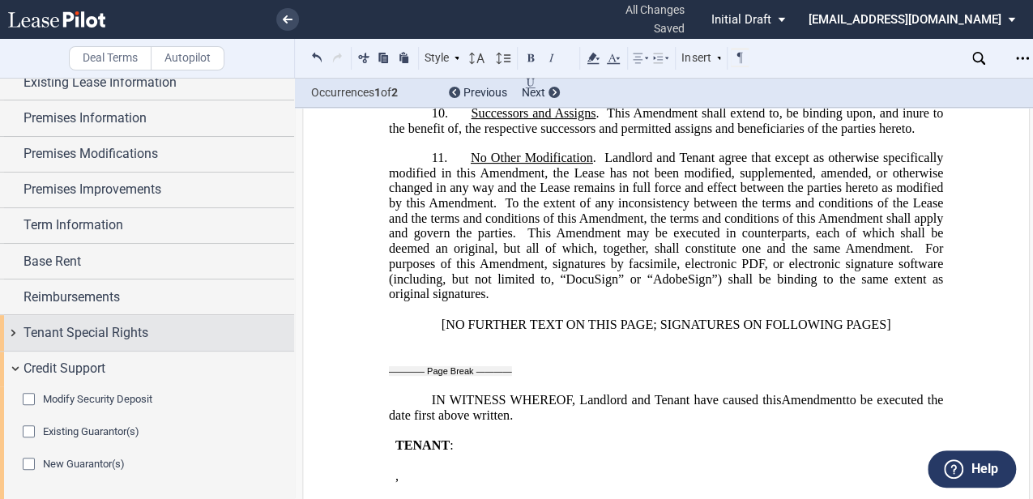
scroll to position [374, 0]
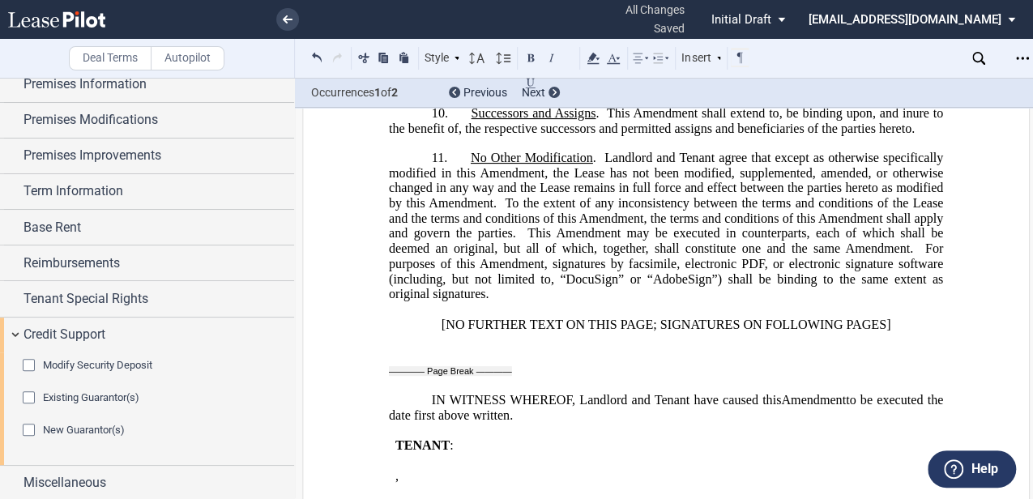
drag, startPoint x: 124, startPoint y: 362, endPoint x: 559, endPoint y: 376, distance: 435.2
click at [124, 362] on span "Modify Security Deposit" at bounding box center [97, 365] width 109 height 12
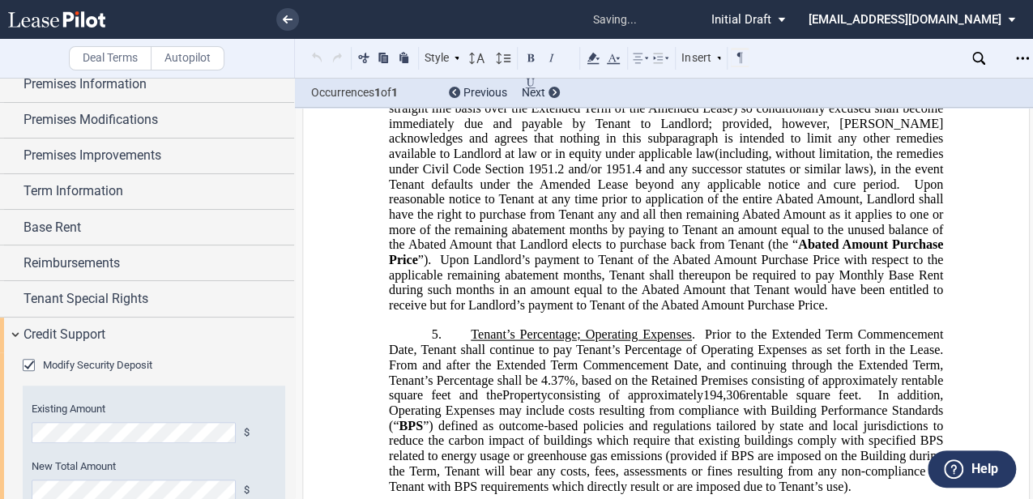
scroll to position [1024, 0]
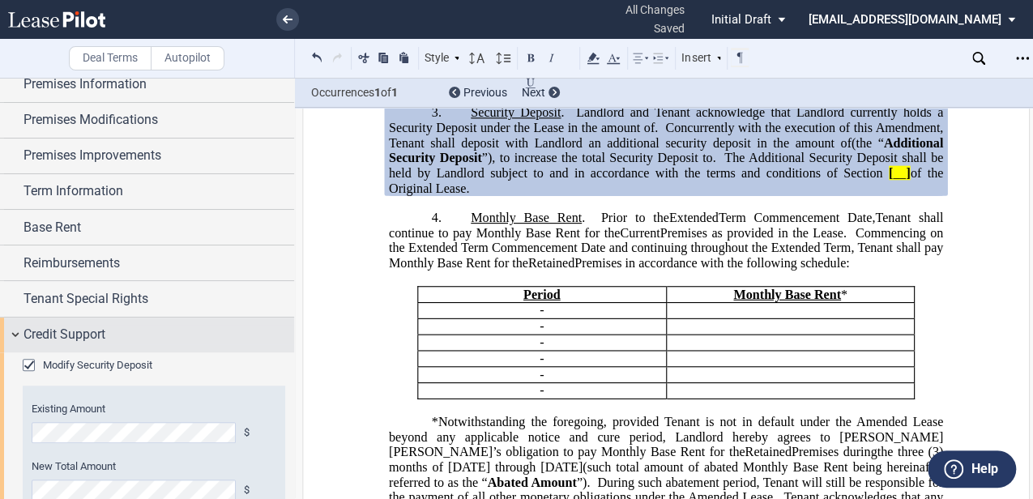
click at [143, 332] on div "Credit Support" at bounding box center [158, 334] width 271 height 19
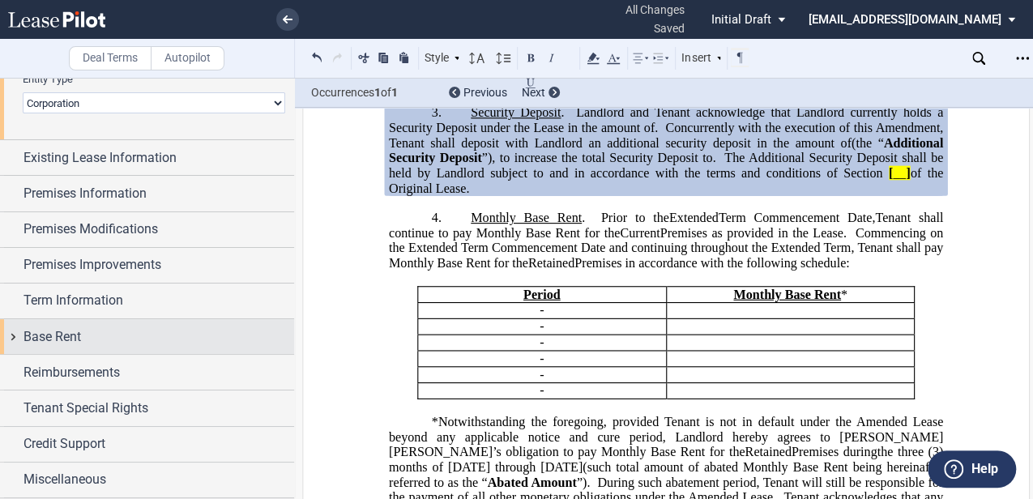
scroll to position [262, 0]
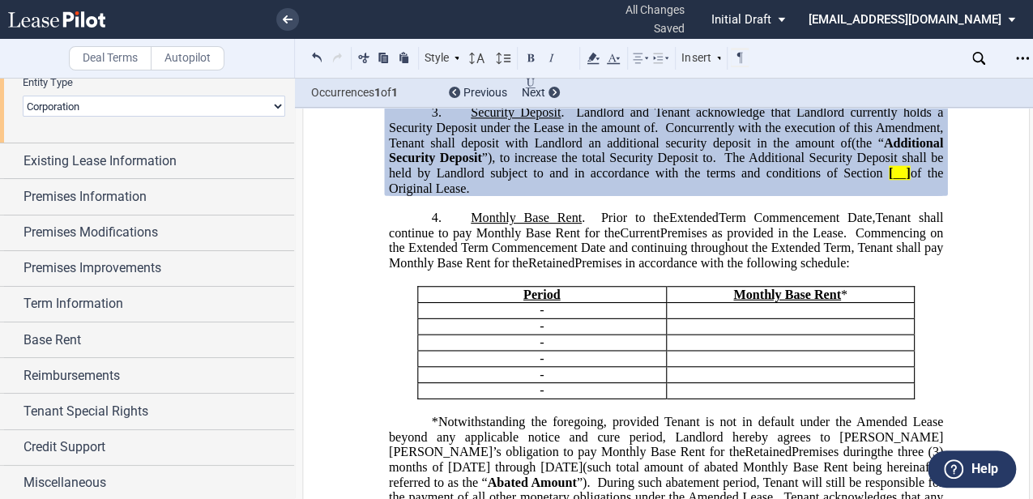
click at [906, 180] on span "]" at bounding box center [908, 172] width 4 height 15
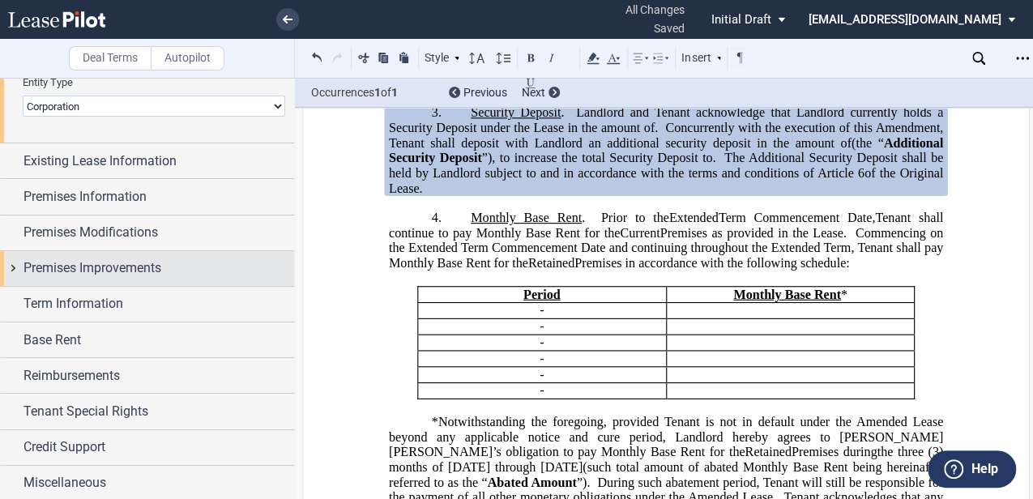
click at [110, 266] on span "Premises Improvements" at bounding box center [92, 267] width 138 height 19
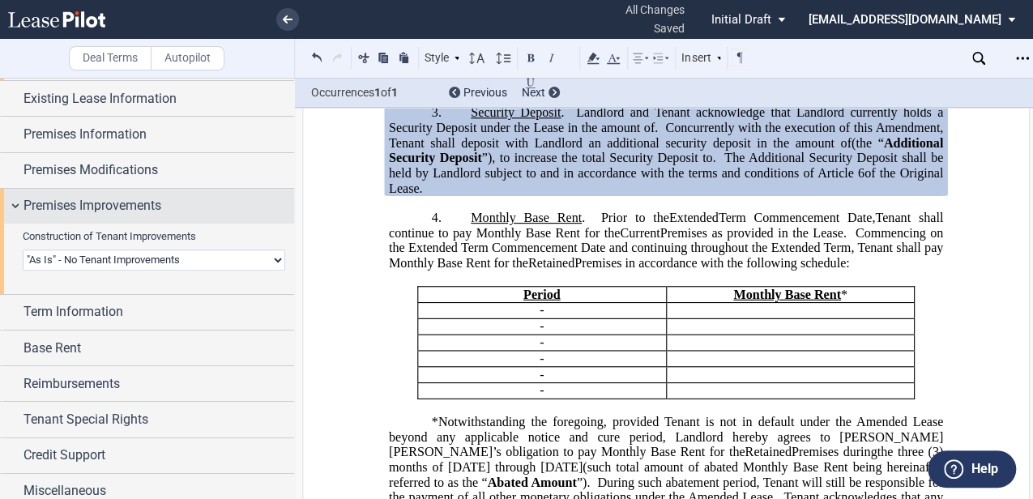
scroll to position [335, 0]
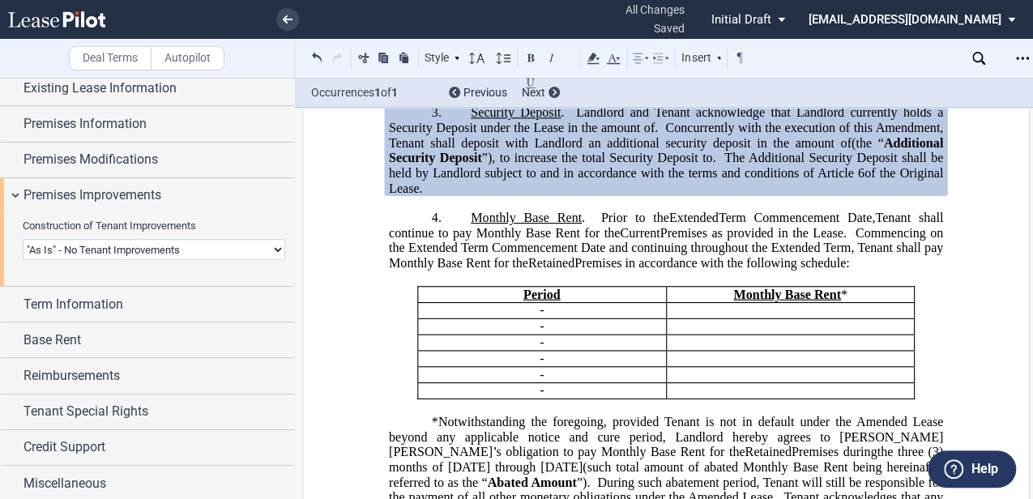
click at [170, 250] on select "Landlord Constructs Tenant Improvements Tenant Constructs Tenant Improvements "…" at bounding box center [154, 249] width 262 height 21
select select "landlord"
click at [23, 239] on select "Landlord Constructs Tenant Improvements Tenant Constructs Tenant Improvements "…" at bounding box center [154, 249] width 262 height 21
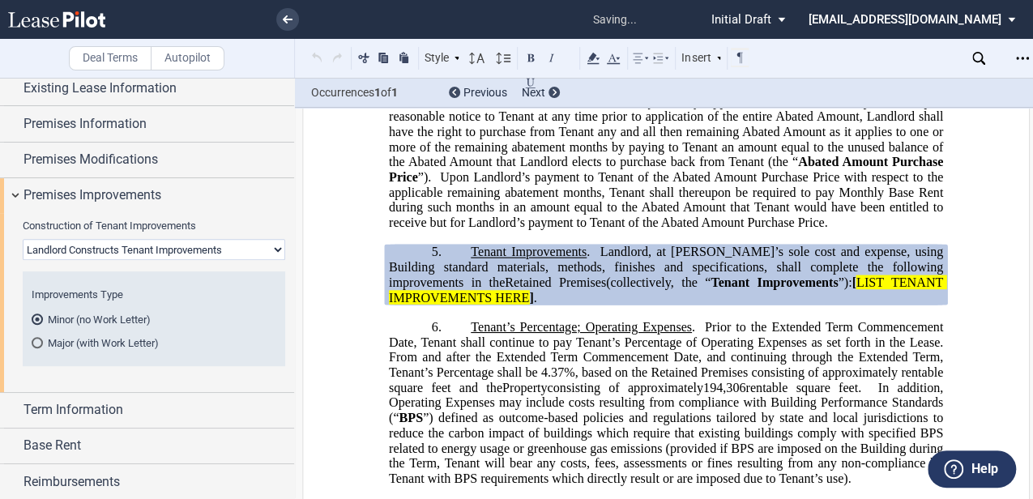
scroll to position [1708, 0]
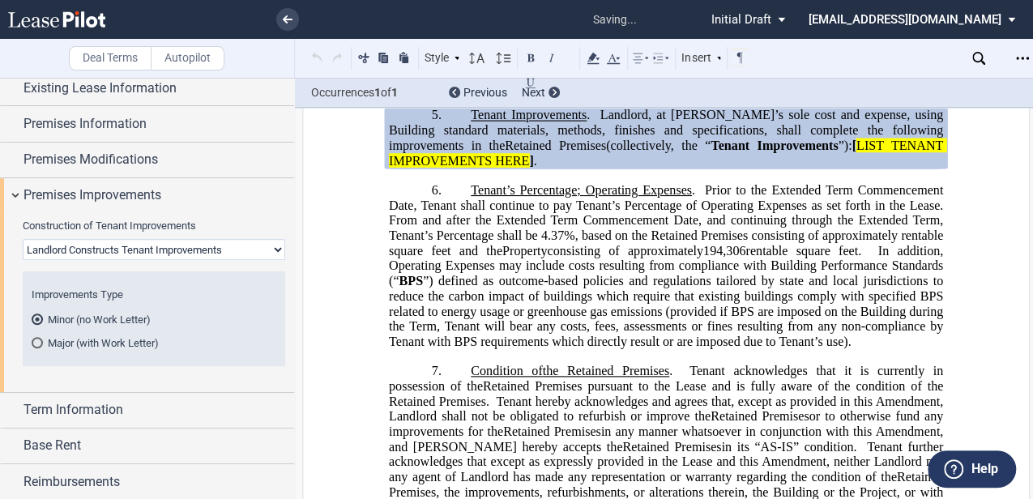
click at [548, 258] on span "Property" at bounding box center [524, 251] width 45 height 15
click at [745, 153] on span "Landlord, at [PERSON_NAME]’s sole cost and expense, using Building standard mat…" at bounding box center [667, 131] width 557 height 45
click at [534, 169] on span "." at bounding box center [535, 161] width 3 height 15
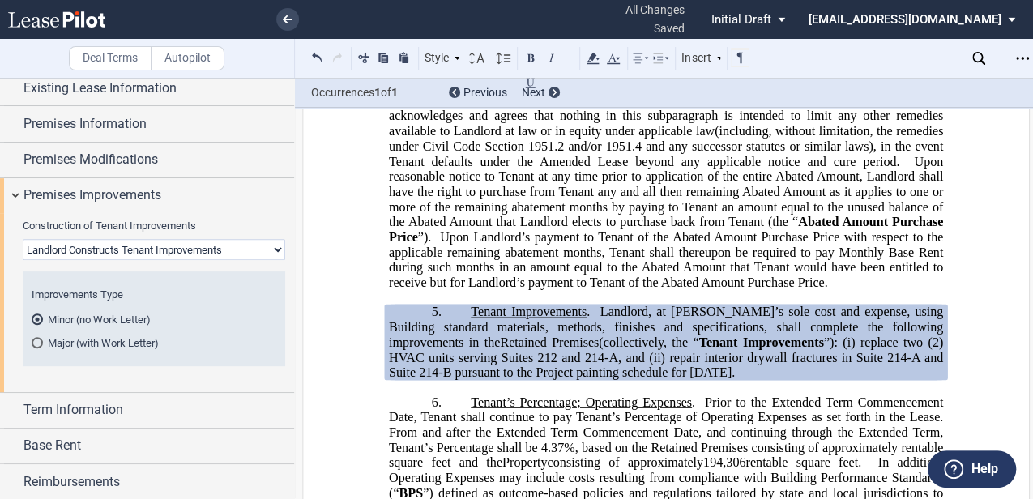
scroll to position [1782, 0]
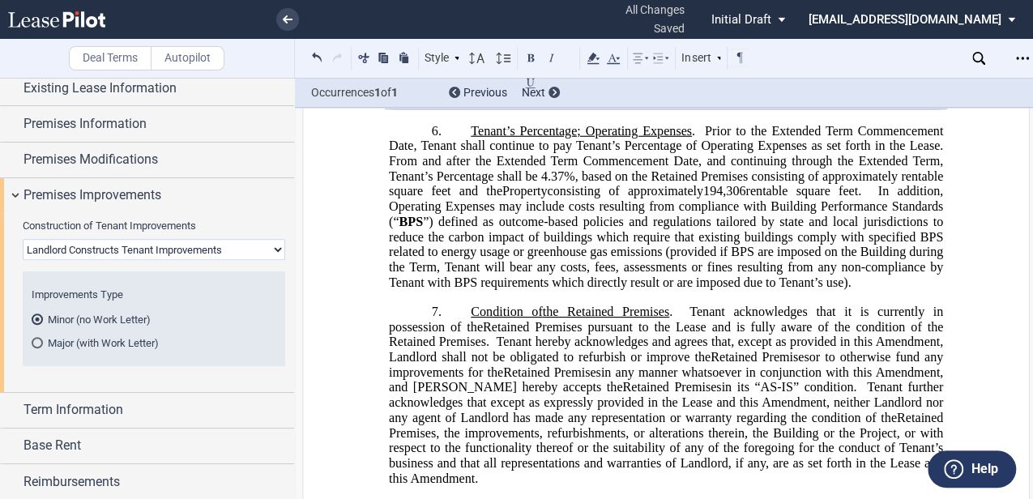
drag, startPoint x: 638, startPoint y: 253, endPoint x: 633, endPoint y: 287, distance: 34.4
click at [640, 153] on span "Prior to the Extended Term Commencement Date, Tenant shall continue to pay Tena…" at bounding box center [667, 138] width 557 height 29
drag, startPoint x: 585, startPoint y: 290, endPoint x: 592, endPoint y: 220, distance: 70.0
click at [548, 198] on span "Property" at bounding box center [524, 191] width 45 height 15
drag, startPoint x: 599, startPoint y: 145, endPoint x: 709, endPoint y: 206, distance: 125.1
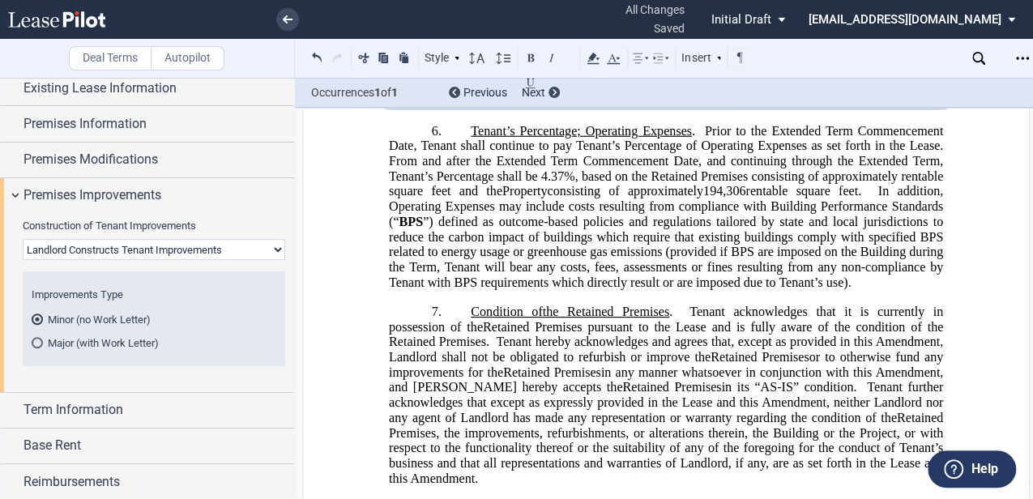
click at [709, 110] on p "5. Tenant Improvements . Landlord, at Landlord’s sole cost and expense, using B…" at bounding box center [666, 72] width 554 height 76
drag, startPoint x: 709, startPoint y: 206, endPoint x: 676, endPoint y: 195, distance: 34.8
copy p "Landlord, at [PERSON_NAME]’s sole cost and expense, using Building standard mat…"
click at [615, 228] on span "In addition, Operating Expenses may include costs resulting from compliance wit…" at bounding box center [667, 206] width 557 height 45
click at [126, 253] on select "Landlord Constructs Tenant Improvements Tenant Constructs Tenant Improvements "…" at bounding box center [154, 249] width 262 height 21
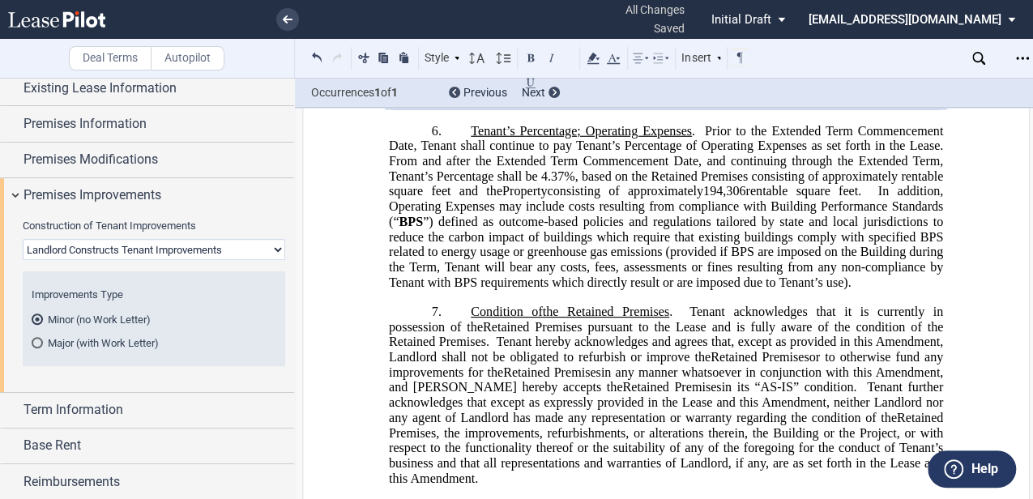
select select "tenant"
click at [23, 239] on select "Landlord Constructs Tenant Improvements Tenant Constructs Tenant Improvements "…" at bounding box center [154, 249] width 262 height 21
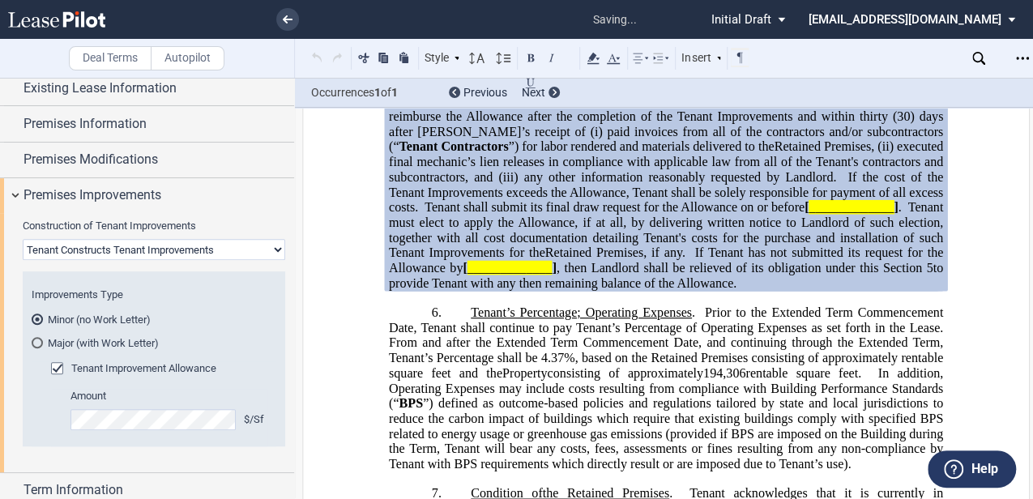
drag, startPoint x: 788, startPoint y: 376, endPoint x: 894, endPoint y: 401, distance: 109.1
click at [789, 275] on span ", then Landlord shall be relieved of its obligation under this Section" at bounding box center [739, 268] width 365 height 15
click at [912, 292] on p "5. Tenant Improvements . Landlord hereby grants to Tenant a tenant improvement …" at bounding box center [666, 163] width 554 height 258
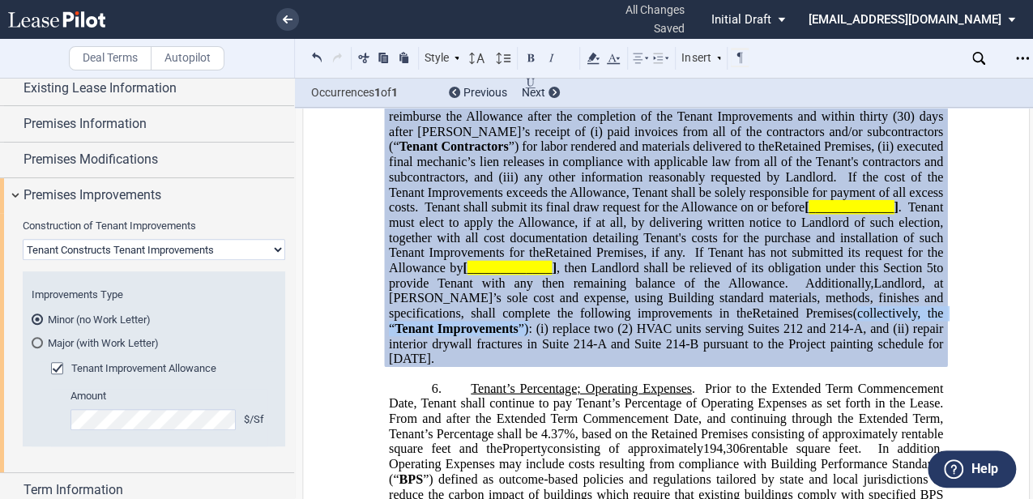
drag, startPoint x: 384, startPoint y: 440, endPoint x: 616, endPoint y: 445, distance: 231.7
click at [616, 445] on div "﻿ ﻿ ﻿ ﻿ ﻿ AMENDMENT TO LEASE EXTENSION AND EXPANSION AND RELOCATION AND REDUCTI…" at bounding box center [665, 258] width 727 height 3828
click at [622, 366] on span "”): (i) replace two (2) HVAC units serving Suites 212 and 214-A, and (ii) repai…" at bounding box center [667, 344] width 557 height 45
click at [612, 366] on span "”): (i) replace two (2) HVAC units serving Suites 212 and 214-A, and (ii) repai…" at bounding box center [667, 344] width 557 height 45
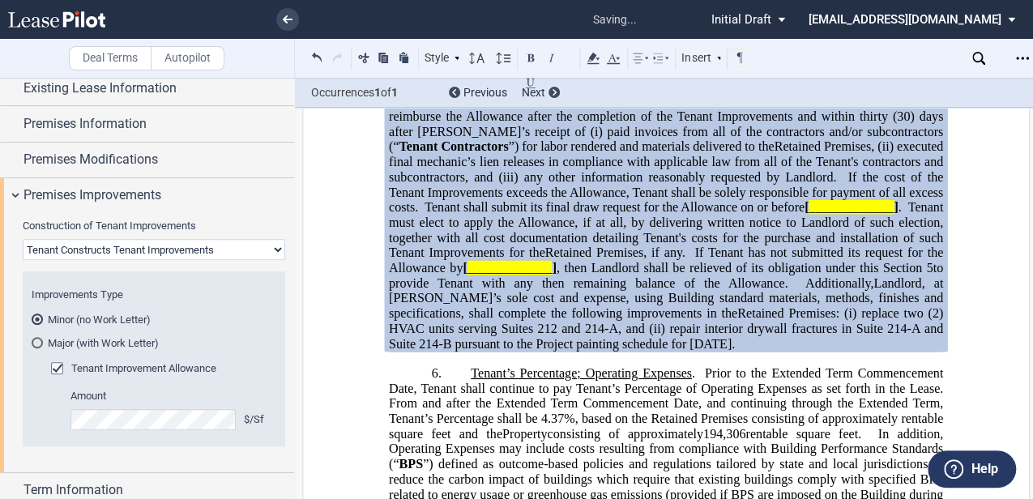
click at [590, 260] on span "Tenant must elect to apply the Allowance, if at all, by delivering written noti…" at bounding box center [667, 230] width 557 height 60
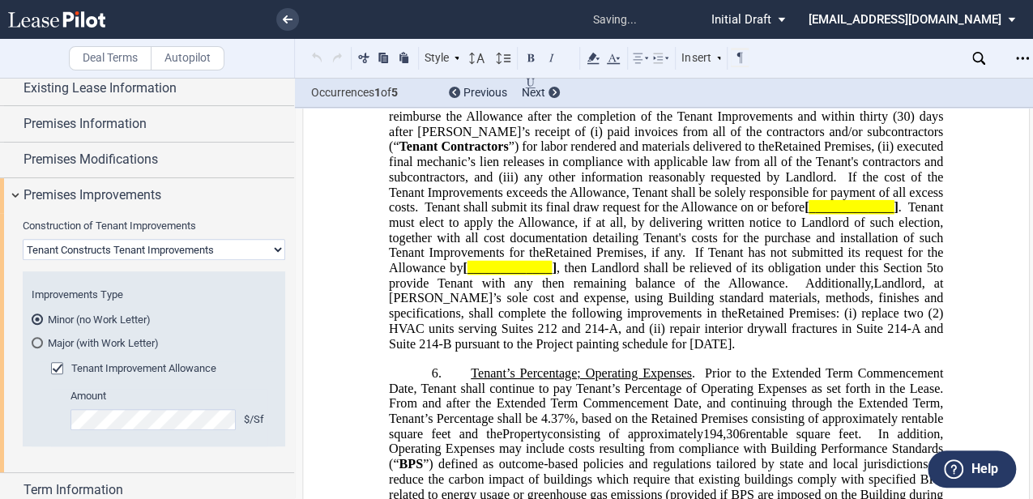
click at [583, 93] on span "”) to be used by Tenant to design and complete improvements in the" at bounding box center [667, 78] width 557 height 29
drag, startPoint x: 502, startPoint y: 159, endPoint x: 525, endPoint y: 225, distance: 70.2
click at [502, 63] on span "Landlord hereby grants to Tenant a tenant improvement allowance in the amount o…" at bounding box center [667, 48] width 557 height 29
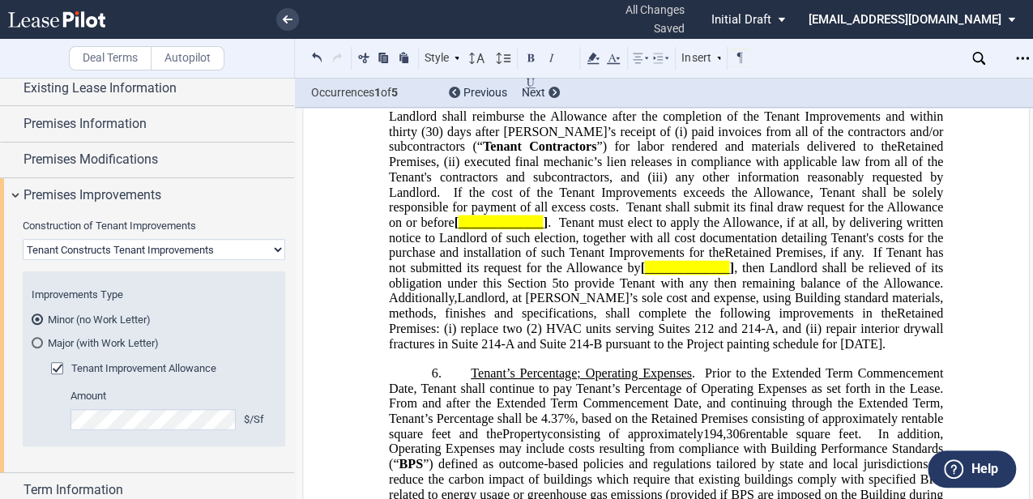
drag, startPoint x: 582, startPoint y: 160, endPoint x: 454, endPoint y: 195, distance: 132.7
click at [454, 195] on p "5. Tenant Improvements . Landlord hereby grants to Tenant a tenant improvement …" at bounding box center [666, 193] width 554 height 318
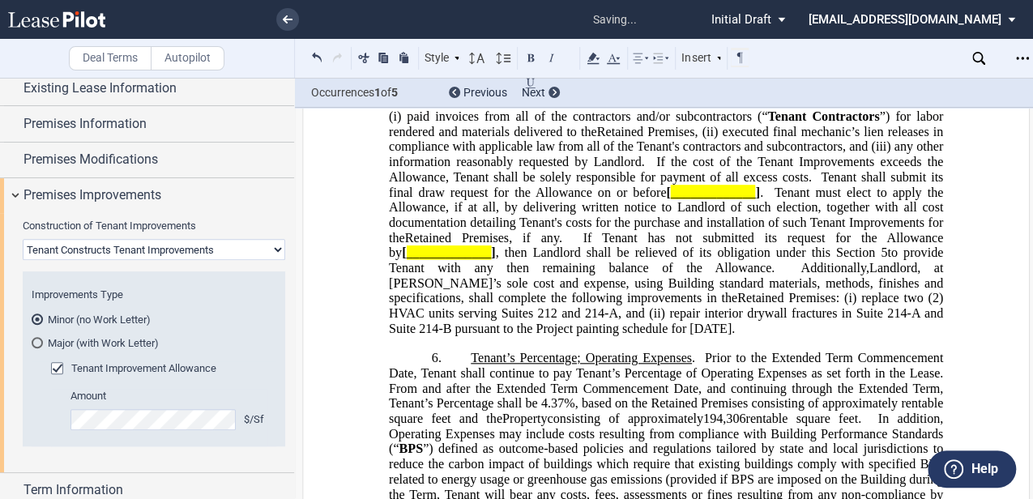
click at [759, 93] on span "”), subject to and in accordance with the terms and conditions of Article" at bounding box center [667, 78] width 557 height 29
drag, startPoint x: 766, startPoint y: 165, endPoint x: 774, endPoint y: 225, distance: 60.5
click at [774, 225] on p "5. Tenant Improvements . Landlord hereby grants to Tenant a tenant improvement …" at bounding box center [666, 185] width 554 height 303
click at [646, 184] on span "If the cost of the Tenant Improvements exceeds the Allowance, Tenant shall be s…" at bounding box center [667, 169] width 557 height 29
click at [597, 94] on span "]" at bounding box center [599, 86] width 4 height 15
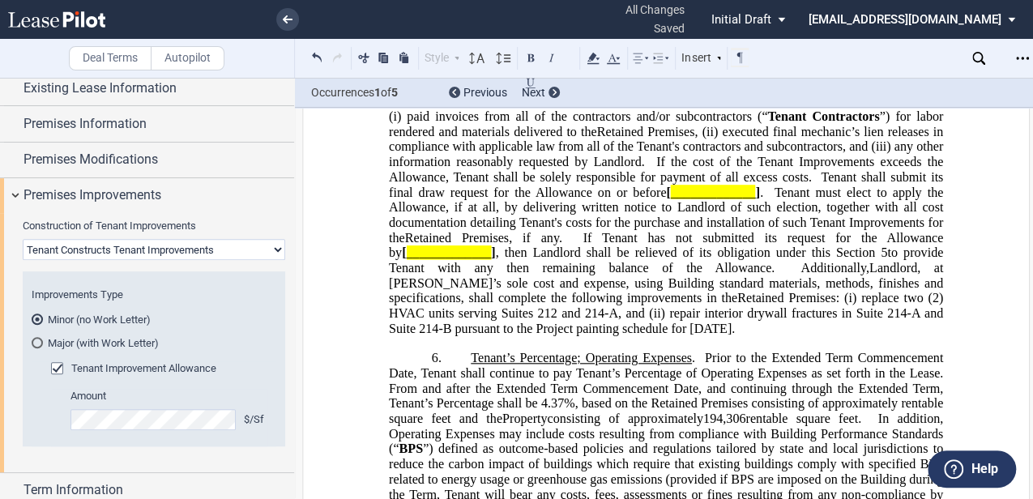
click at [597, 94] on span "]" at bounding box center [599, 86] width 4 height 15
click at [721, 200] on span "_____________" at bounding box center [713, 193] width 85 height 15
click at [760, 200] on span "." at bounding box center [761, 193] width 3 height 15
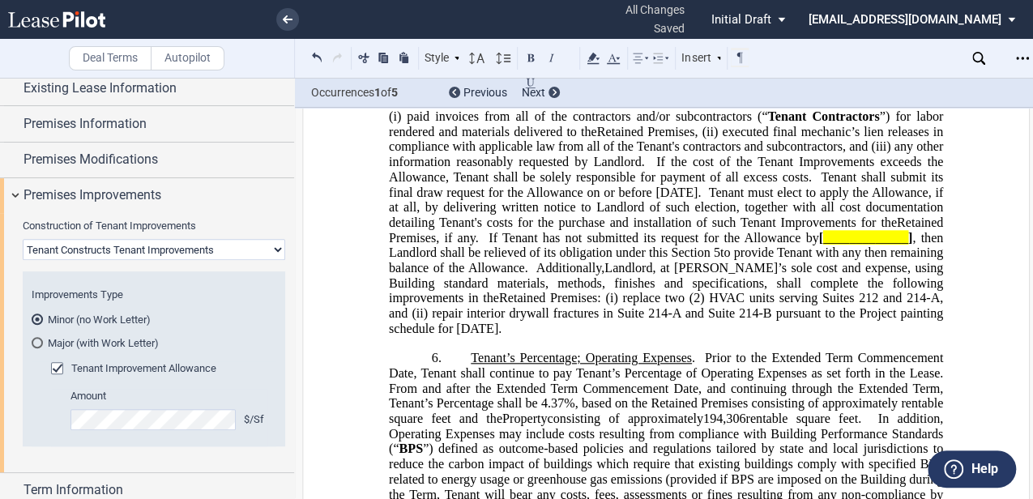
drag, startPoint x: 659, startPoint y: 296, endPoint x: 762, endPoint y: 293, distance: 102.9
click at [762, 199] on span "Tenant shall submit its final draw request for the Allowance on or before [DATE]" at bounding box center [667, 184] width 557 height 29
drag, startPoint x: 386, startPoint y: 359, endPoint x: 476, endPoint y: 360, distance: 90.7
click at [476, 336] on span ", if any. If Tenant has not submitted its request for the Allowance by [ ______…" at bounding box center [667, 283] width 557 height 105
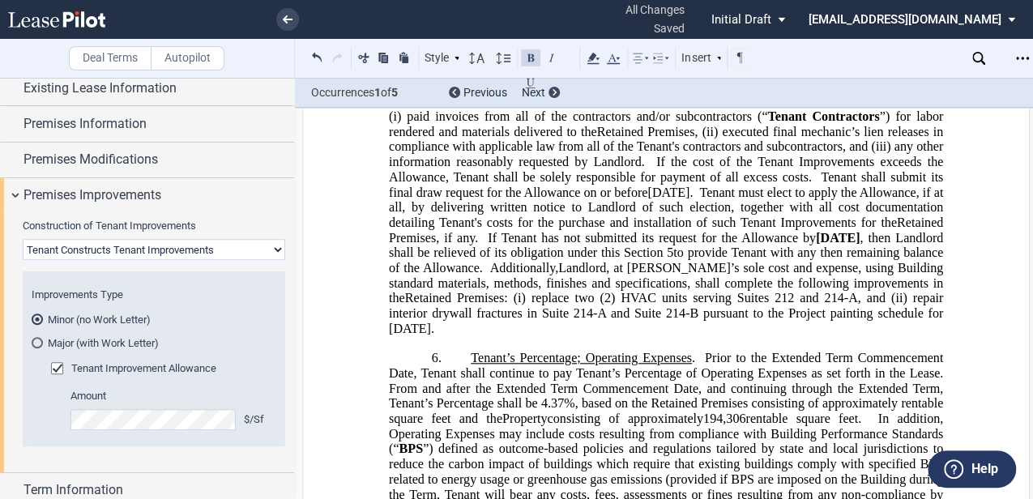
drag, startPoint x: 881, startPoint y: 347, endPoint x: 429, endPoint y: 362, distance: 453.1
click at [816, 245] on span "[DATE]" at bounding box center [838, 238] width 44 height 15
click at [483, 230] on span "Tenant must elect to apply the Allowance, if at all, by delivering written noti…" at bounding box center [667, 208] width 557 height 45
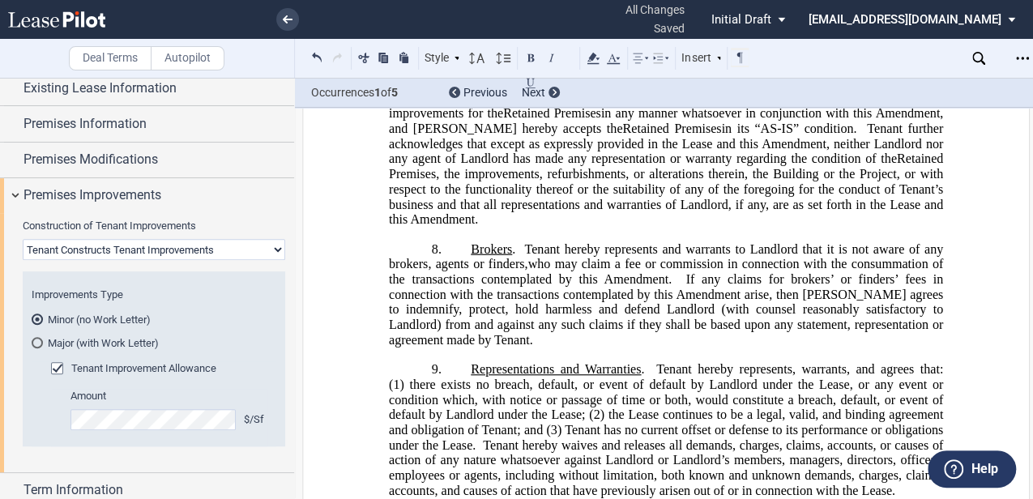
scroll to position [2106, 0]
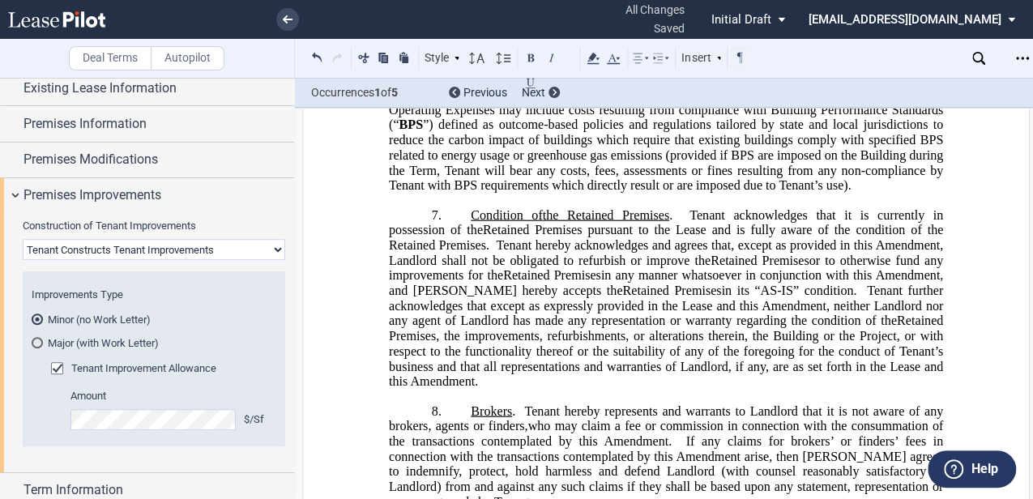
drag, startPoint x: 470, startPoint y: 332, endPoint x: 478, endPoint y: 337, distance: 9.4
click at [471, 223] on span "Condition of" at bounding box center [507, 215] width 72 height 15
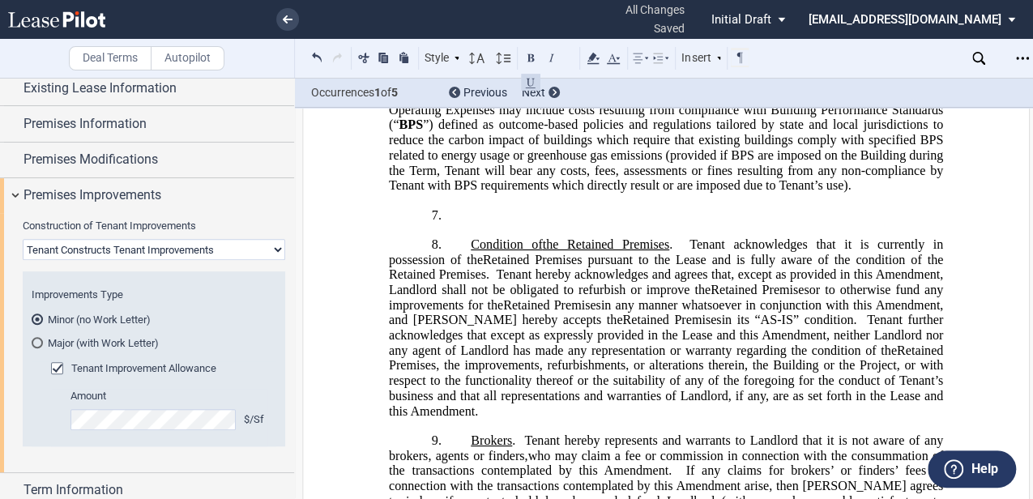
click at [496, 224] on p "7. ﻿" at bounding box center [666, 215] width 554 height 15
click at [540, 224] on p "7. ﻿" at bounding box center [666, 215] width 554 height 15
click at [471, 252] on span "Condition of" at bounding box center [507, 244] width 72 height 15
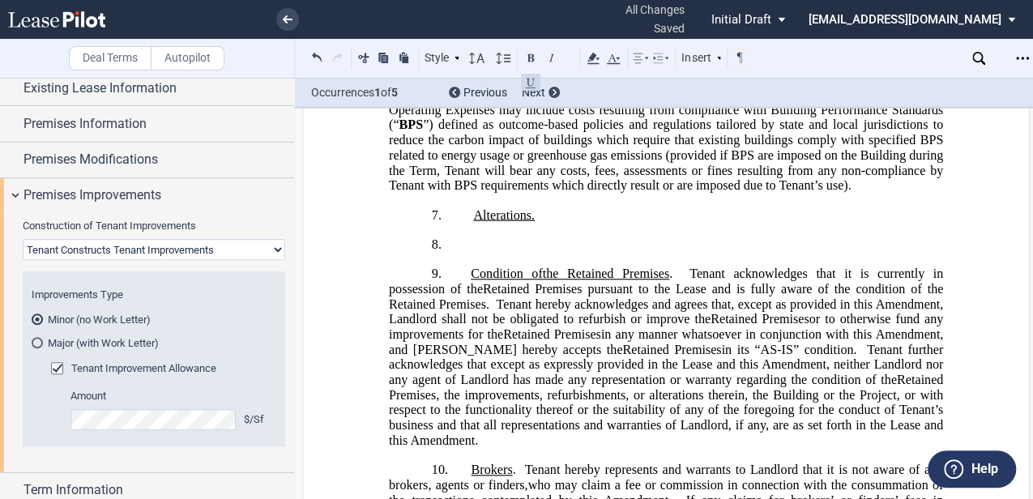
click at [486, 253] on p "8." at bounding box center [666, 244] width 554 height 15
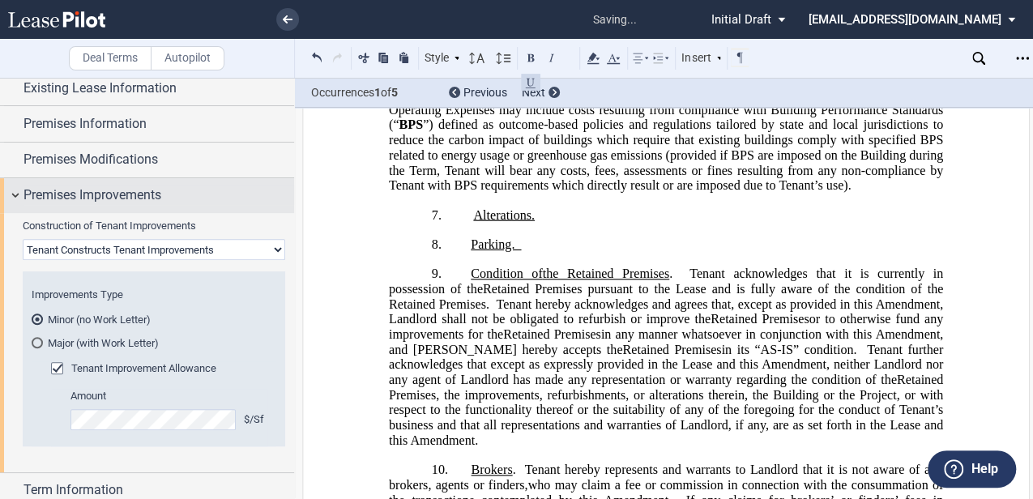
click at [79, 198] on span "Premises Improvements" at bounding box center [92, 195] width 138 height 19
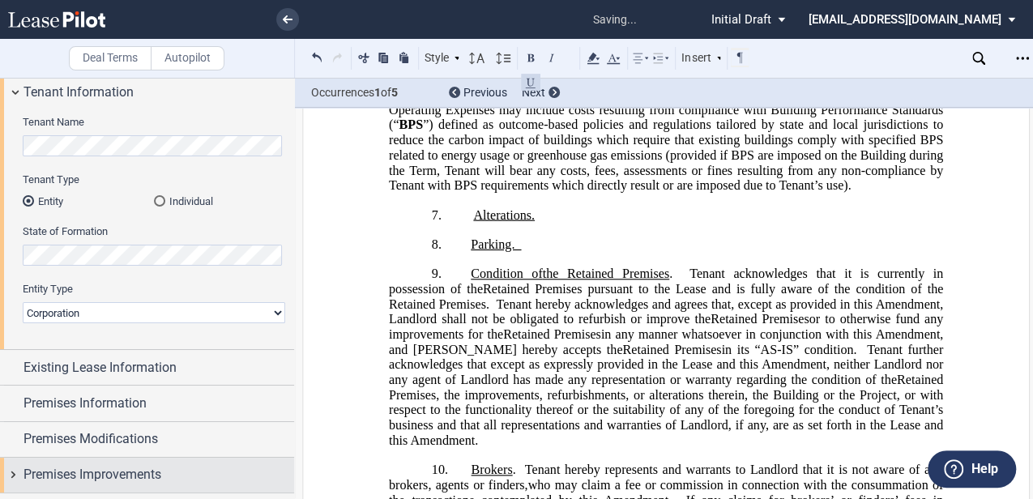
scroll to position [162, 0]
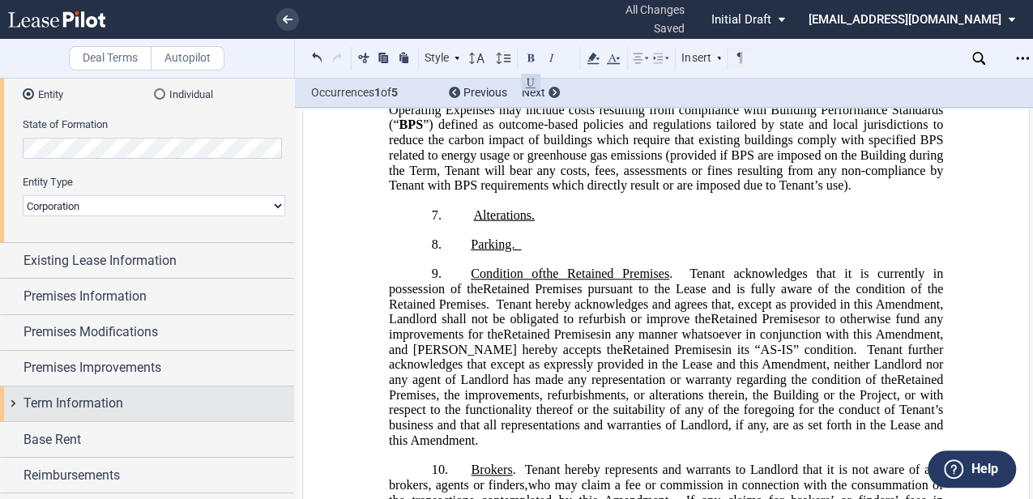
click at [141, 403] on div "Term Information" at bounding box center [158, 403] width 271 height 19
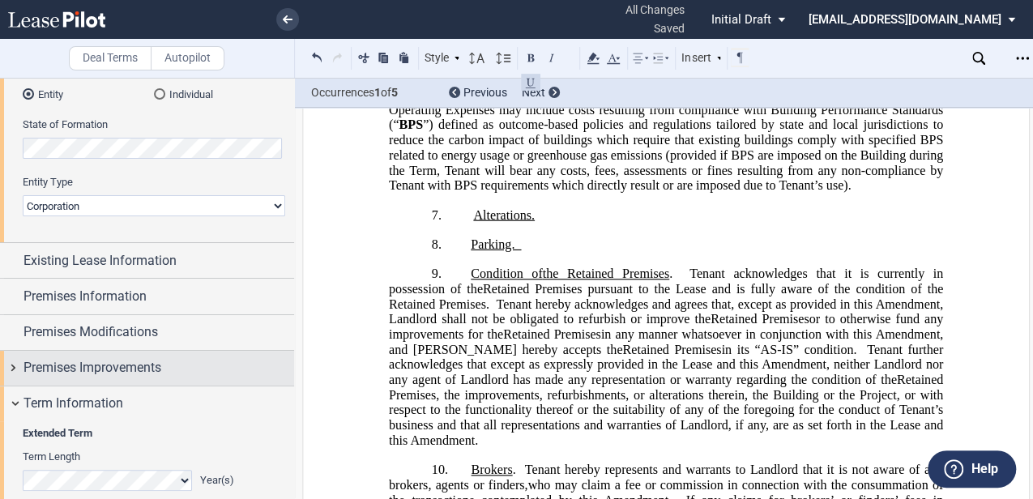
scroll to position [426, 0]
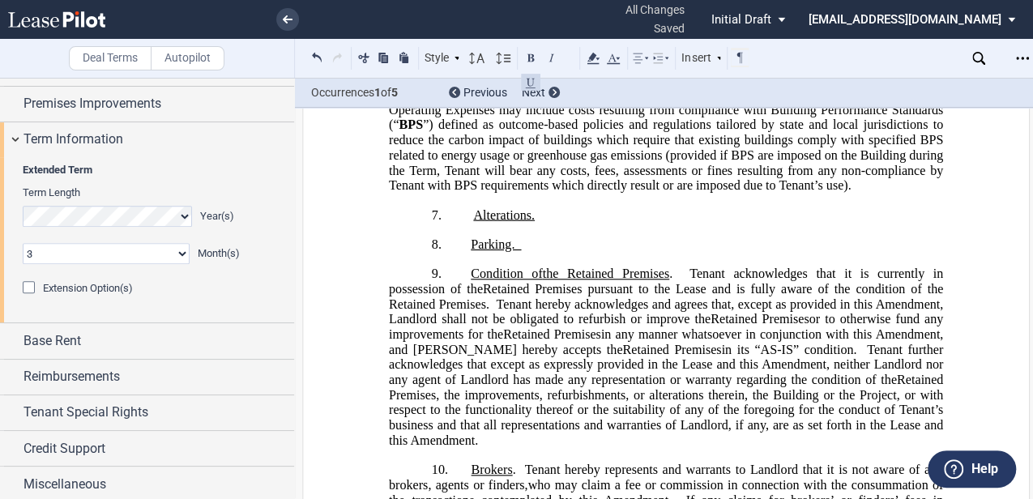
click at [100, 288] on span "Extension Option(s)" at bounding box center [88, 288] width 90 height 12
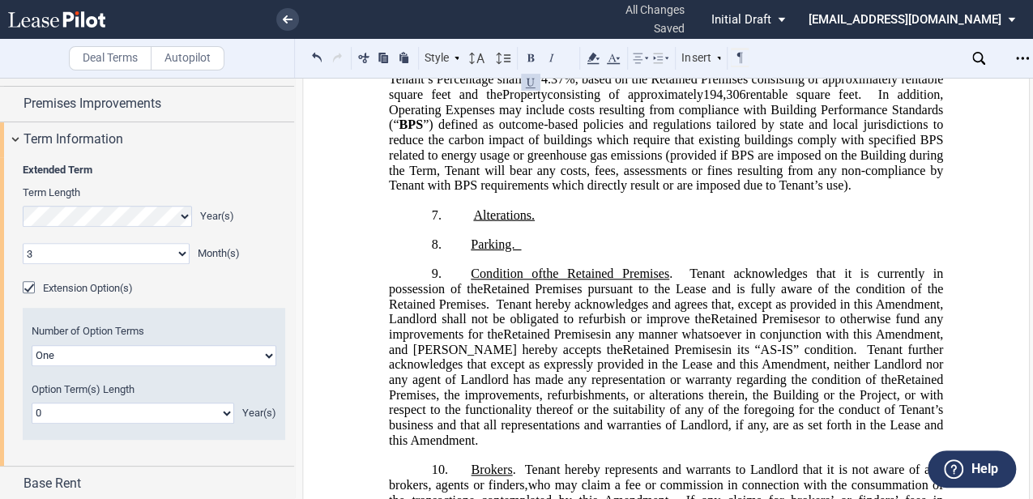
click at [120, 401] on editor-control "Option Term(s) Length 0 1 2 3 4 5 6 7 8 9 10 11 12 13 14 15 16 17 18 19 20 Year…" at bounding box center [154, 402] width 245 height 41
click at [125, 408] on select "0 1 2 3 4 5 6 7 8 9 10 11 12 13 14 15 16 17 18 19 20" at bounding box center [133, 413] width 203 height 21
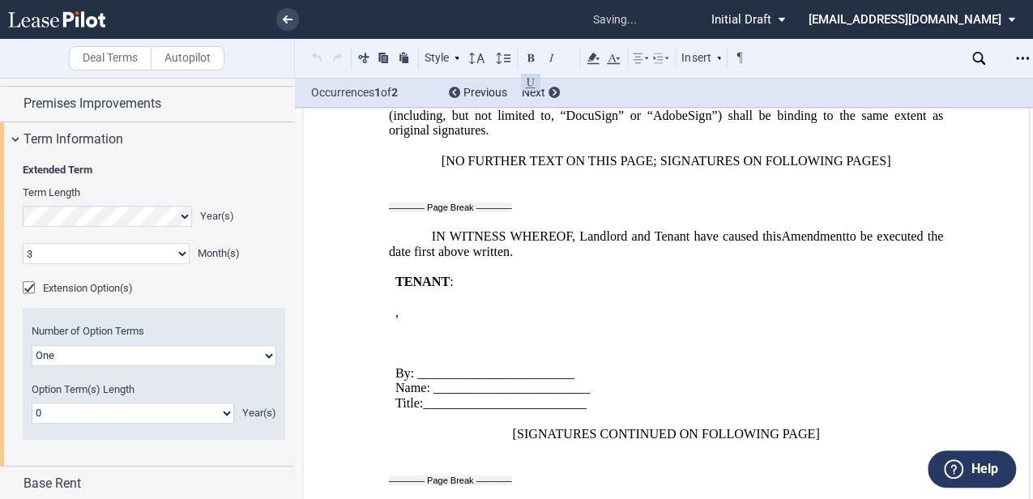
scroll to position [3992, 0]
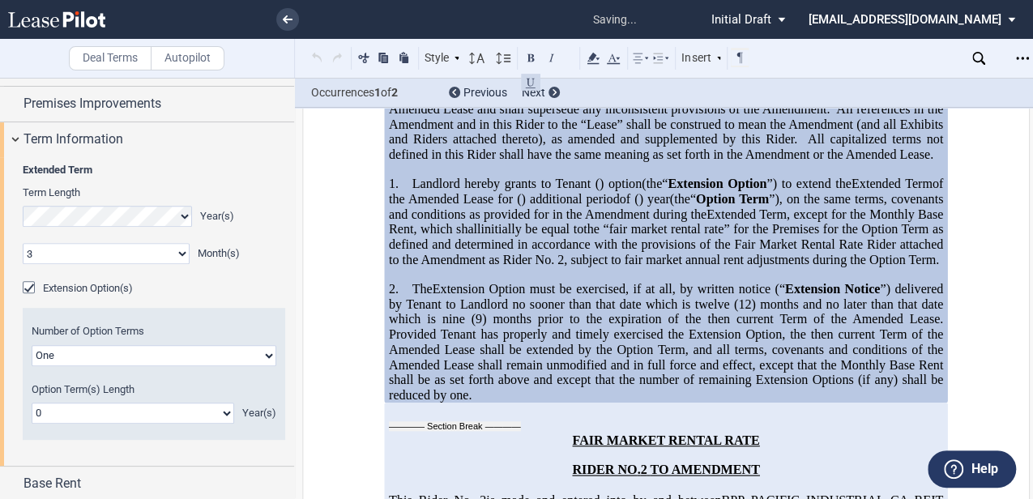
select select "number:5"
click at [32, 403] on select "0 1 2 3 4 5 6 7 8 9 10 11 12 13 14 15 16 17 18 19 20" at bounding box center [133, 413] width 203 height 21
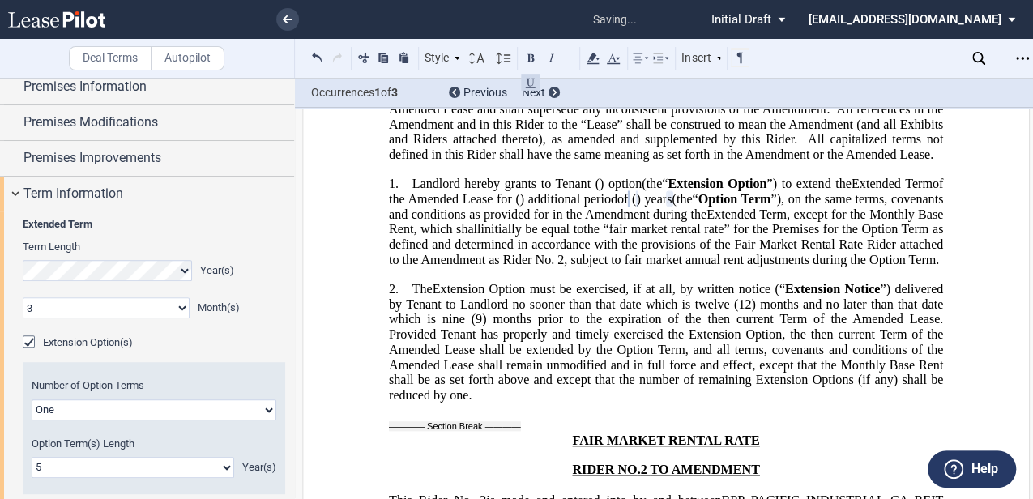
scroll to position [570, 0]
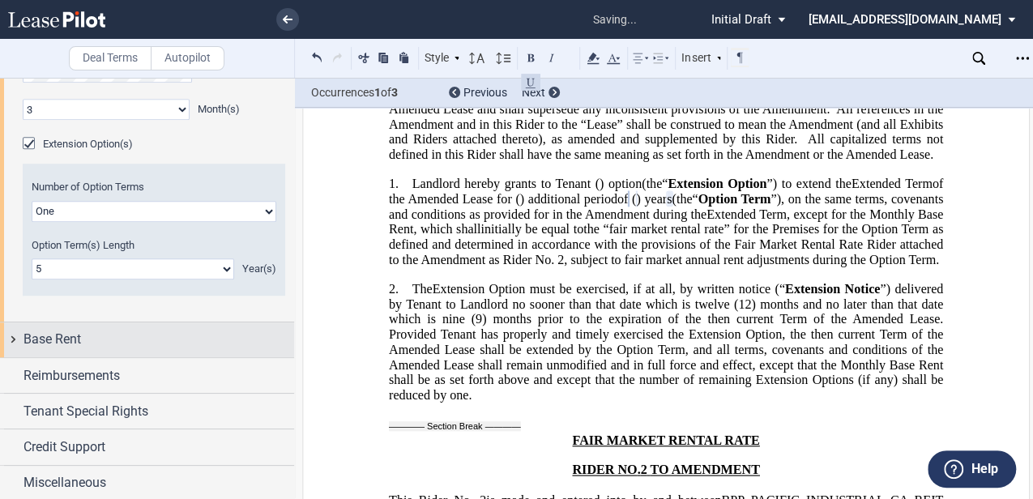
click at [136, 332] on div "Base Rent" at bounding box center [158, 339] width 271 height 19
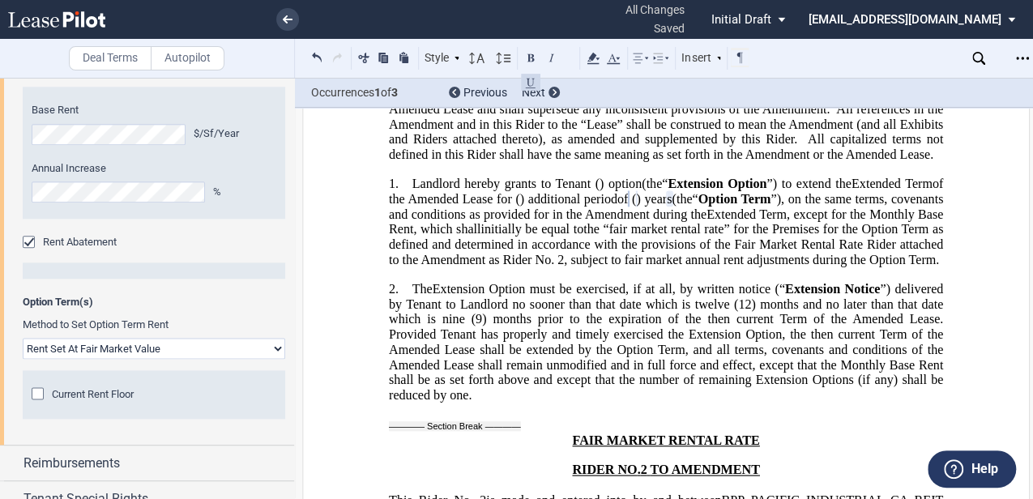
scroll to position [948, 0]
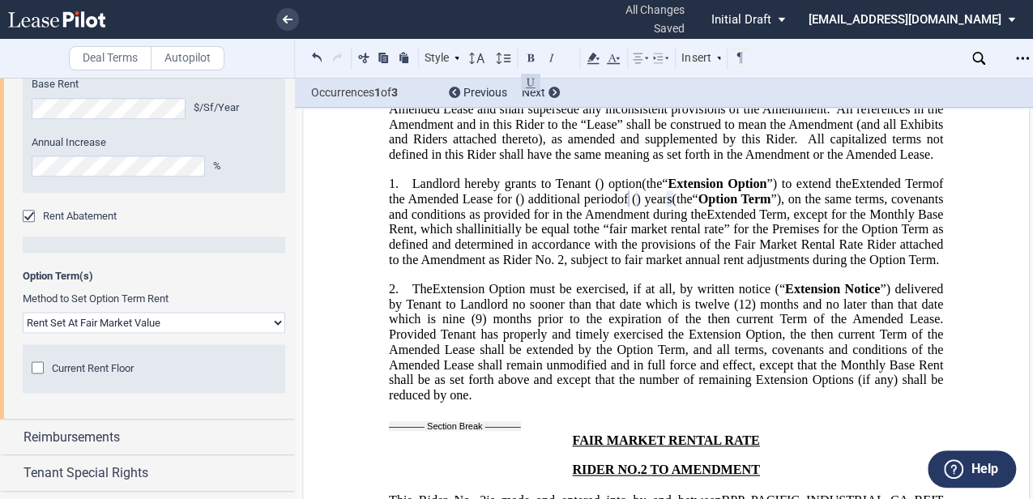
click at [39, 361] on div "Current Rent Floor" at bounding box center [40, 369] width 16 height 16
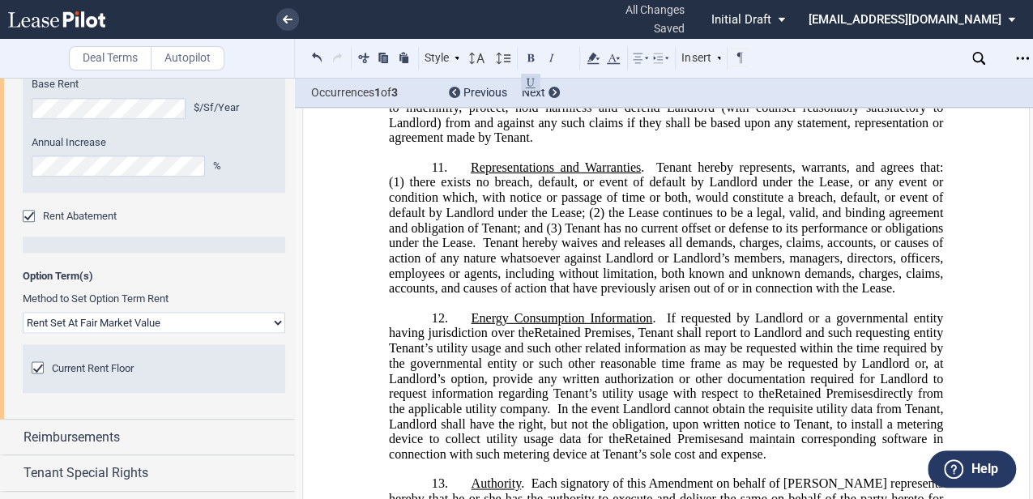
scroll to position [2213, 0]
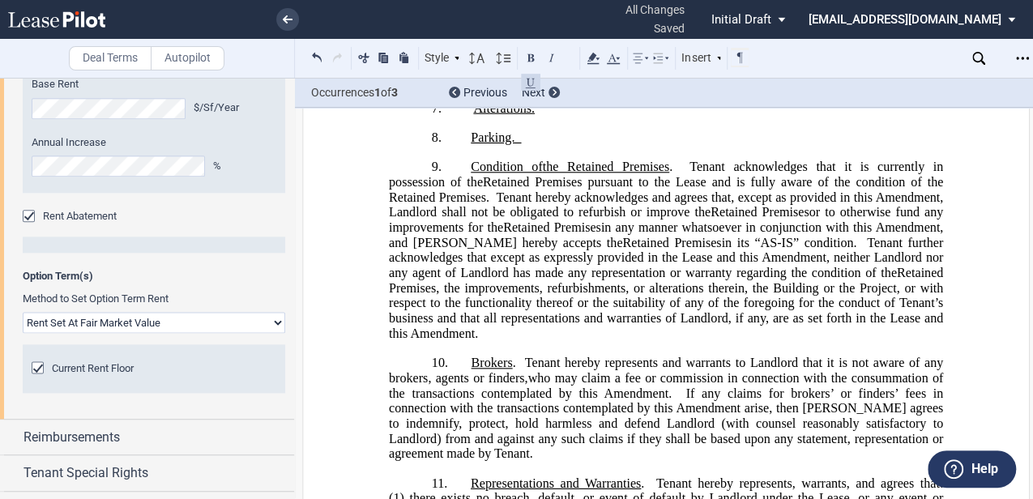
click at [569, 259] on div "!!SET_LEVEL_1!! !!AMD_LEVEL_2!! 8. ﻿Parking. !!SET_LEVEL_1!! !!AMD_LEVEL_2!! 9.…" at bounding box center [666, 235] width 554 height 211
click at [554, 146] on p "8. ﻿Parking." at bounding box center [666, 137] width 554 height 15
click at [463, 281] on p "9. Condition of the Current Premises the Original Premises the Premises the Ret…" at bounding box center [666, 250] width 554 height 181
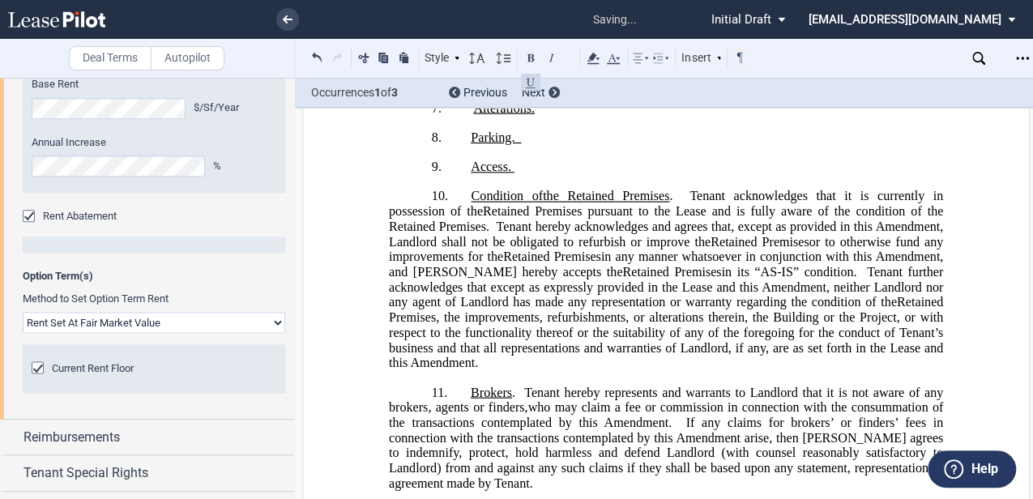
scroll to position [1002, 0]
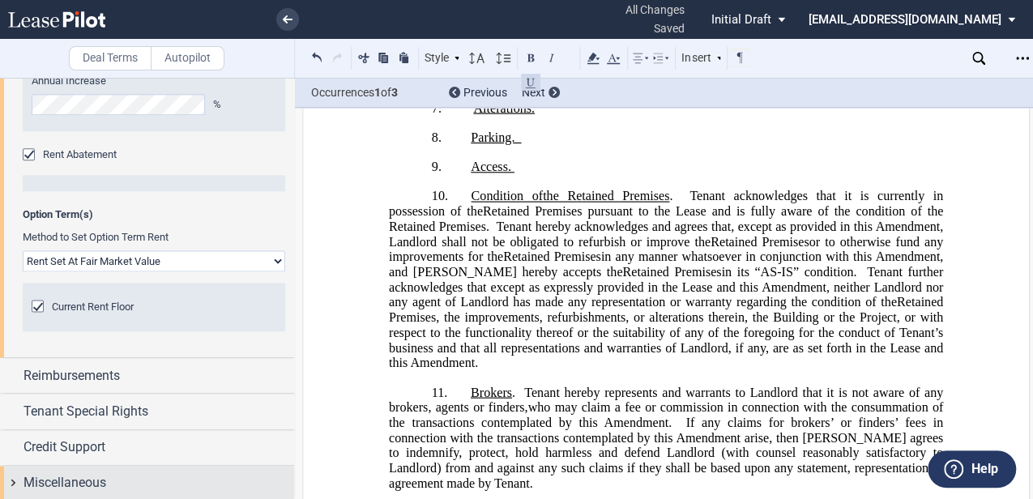
click at [156, 478] on div "Miscellaneous" at bounding box center [158, 482] width 271 height 19
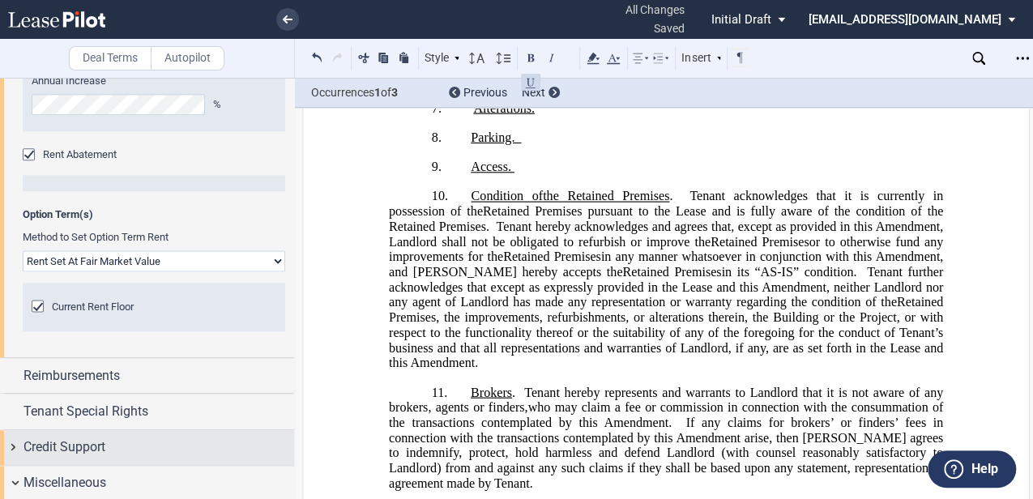
scroll to position [1102, 0]
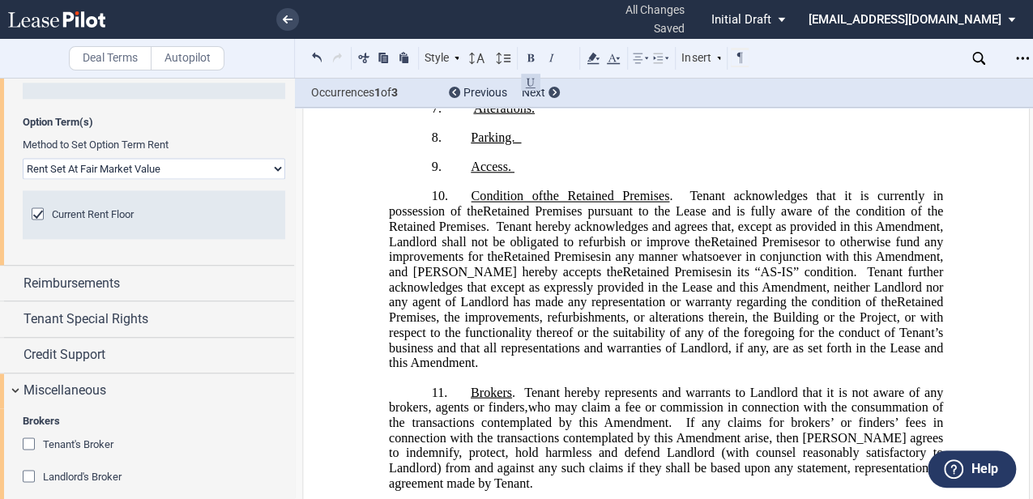
click at [77, 439] on span "Tenant's Broker" at bounding box center [78, 444] width 70 height 12
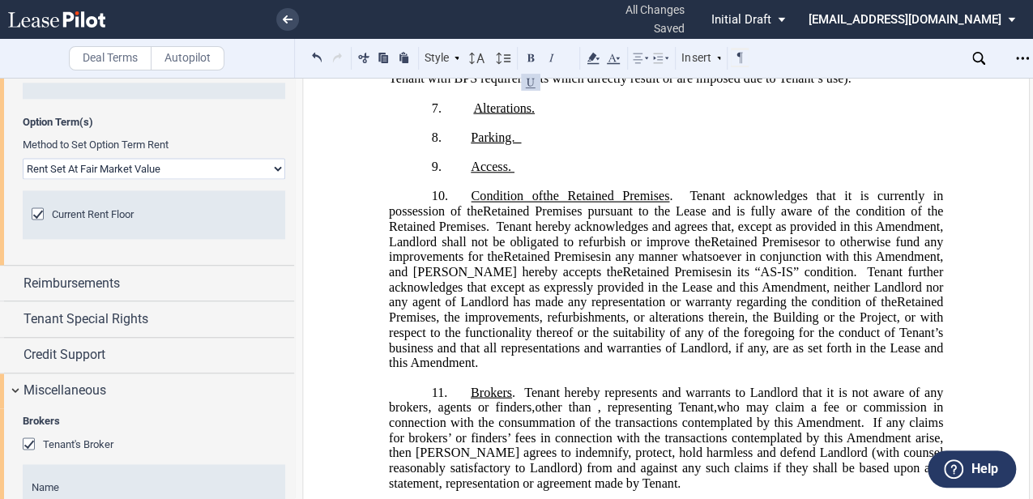
click at [70, 469] on div "Name" at bounding box center [154, 501] width 262 height 74
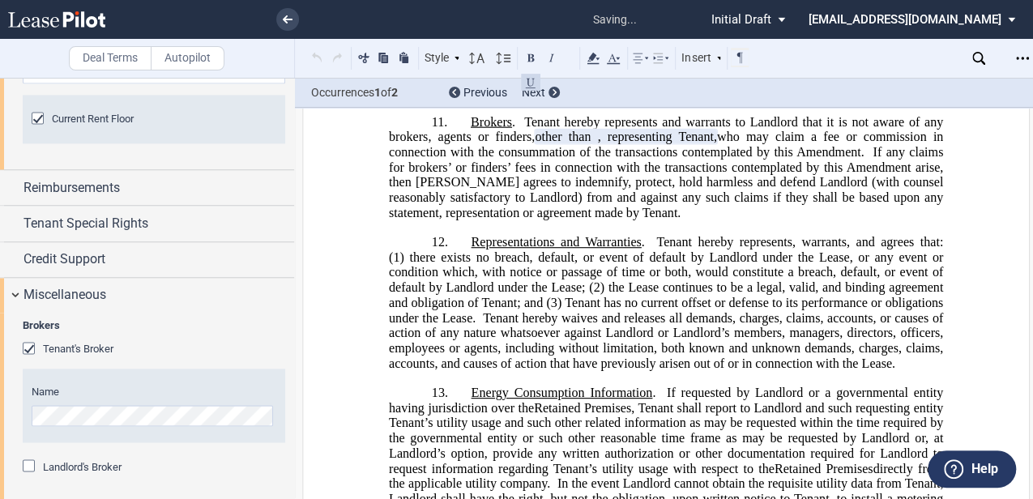
scroll to position [2498, 0]
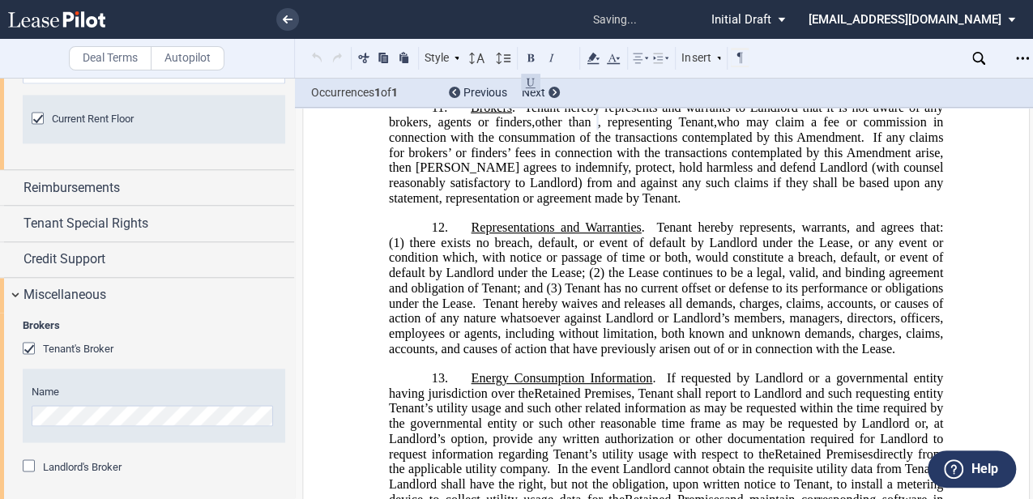
click at [77, 459] on div "Landlord's Broker" at bounding box center [82, 466] width 79 height 15
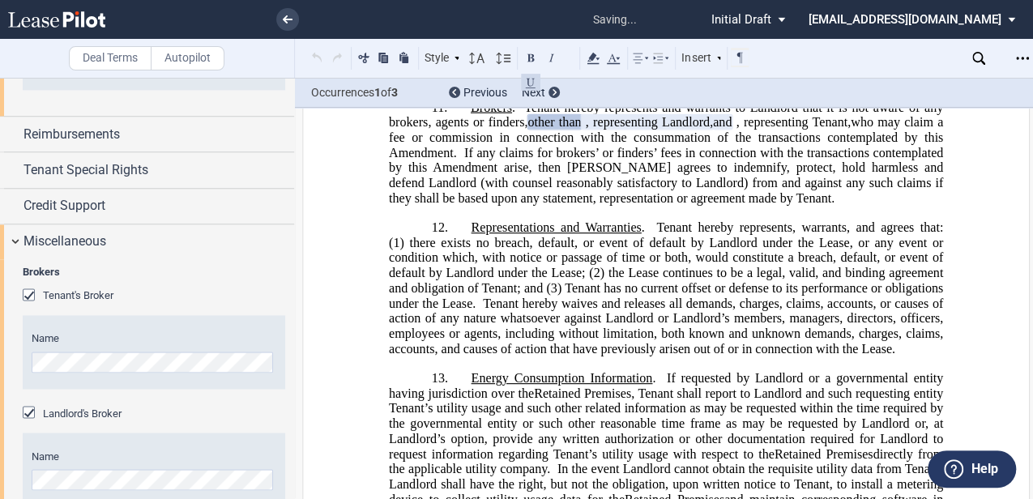
scroll to position [1282, 0]
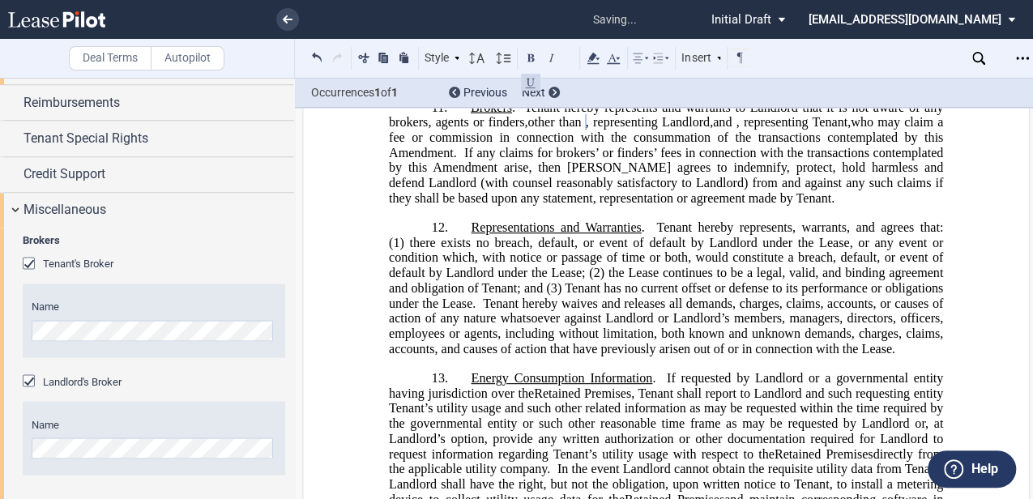
click at [772, 206] on span "If any claims for brokers’ or finders’ fees in connection with the transactions…" at bounding box center [667, 176] width 557 height 60
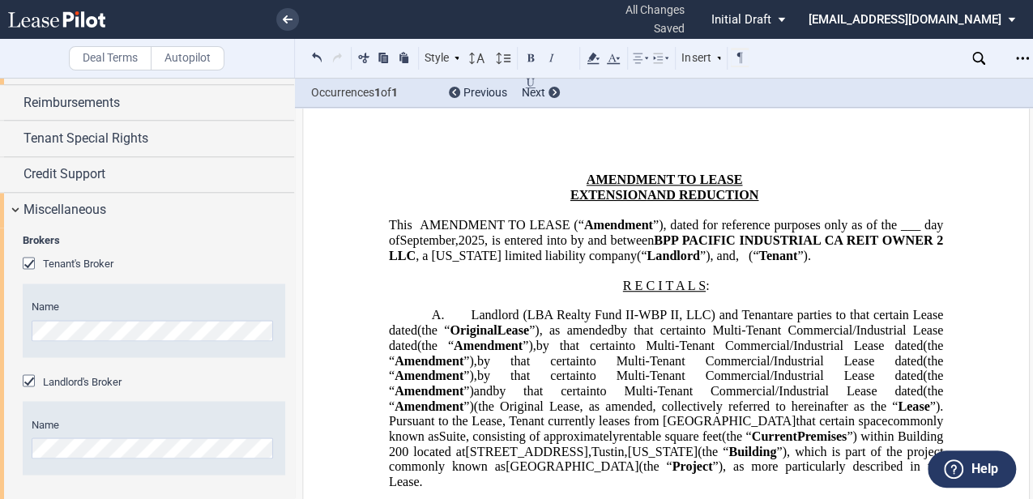
scroll to position [0, 0]
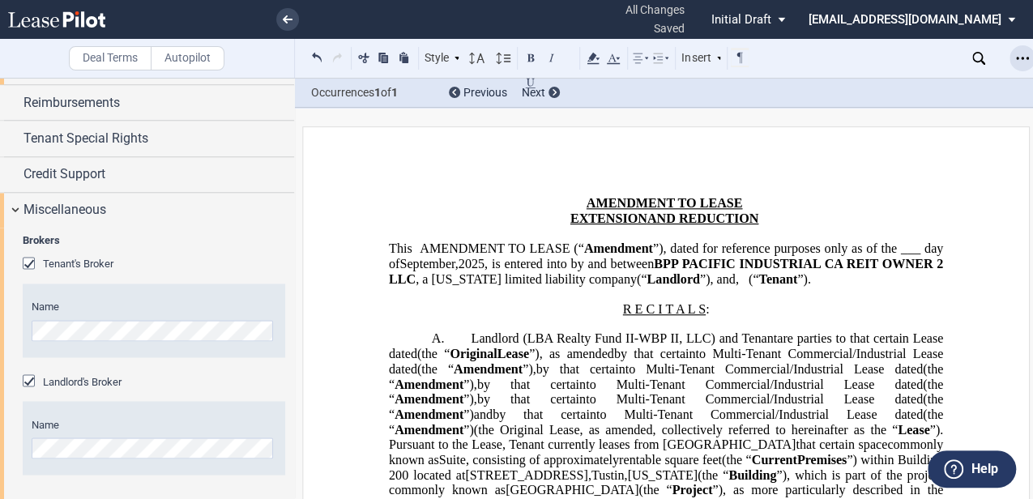
click at [1027, 62] on icon "Open Lease options menu" at bounding box center [1022, 58] width 13 height 13
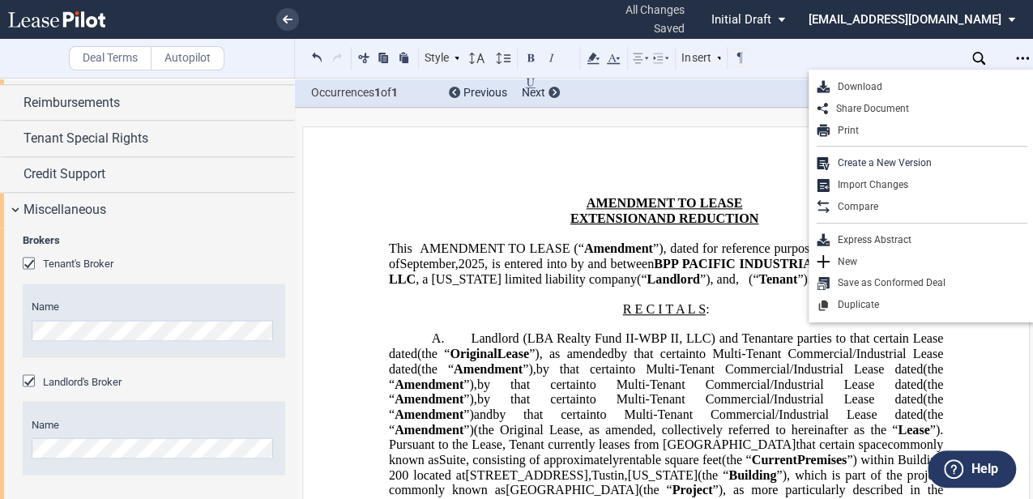
click at [847, 89] on div "Download" at bounding box center [929, 87] width 198 height 14
